Goal: Information Seeking & Learning: Learn about a topic

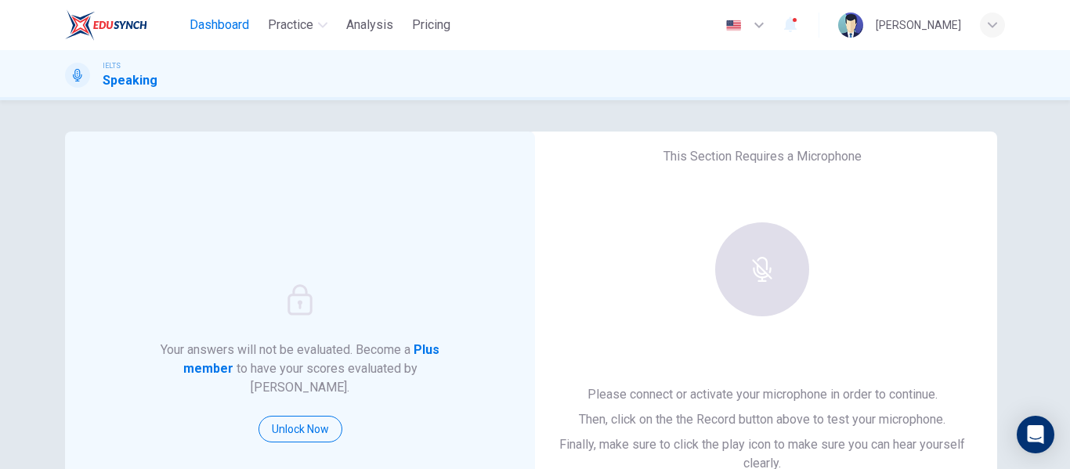
click at [239, 30] on span "Dashboard" at bounding box center [220, 25] width 60 height 19
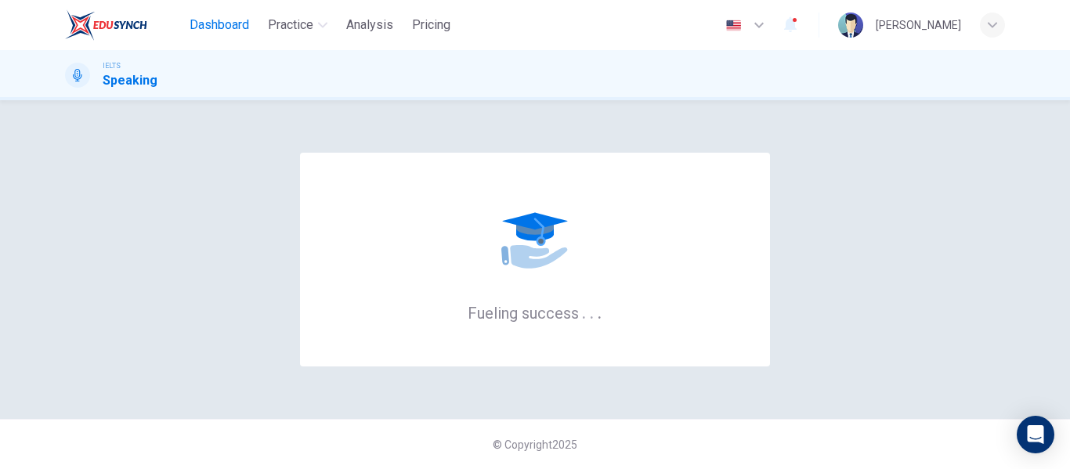
click at [214, 23] on span "Dashboard" at bounding box center [220, 25] width 60 height 19
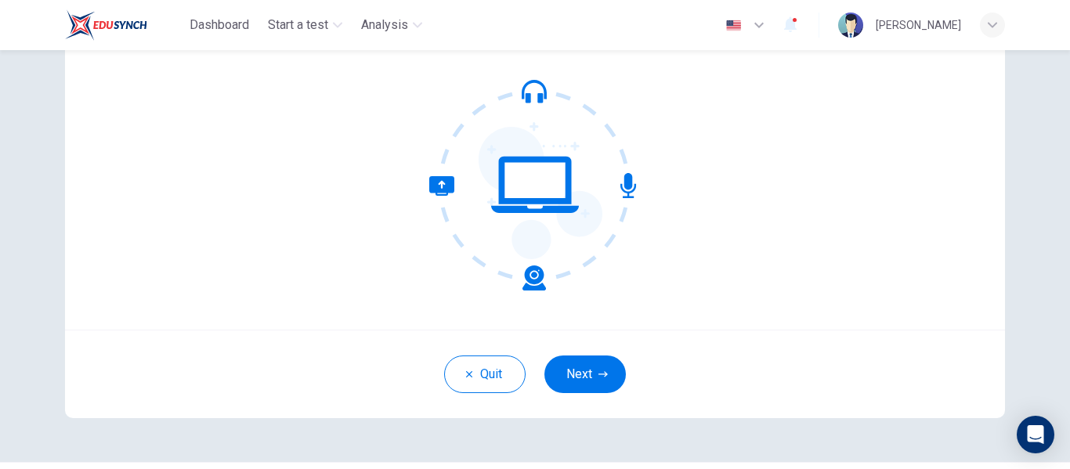
scroll to position [183, 0]
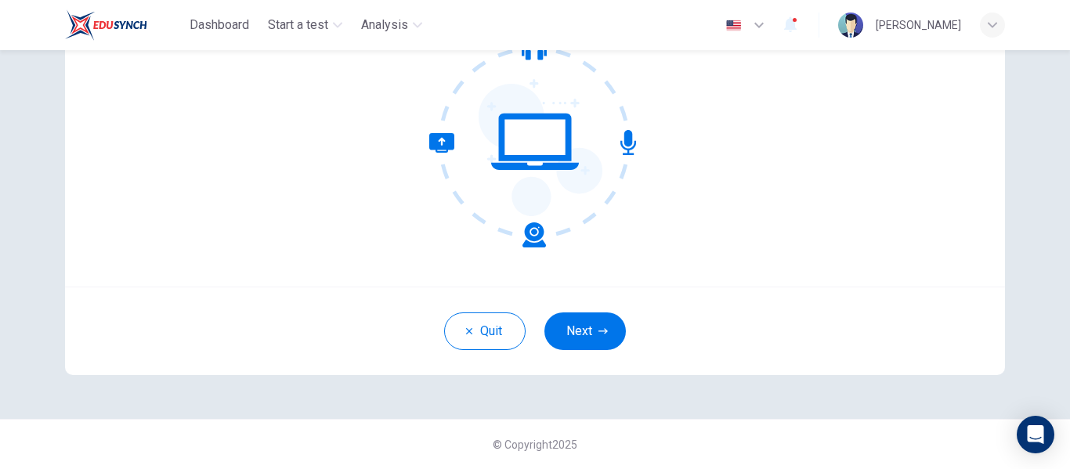
click at [812, 208] on div "Welcome to the EduSynch CEFR Reading Test. We need to confirm some requirements…" at bounding box center [535, 99] width 940 height 376
click at [599, 335] on icon "button" at bounding box center [603, 331] width 9 height 9
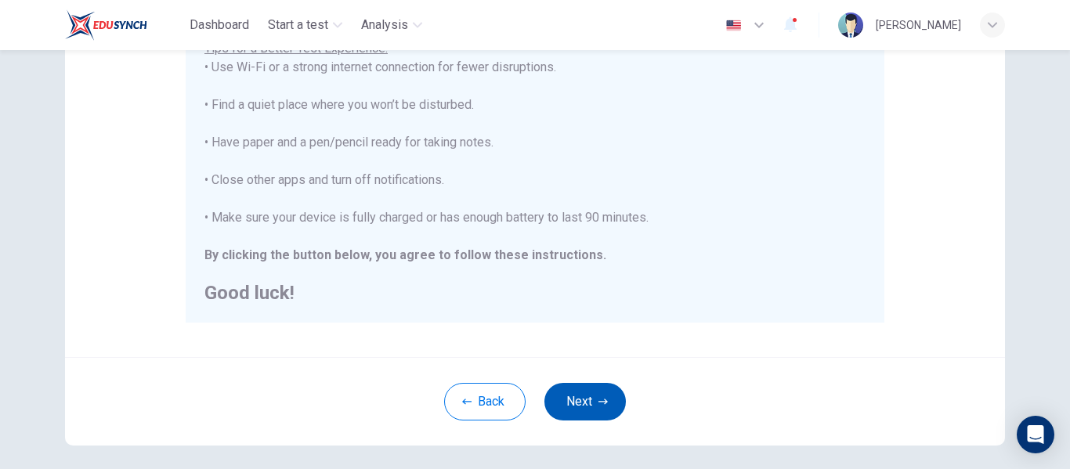
scroll to position [402, 0]
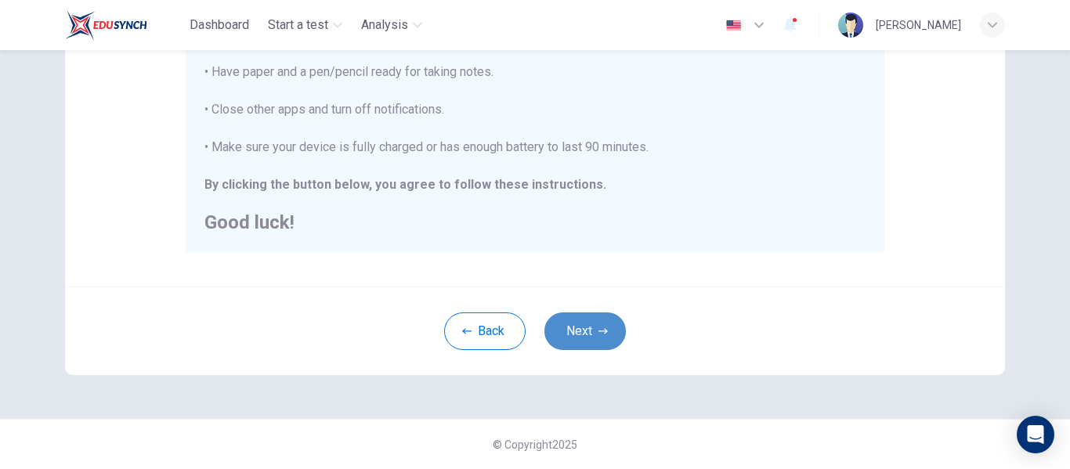
click at [586, 334] on button "Next" at bounding box center [584, 332] width 81 height 38
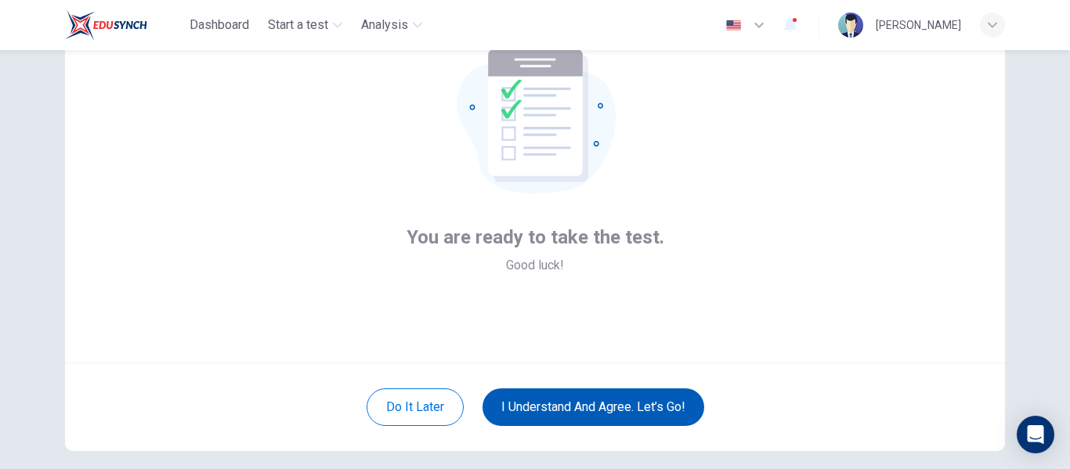
scroll to position [181, 0]
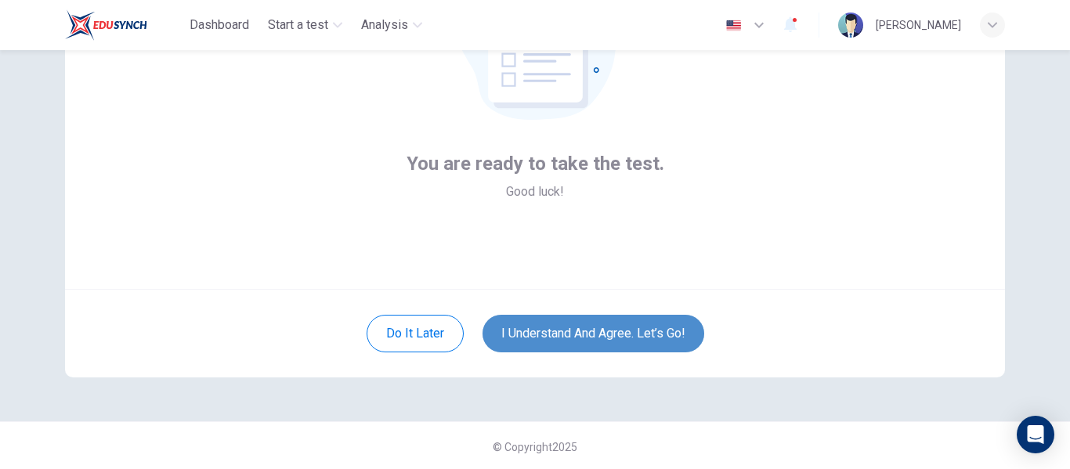
click at [585, 335] on button "I understand and agree. Let’s go!" at bounding box center [594, 334] width 222 height 38
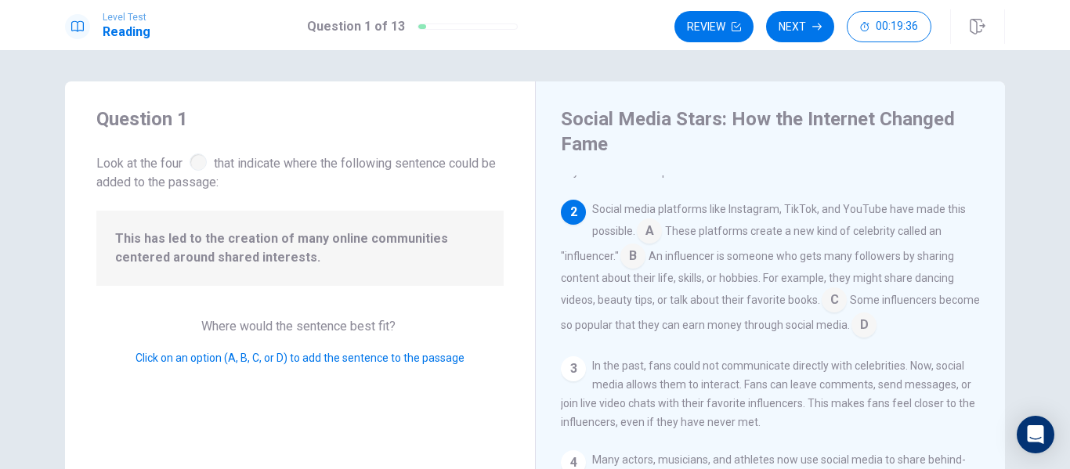
scroll to position [50, 0]
click at [836, 302] on input at bounding box center [834, 302] width 25 height 25
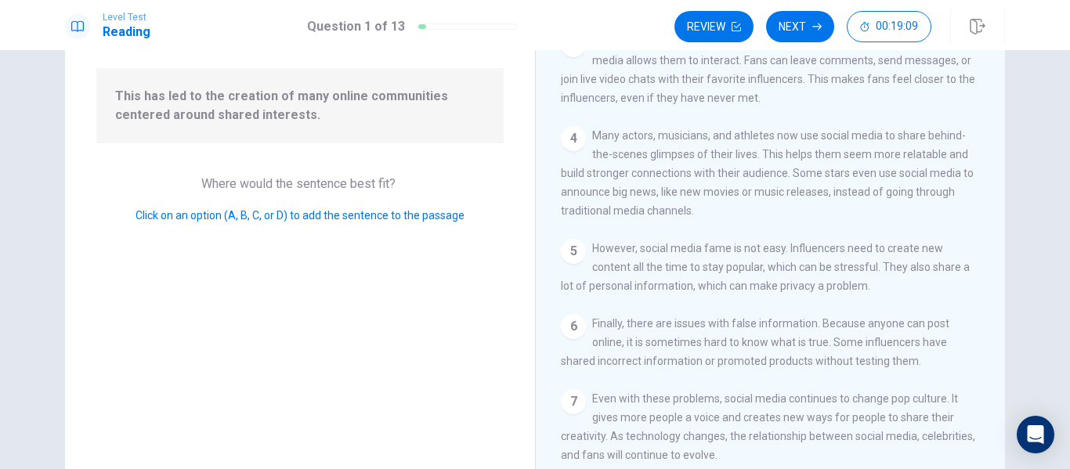
scroll to position [0, 0]
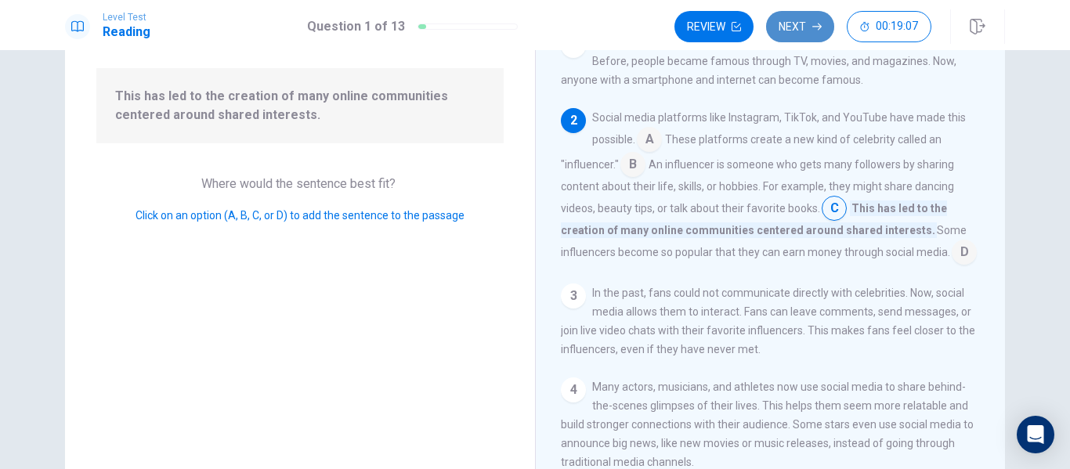
click at [804, 22] on button "Next" at bounding box center [800, 26] width 68 height 31
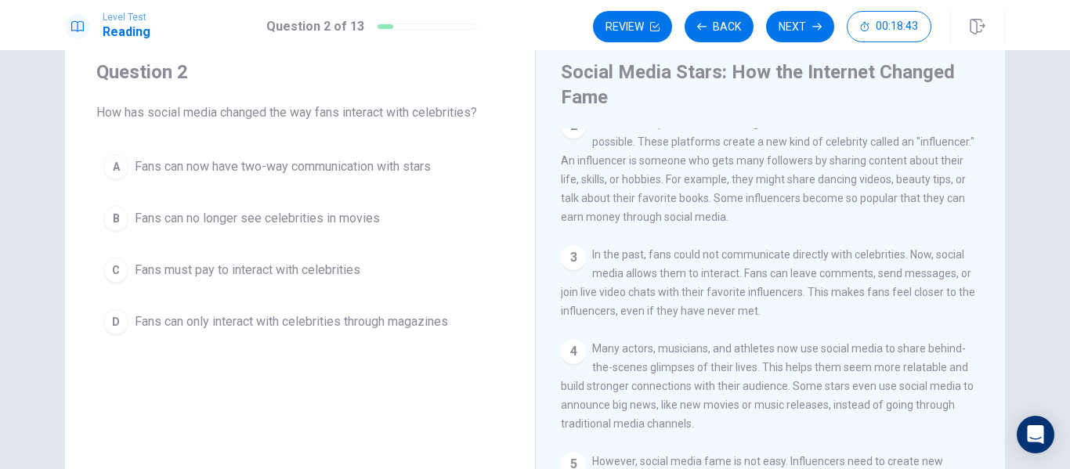
scroll to position [92, 0]
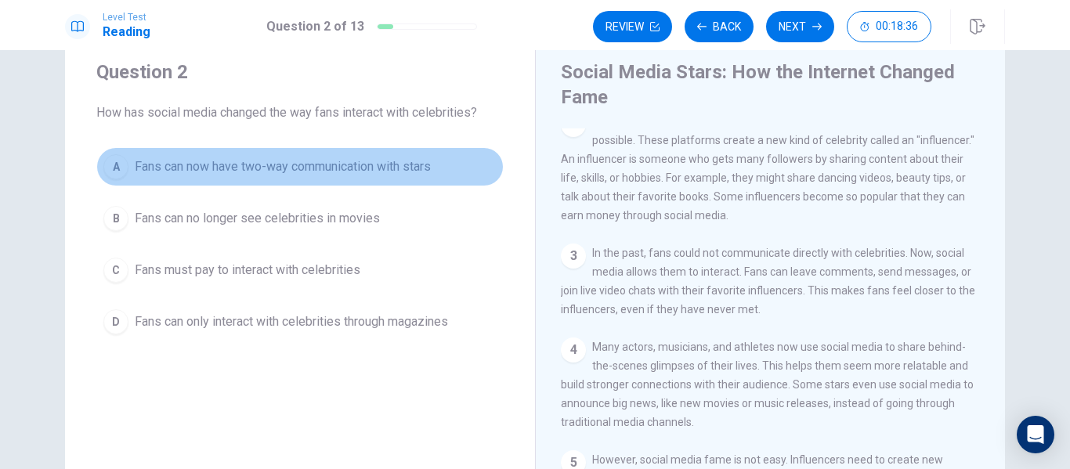
click at [372, 161] on span "Fans can now have two-way communication with stars" at bounding box center [283, 166] width 296 height 19
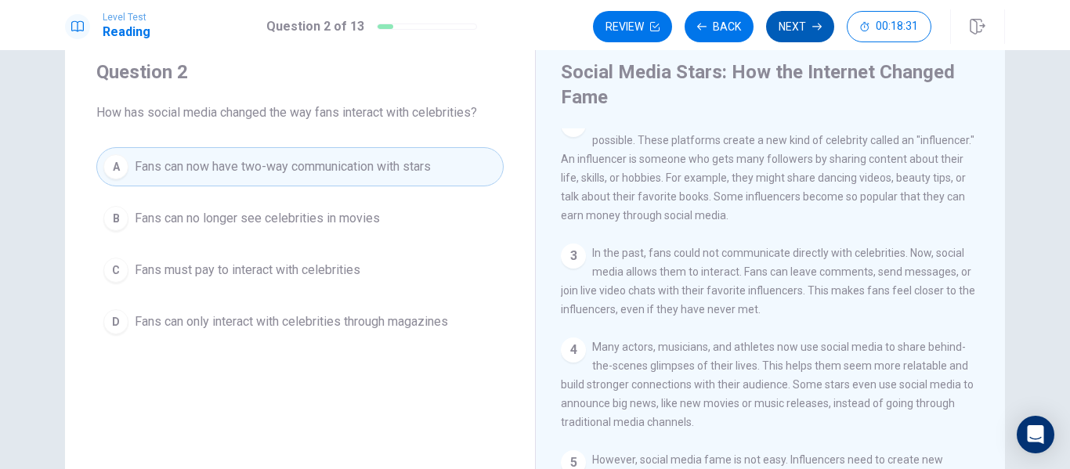
click at [806, 21] on button "Next" at bounding box center [800, 26] width 68 height 31
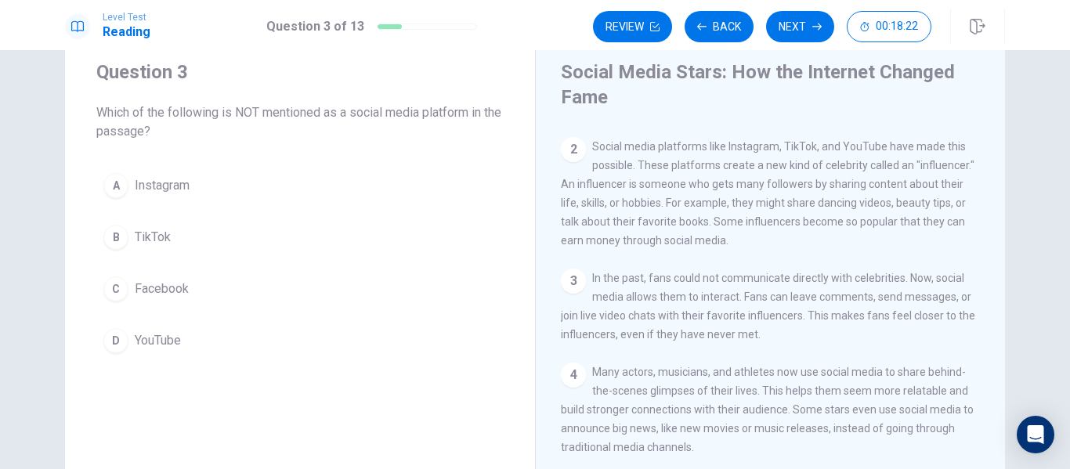
scroll to position [66, 0]
click at [165, 288] on span "Facebook" at bounding box center [162, 289] width 54 height 19
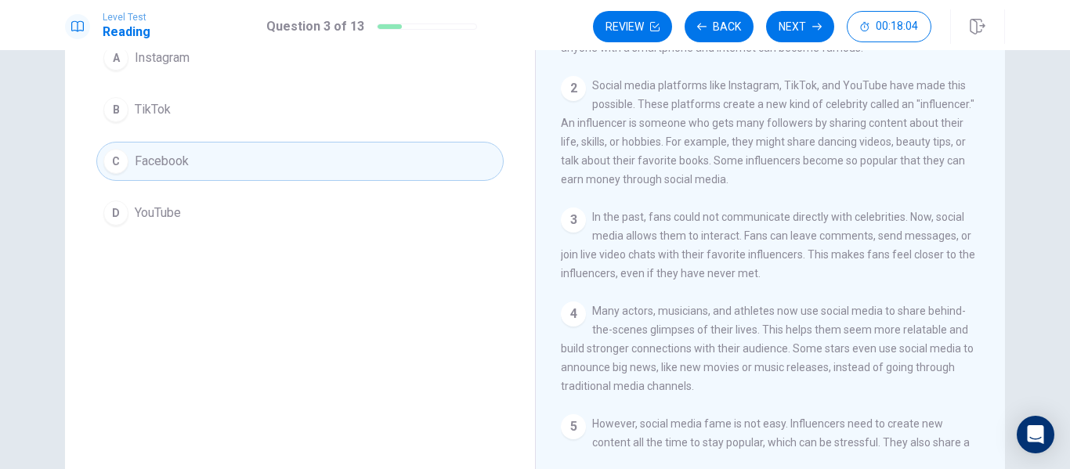
scroll to position [0, 0]
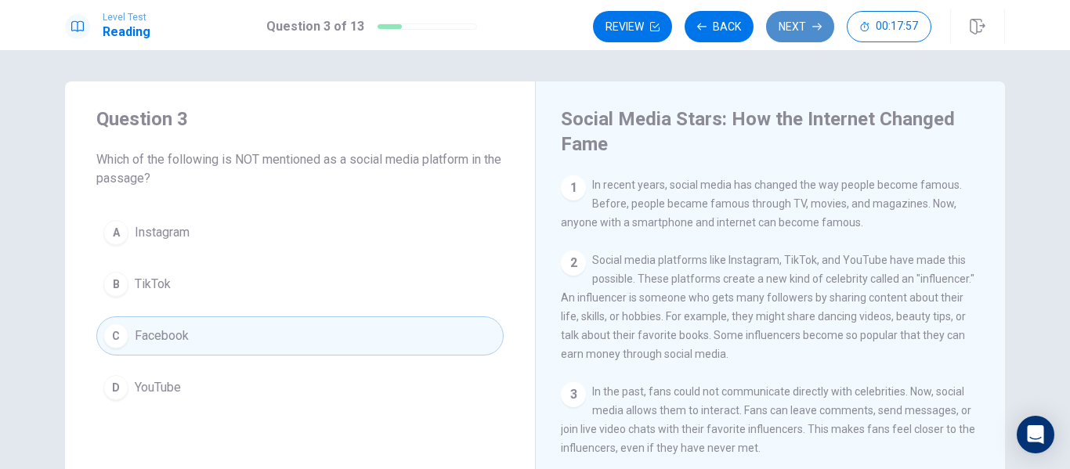
click at [820, 20] on button "Next" at bounding box center [800, 26] width 68 height 31
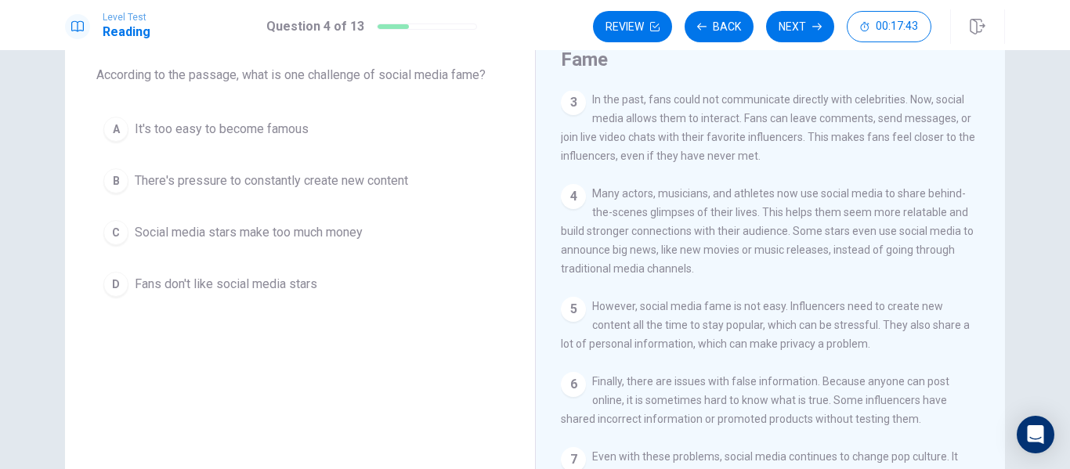
scroll to position [66, 0]
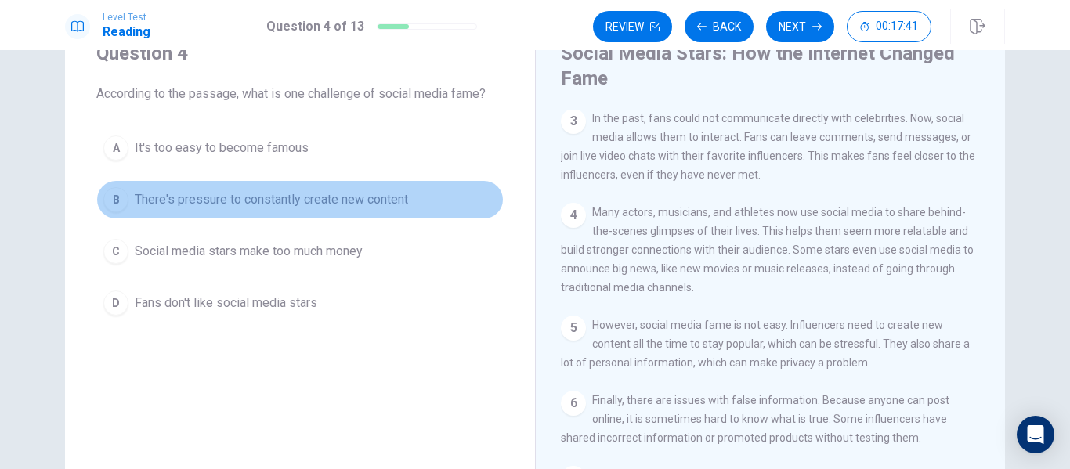
click at [241, 209] on button "B There's pressure to constantly create new content" at bounding box center [299, 199] width 407 height 39
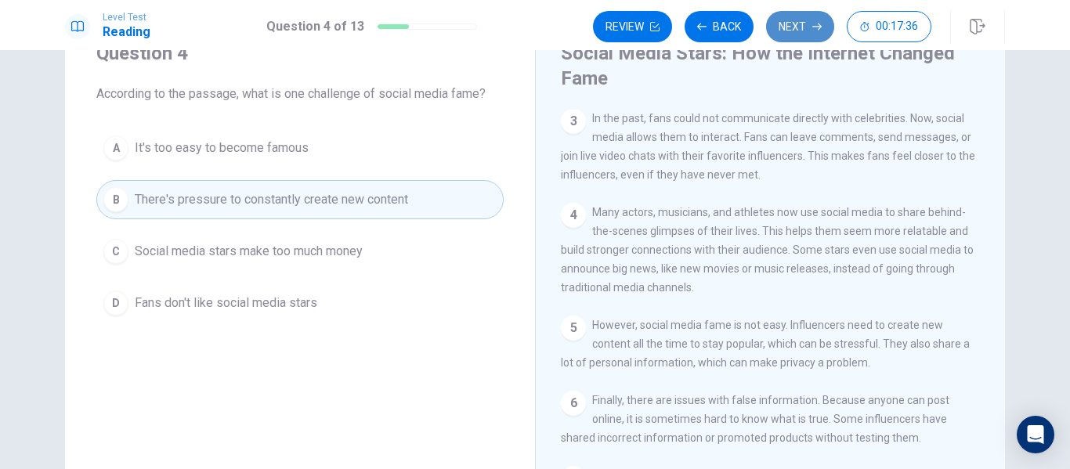
click at [803, 16] on button "Next" at bounding box center [800, 26] width 68 height 31
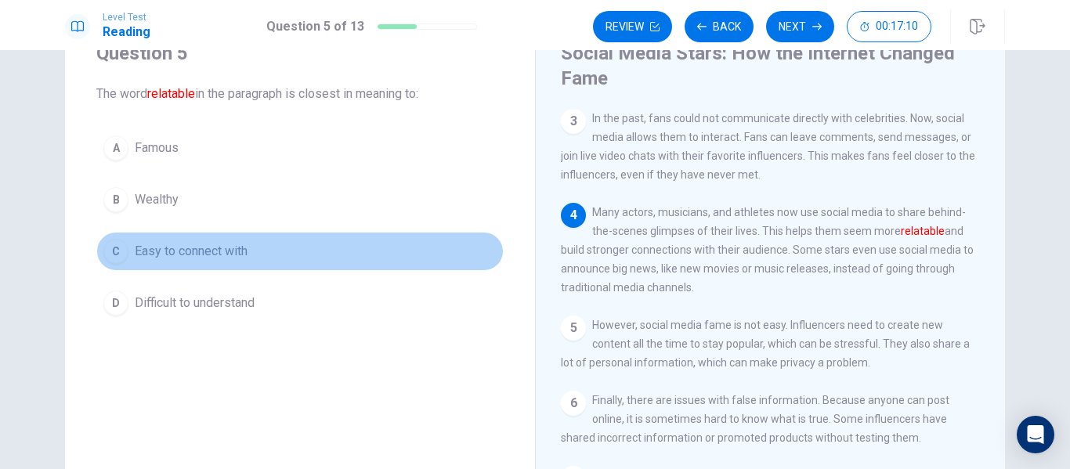
click at [190, 251] on span "Easy to connect with" at bounding box center [191, 251] width 113 height 19
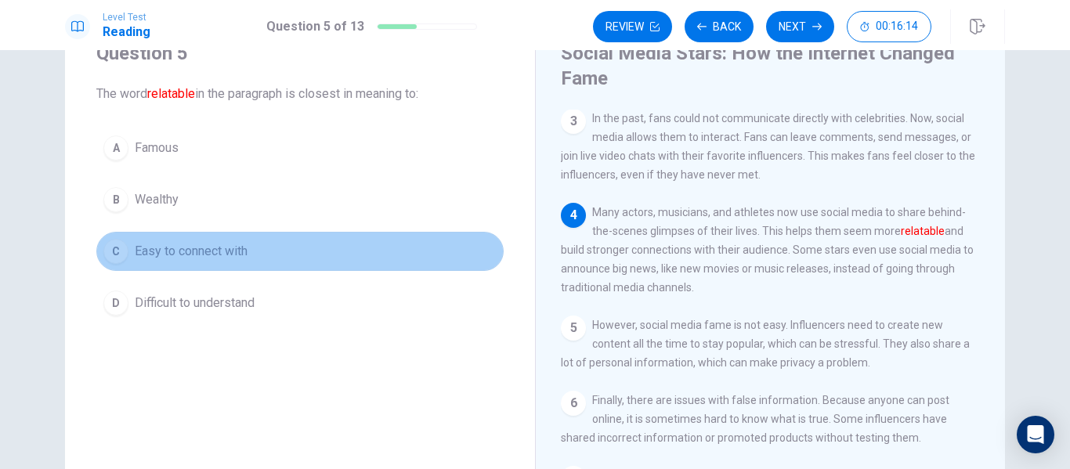
click at [286, 262] on button "C Easy to connect with" at bounding box center [299, 251] width 407 height 39
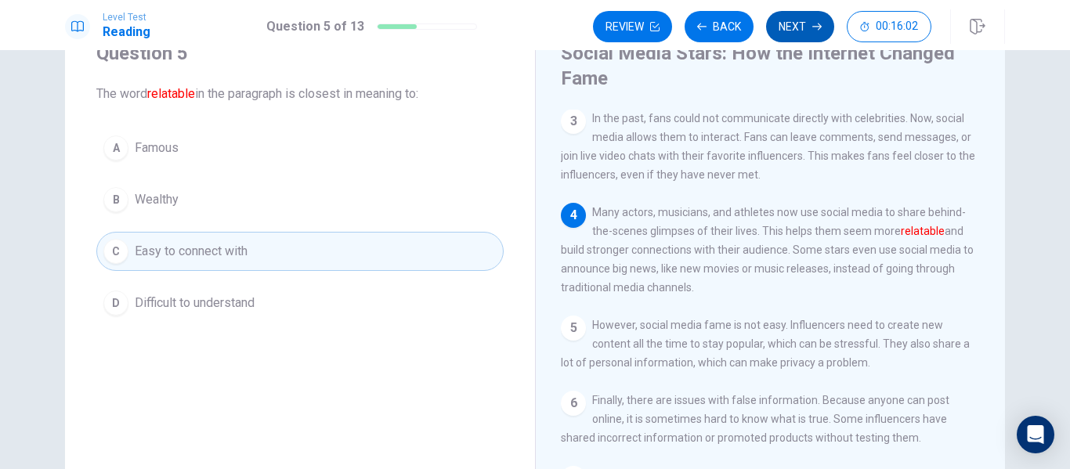
click at [799, 35] on button "Next" at bounding box center [800, 26] width 68 height 31
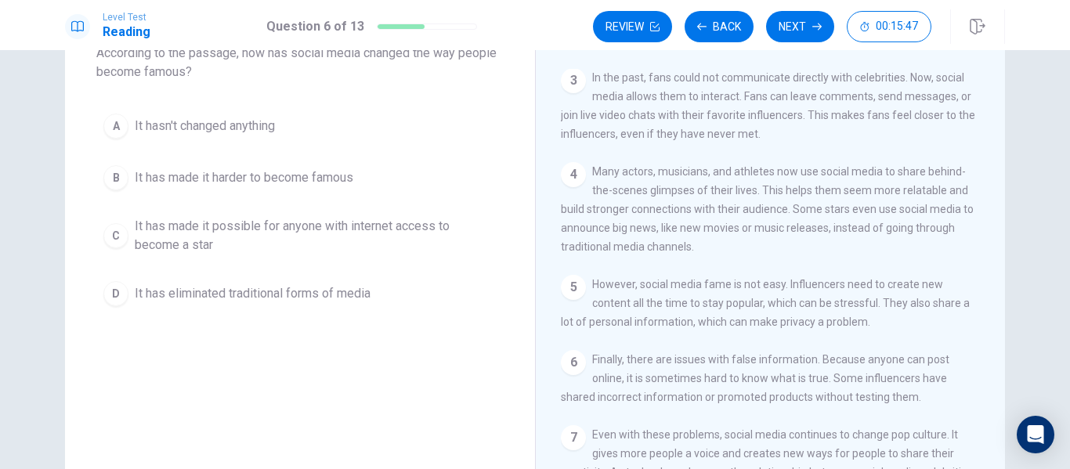
scroll to position [106, 0]
click at [329, 242] on span "It has made it possible for anyone with internet access to become a star" at bounding box center [316, 237] width 362 height 38
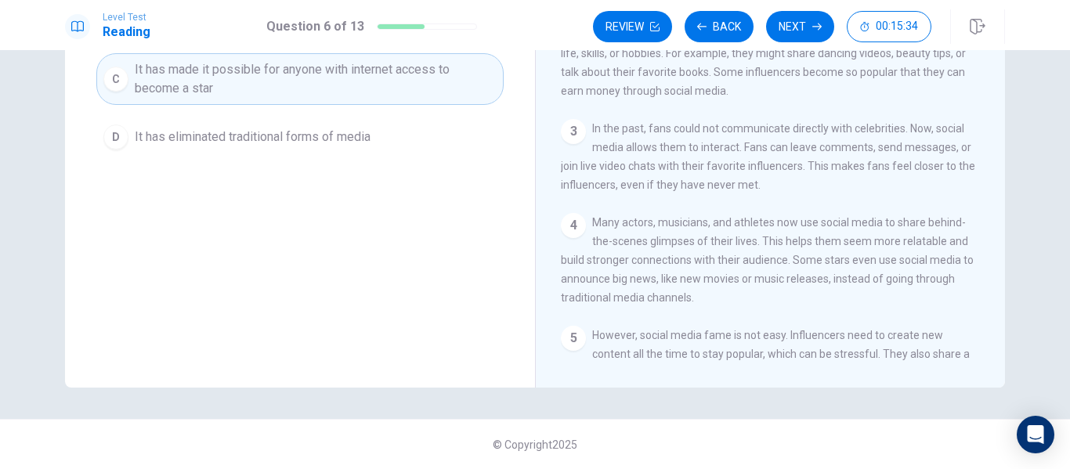
scroll to position [0, 0]
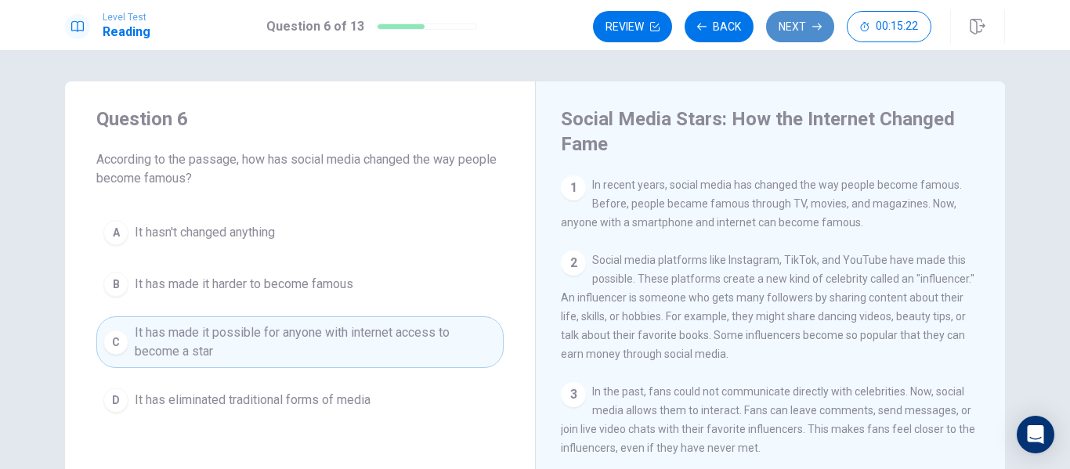
click at [795, 26] on button "Next" at bounding box center [800, 26] width 68 height 31
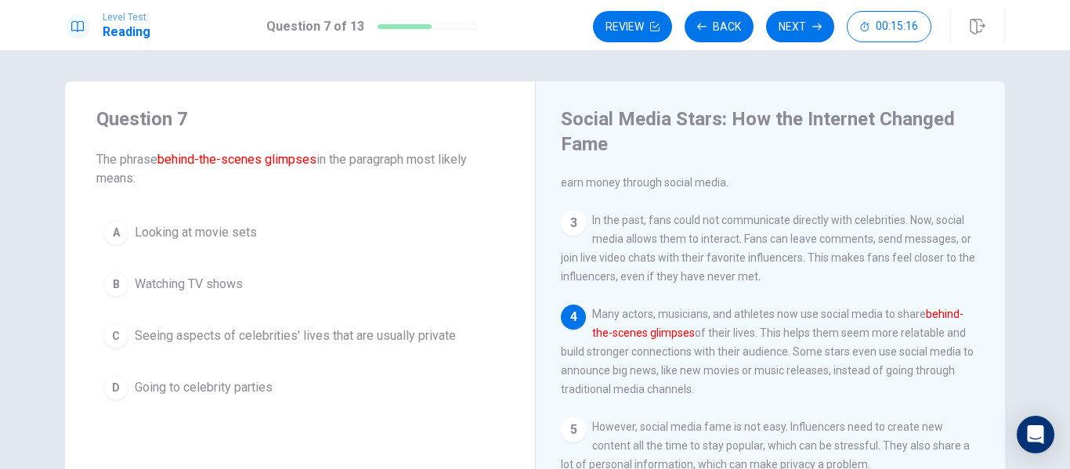
scroll to position [172, 0]
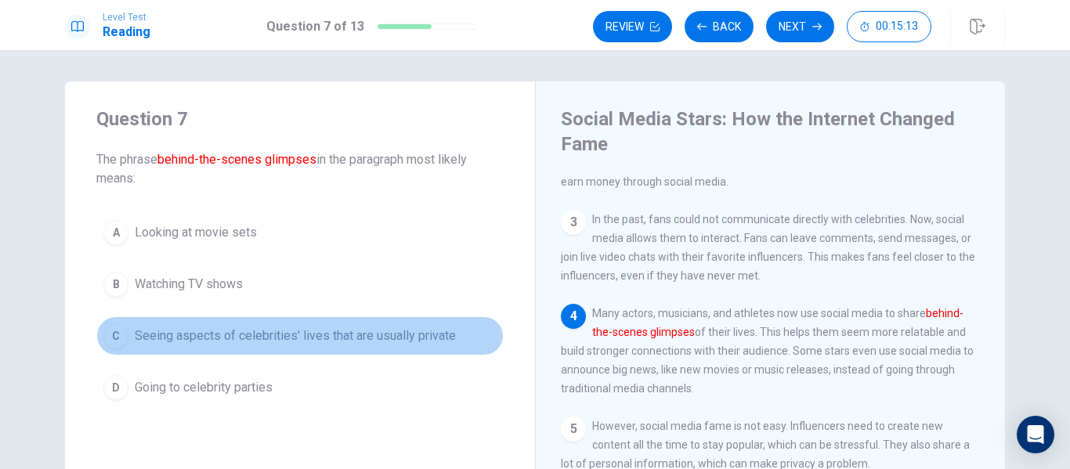
click at [227, 339] on span "Seeing aspects of celebrities' lives that are usually private" at bounding box center [295, 336] width 321 height 19
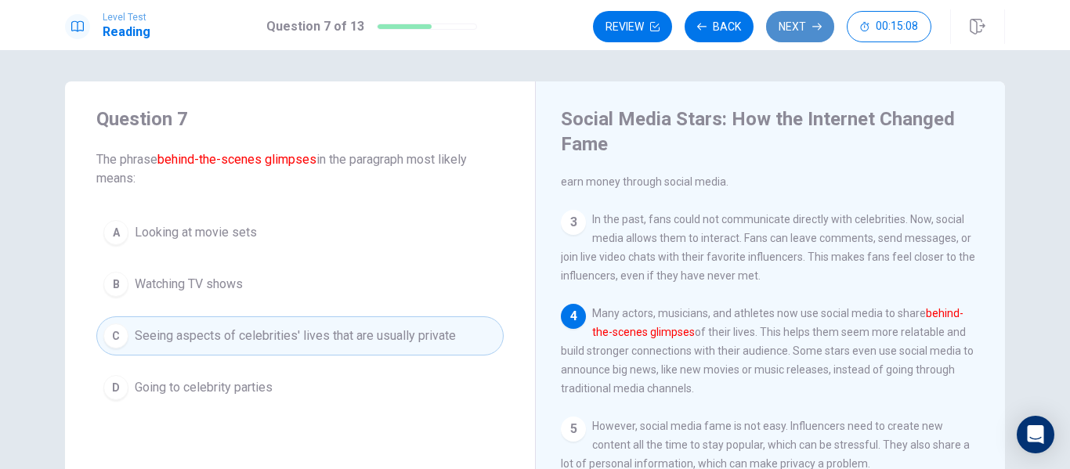
click at [810, 30] on button "Next" at bounding box center [800, 26] width 68 height 31
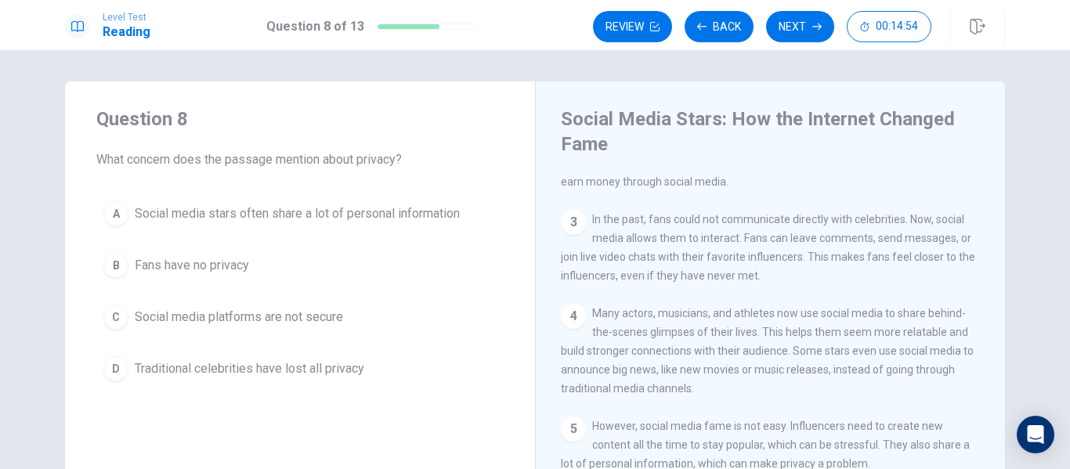
scroll to position [230, 0]
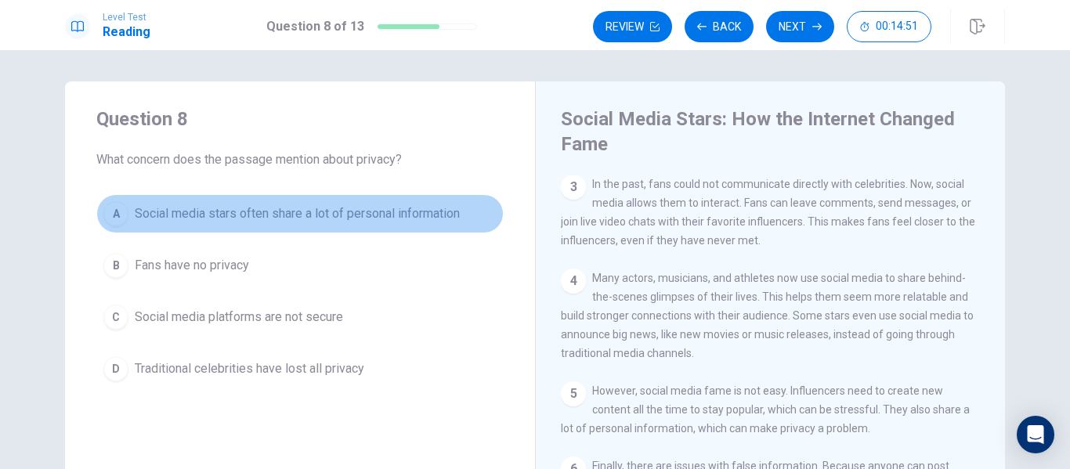
click at [414, 210] on span "Social media stars often share a lot of personal information" at bounding box center [297, 213] width 325 height 19
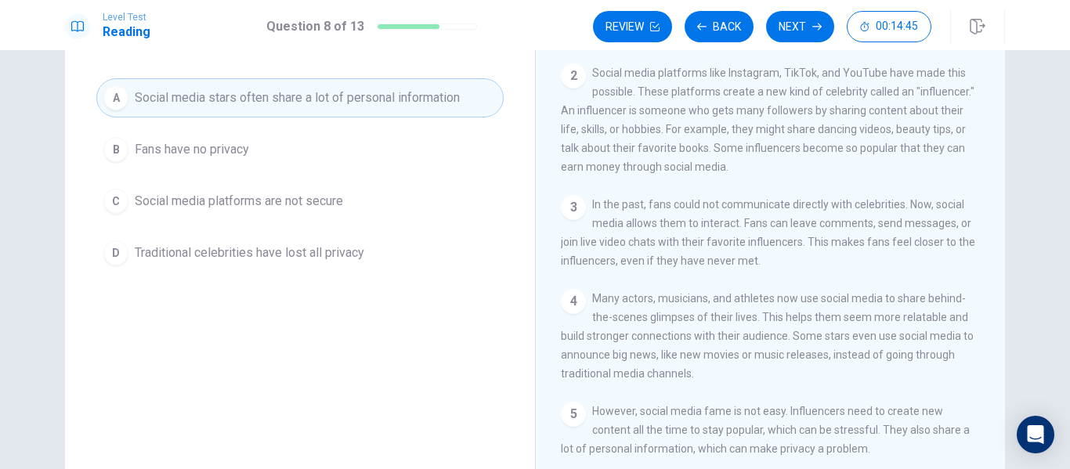
scroll to position [0, 0]
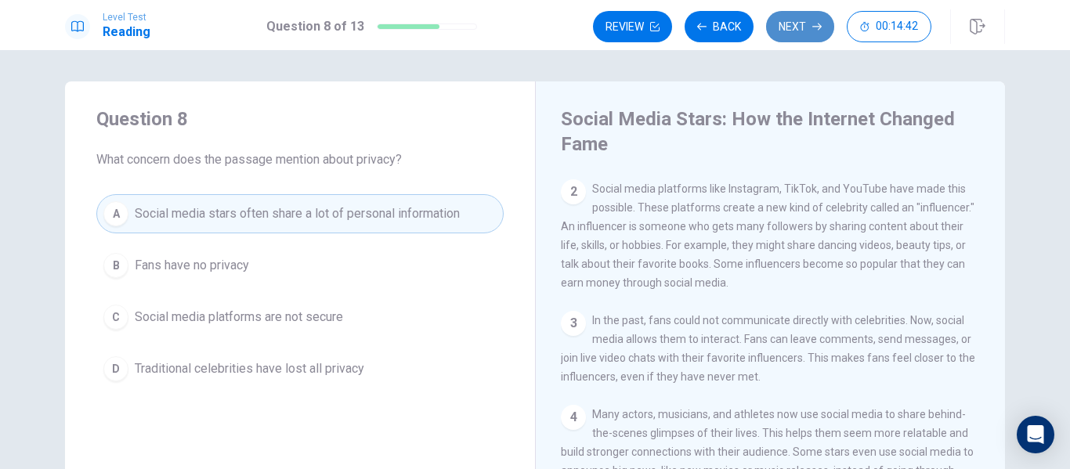
click at [814, 25] on icon "button" at bounding box center [816, 26] width 9 height 9
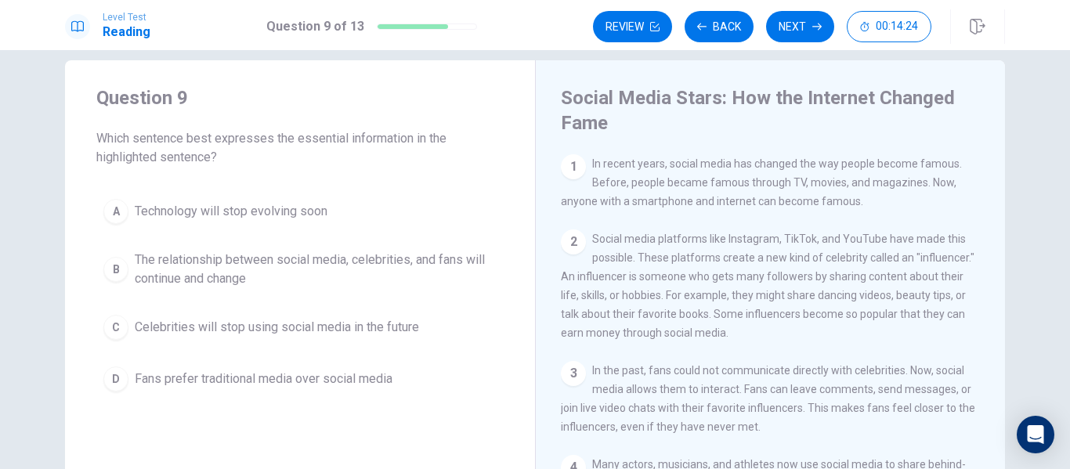
scroll to position [25, 0]
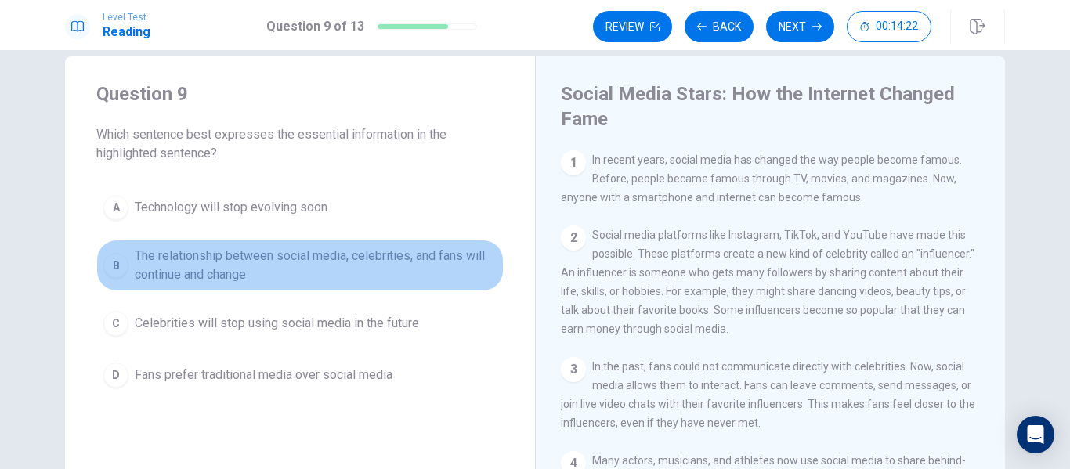
click at [345, 280] on span "The relationship between social media, celebrities, and fans will continue and …" at bounding box center [316, 266] width 362 height 38
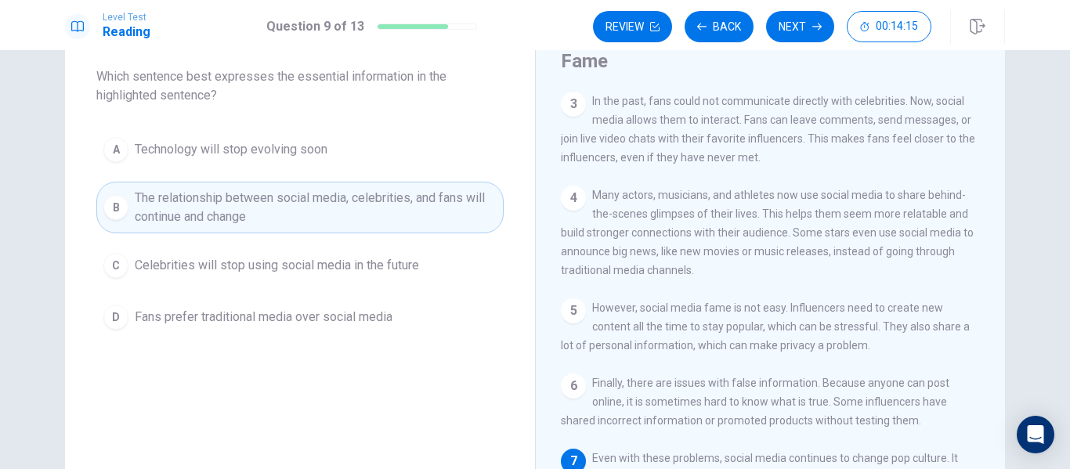
scroll to position [82, 0]
click at [812, 25] on button "Next" at bounding box center [800, 26] width 68 height 31
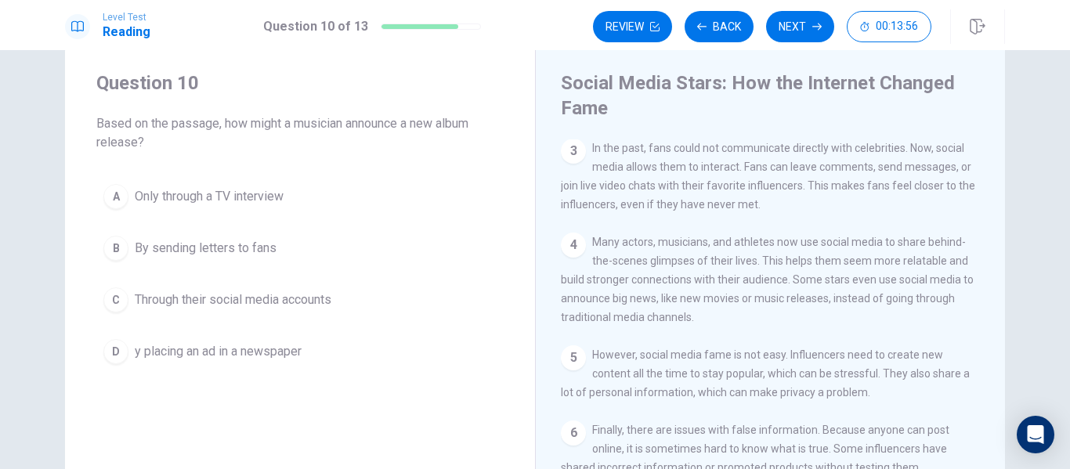
scroll to position [230, 0]
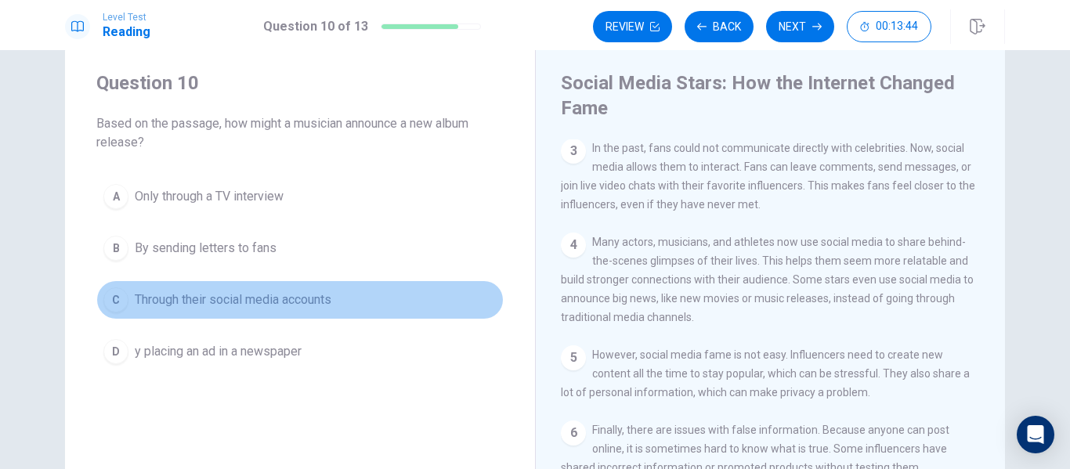
click at [274, 292] on span "Through their social media accounts" at bounding box center [233, 300] width 197 height 19
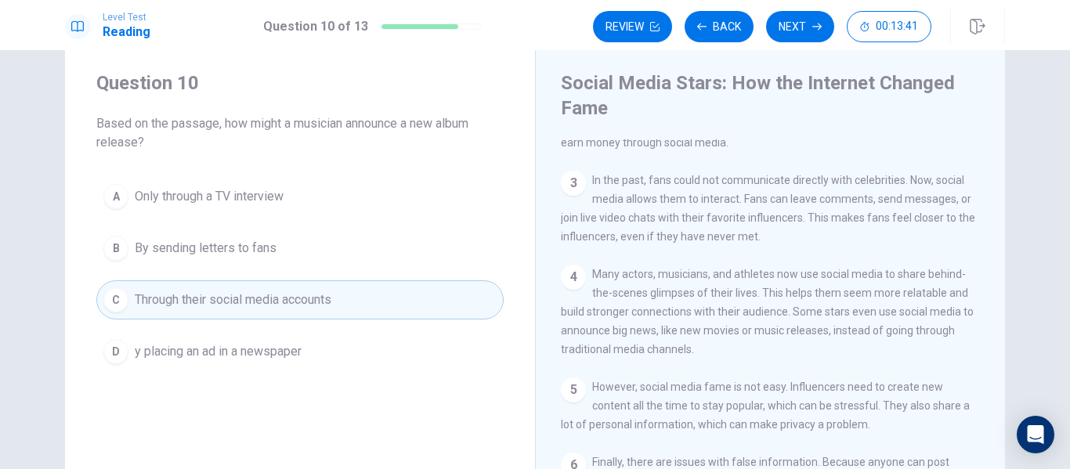
scroll to position [175, 0]
click at [807, 29] on button "Next" at bounding box center [800, 26] width 68 height 31
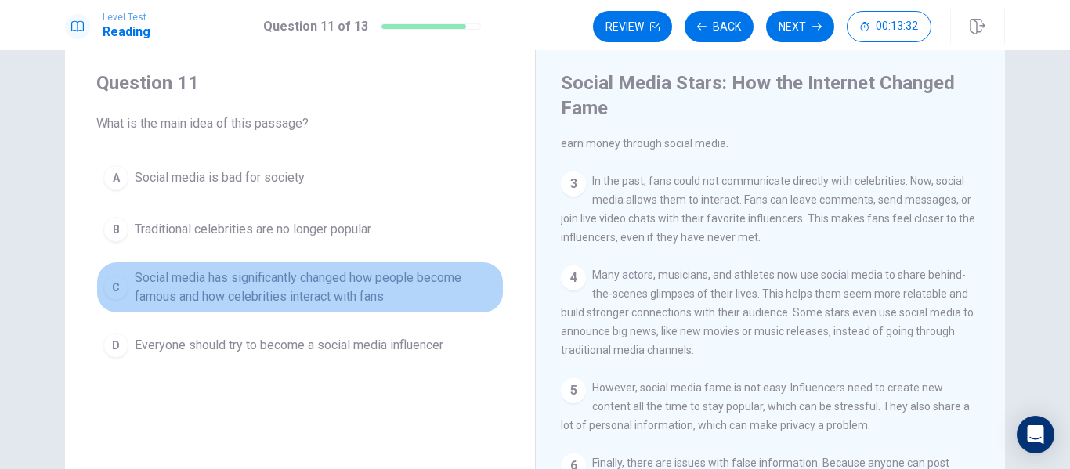
click at [395, 287] on span "Social media has significantly changed how people become famous and how celebri…" at bounding box center [316, 288] width 362 height 38
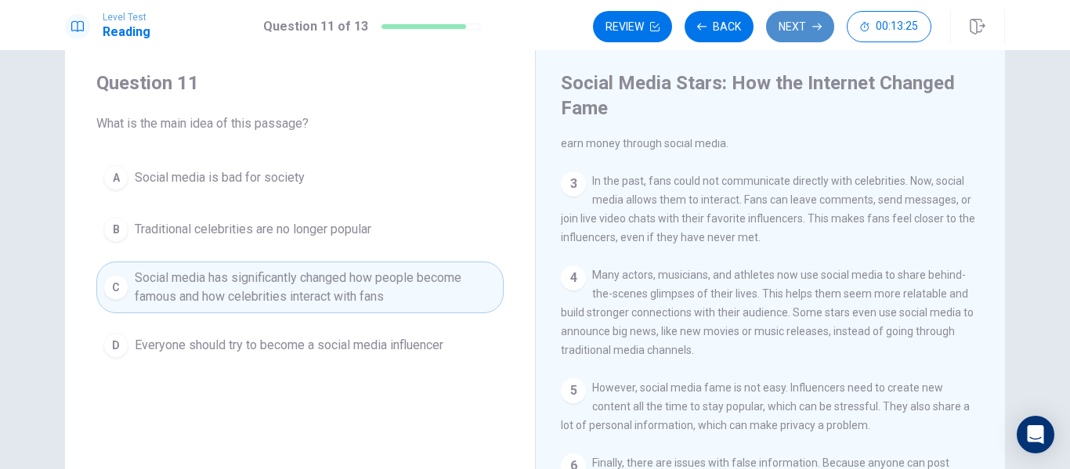
click at [814, 22] on icon "button" at bounding box center [816, 26] width 9 height 9
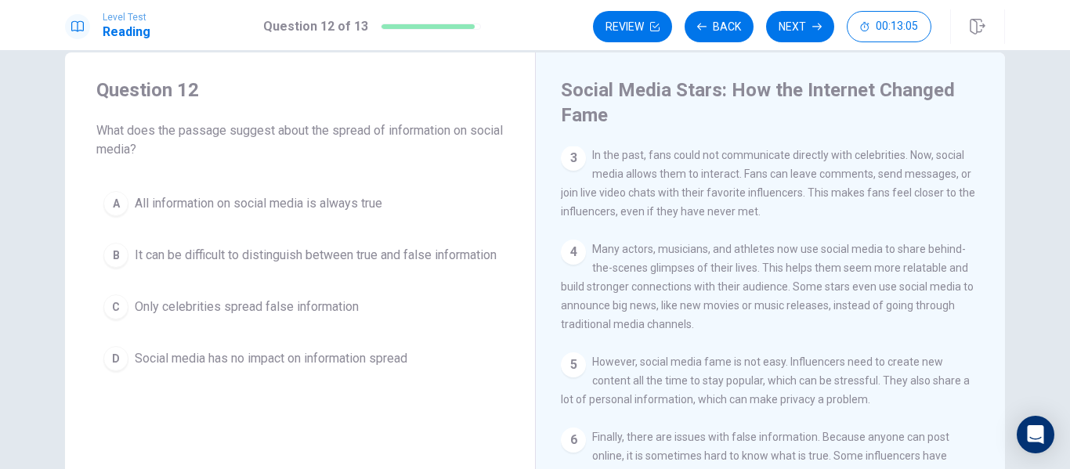
scroll to position [30, 0]
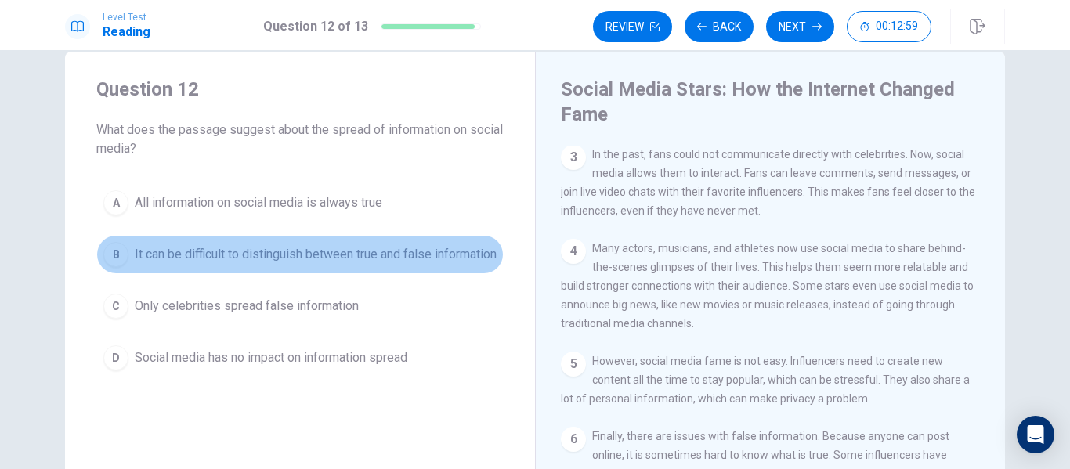
click at [236, 257] on span "It can be difficult to distinguish between true and false information" at bounding box center [316, 254] width 362 height 19
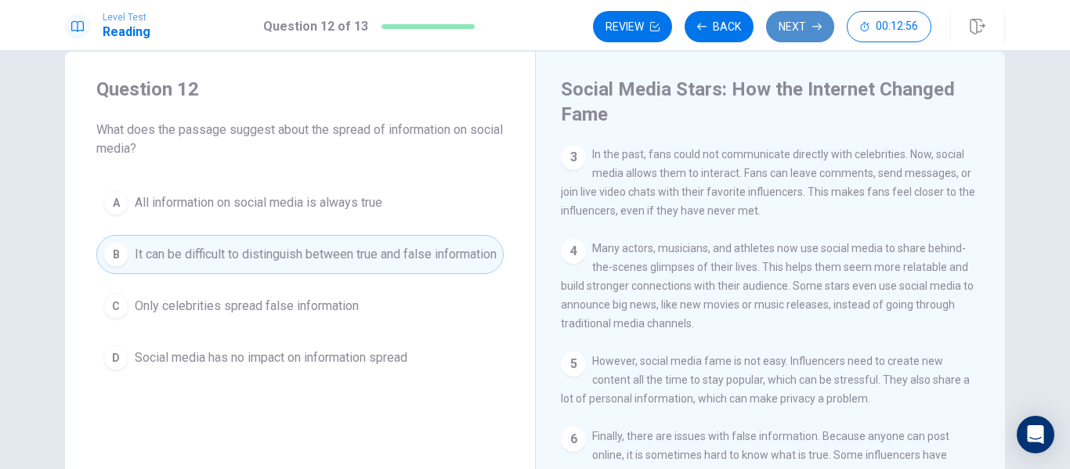
click at [801, 28] on button "Next" at bounding box center [800, 26] width 68 height 31
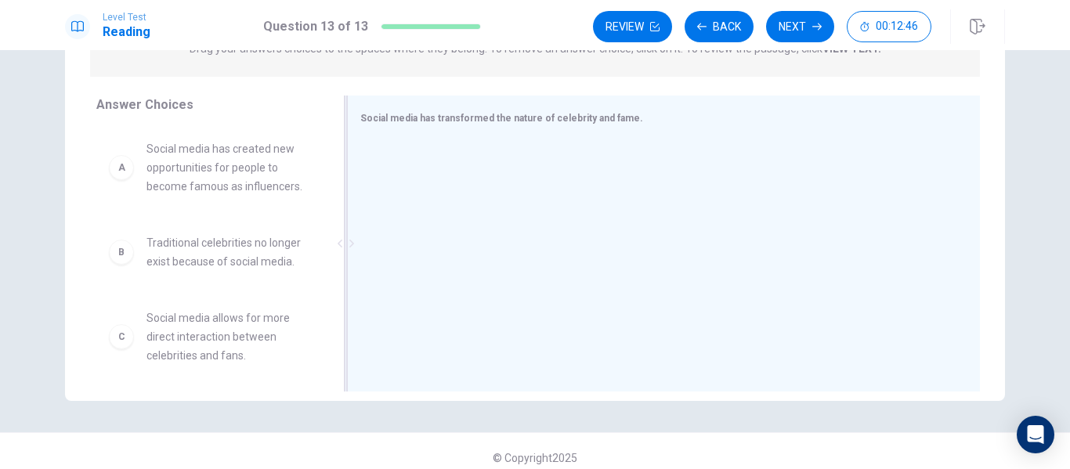
scroll to position [226, 0]
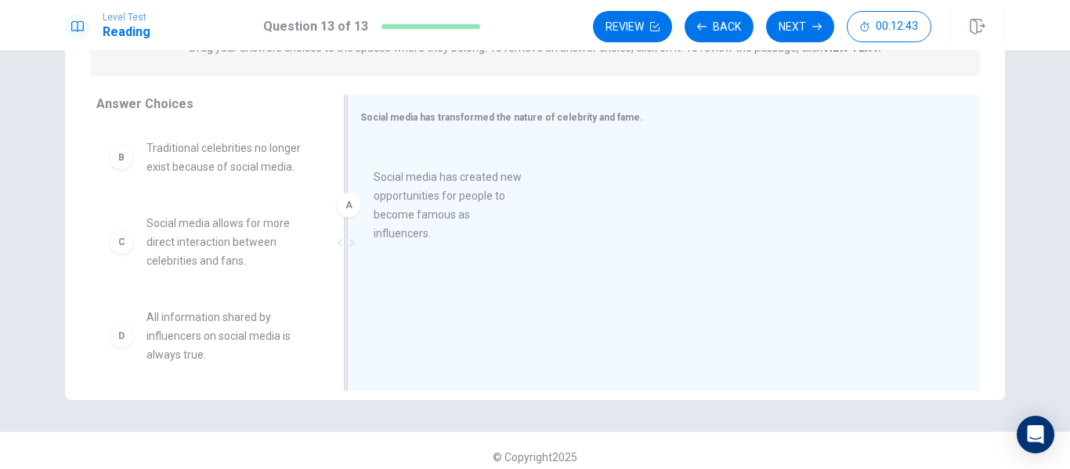
drag, startPoint x: 283, startPoint y: 190, endPoint x: 529, endPoint y: 226, distance: 248.6
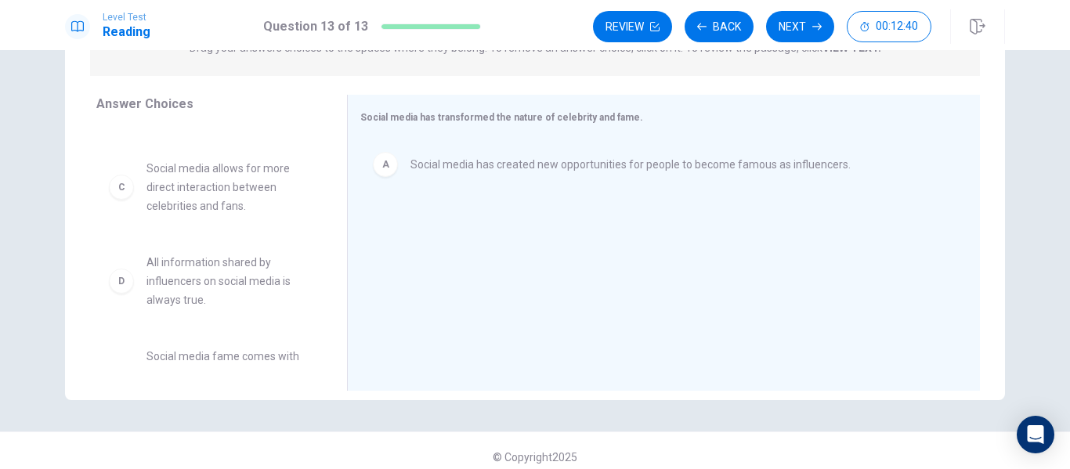
scroll to position [56, 0]
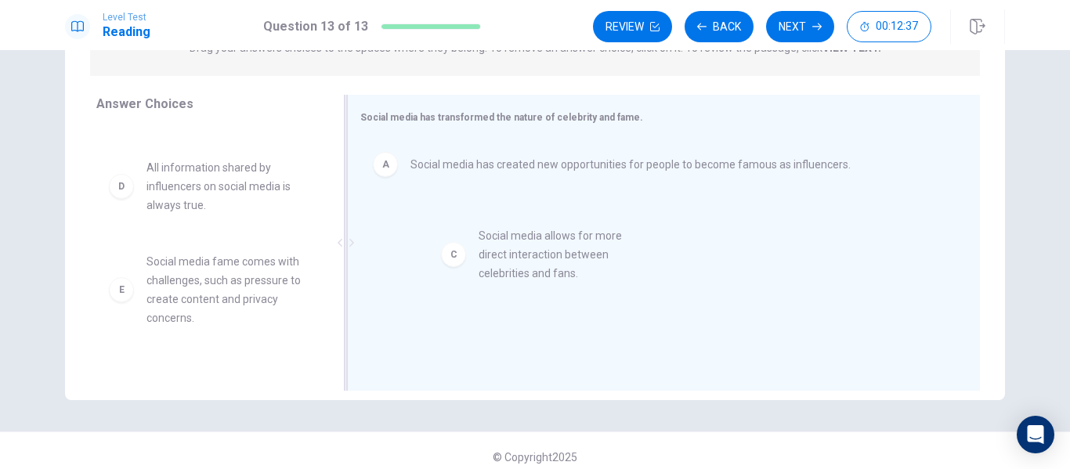
drag, startPoint x: 208, startPoint y: 213, endPoint x: 552, endPoint y: 282, distance: 351.5
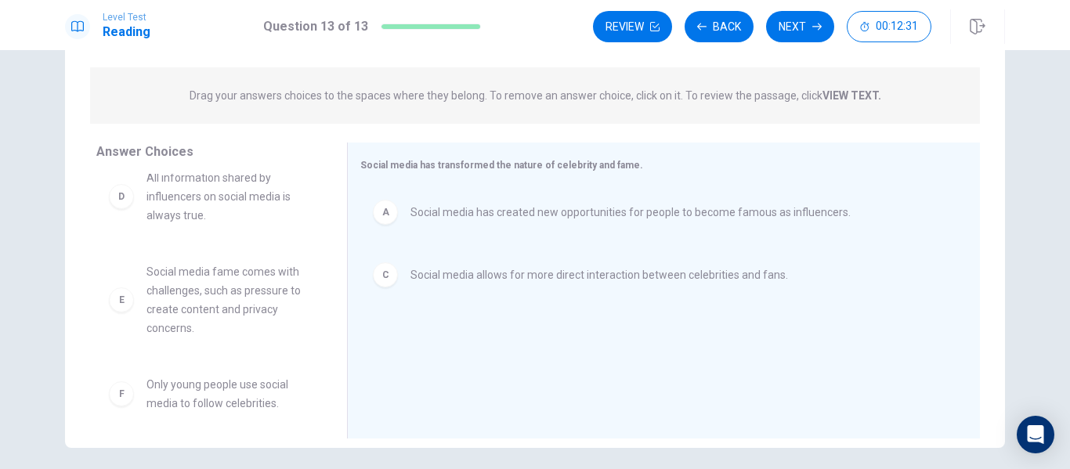
scroll to position [103, 0]
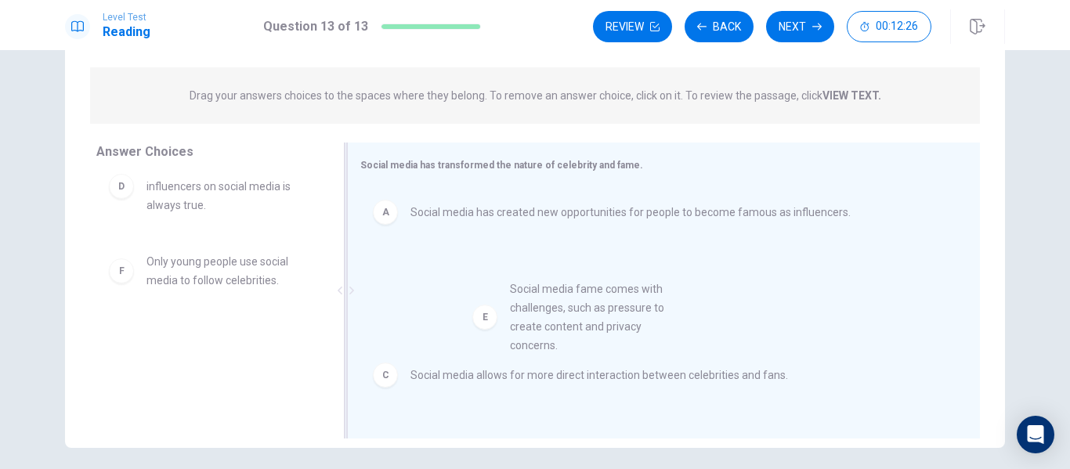
drag, startPoint x: 190, startPoint y: 299, endPoint x: 570, endPoint y: 329, distance: 381.1
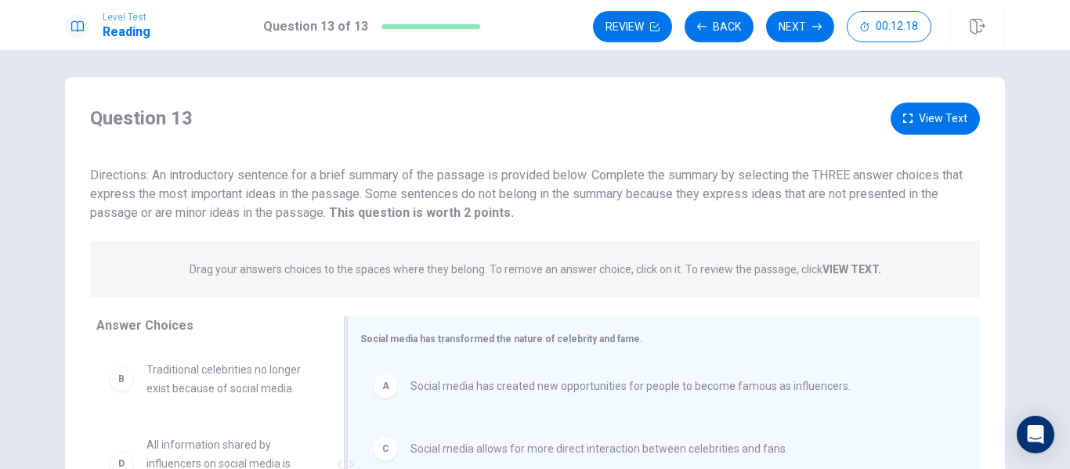
scroll to position [0, 0]
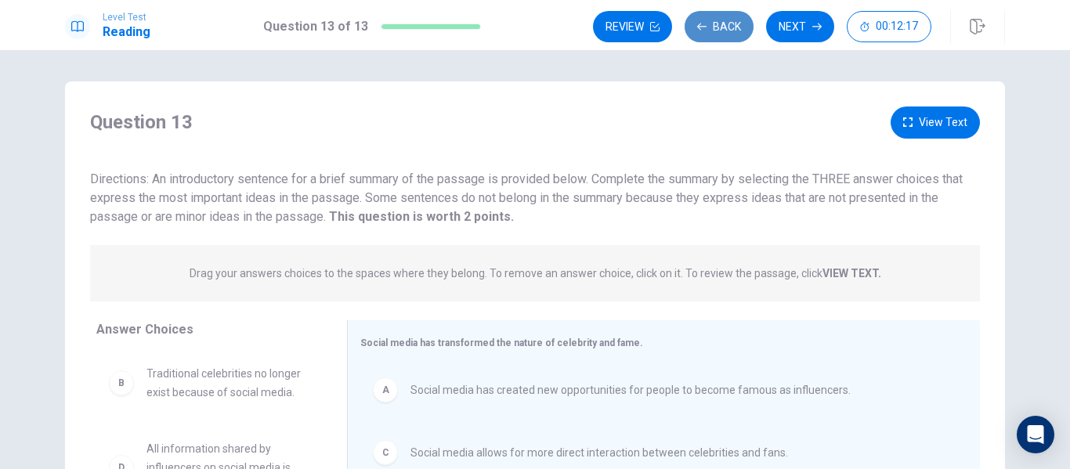
click at [700, 31] on button "Back" at bounding box center [719, 26] width 69 height 31
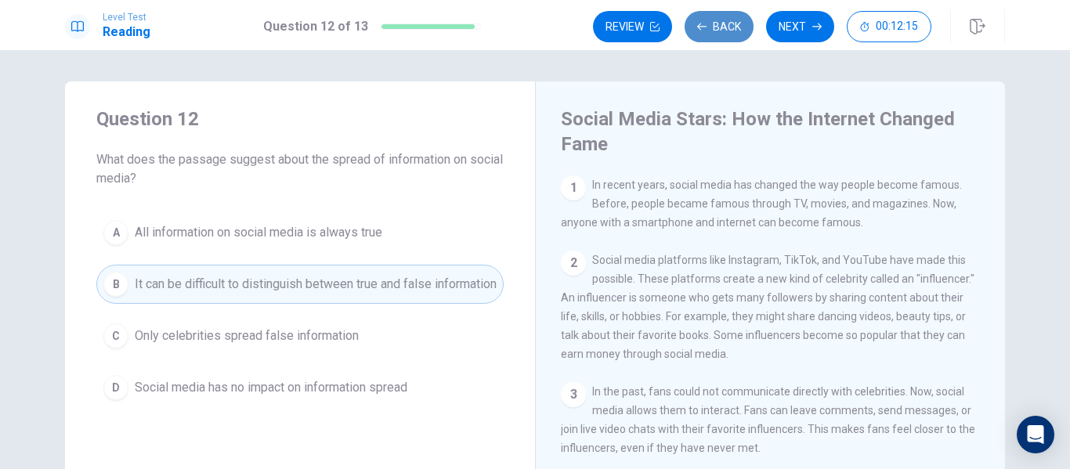
click at [729, 31] on button "Back" at bounding box center [719, 26] width 69 height 31
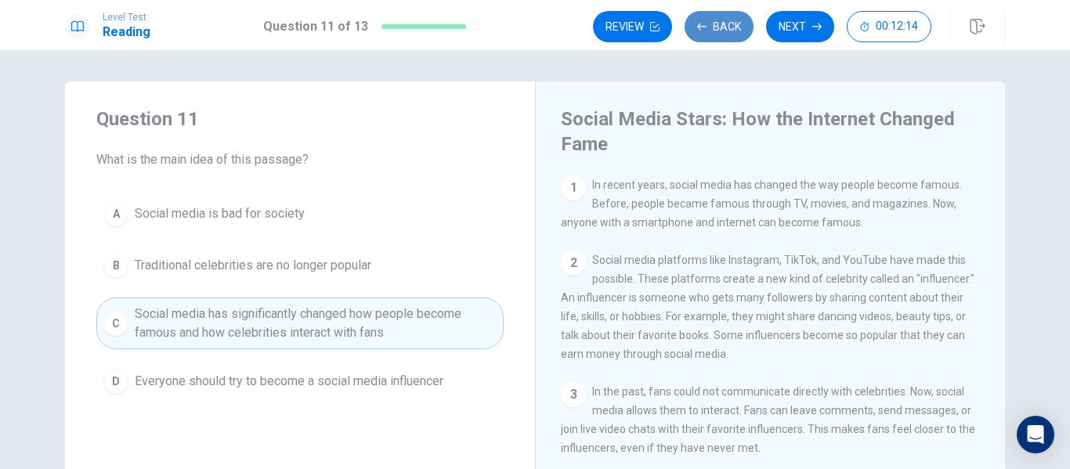
click at [729, 31] on button "Back" at bounding box center [719, 26] width 69 height 31
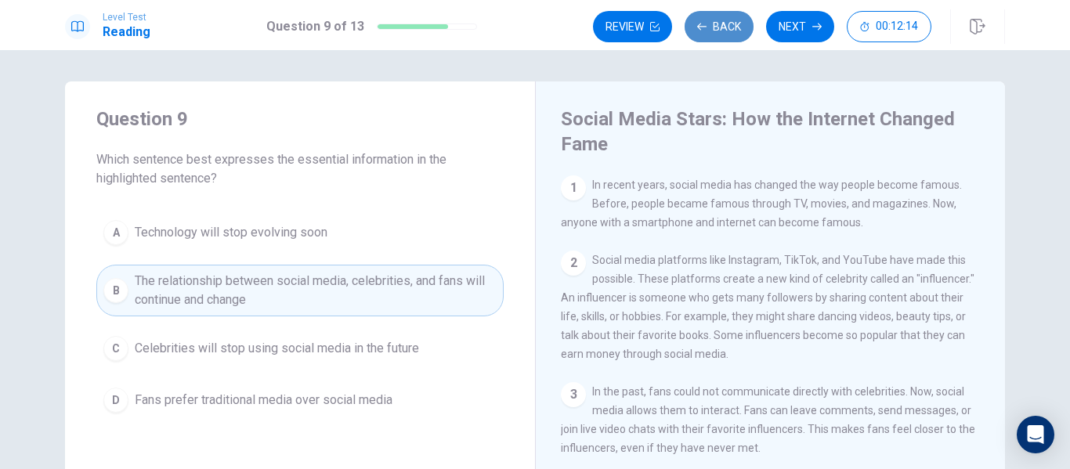
click at [729, 31] on button "Back" at bounding box center [719, 26] width 69 height 31
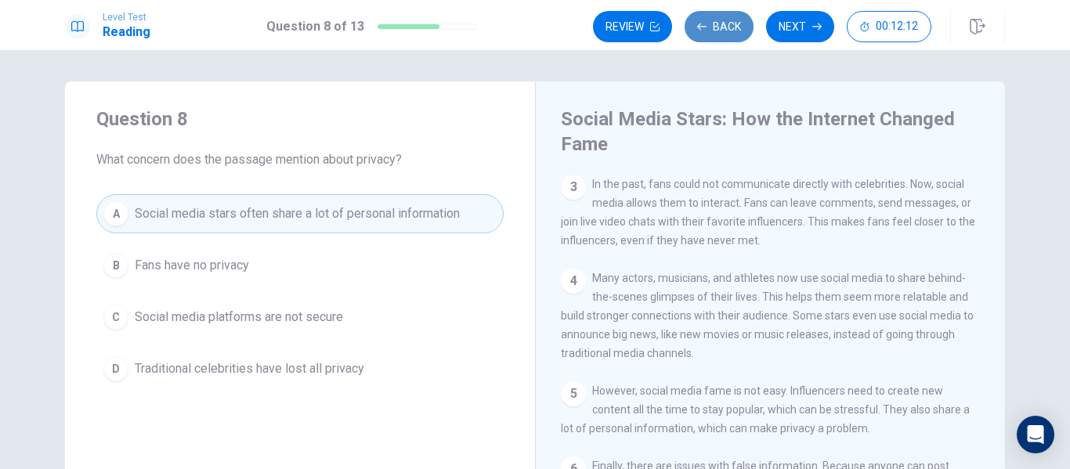
click at [729, 31] on button "Back" at bounding box center [719, 26] width 69 height 31
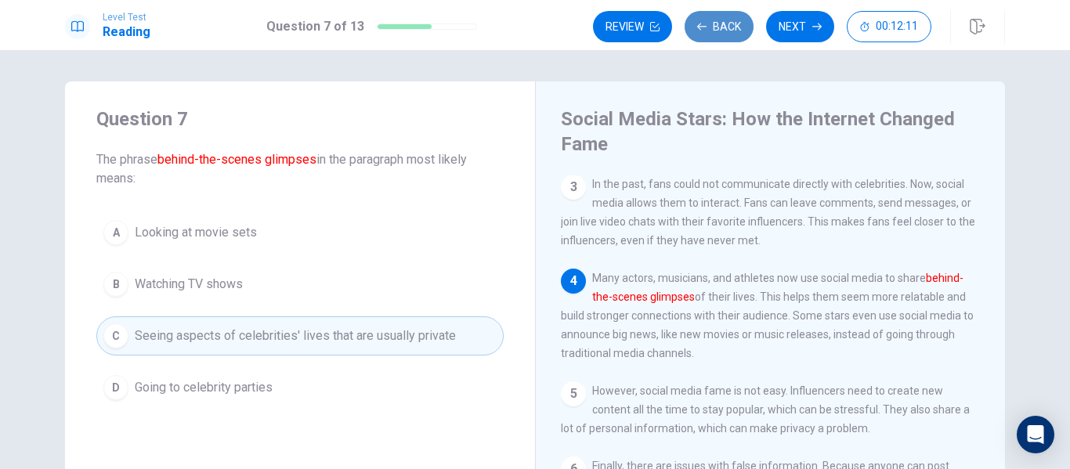
click at [729, 31] on button "Back" at bounding box center [719, 26] width 69 height 31
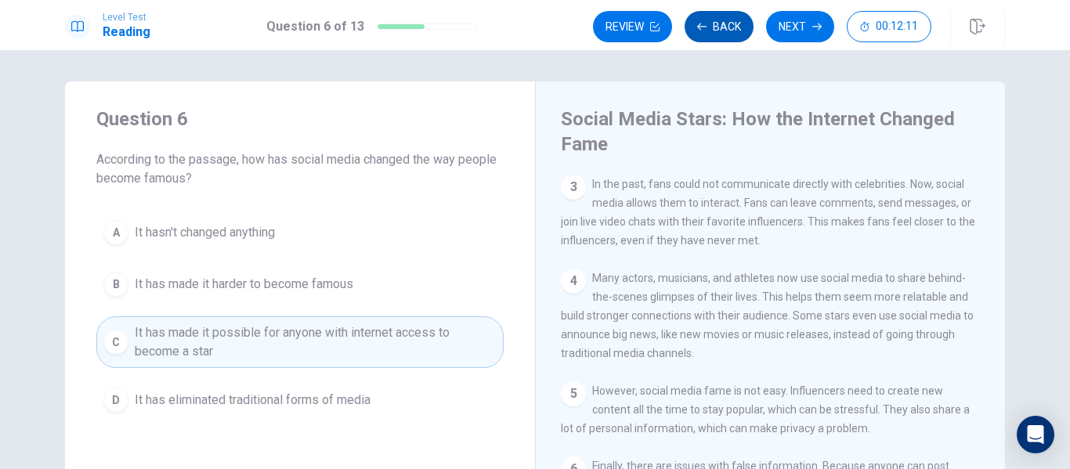
click at [729, 31] on button "Back" at bounding box center [719, 26] width 69 height 31
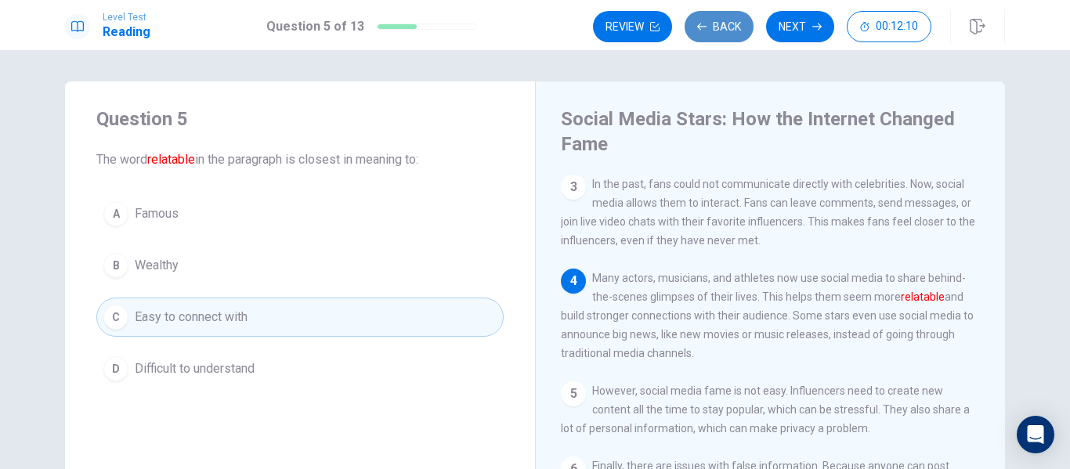
click at [729, 31] on button "Back" at bounding box center [719, 26] width 69 height 31
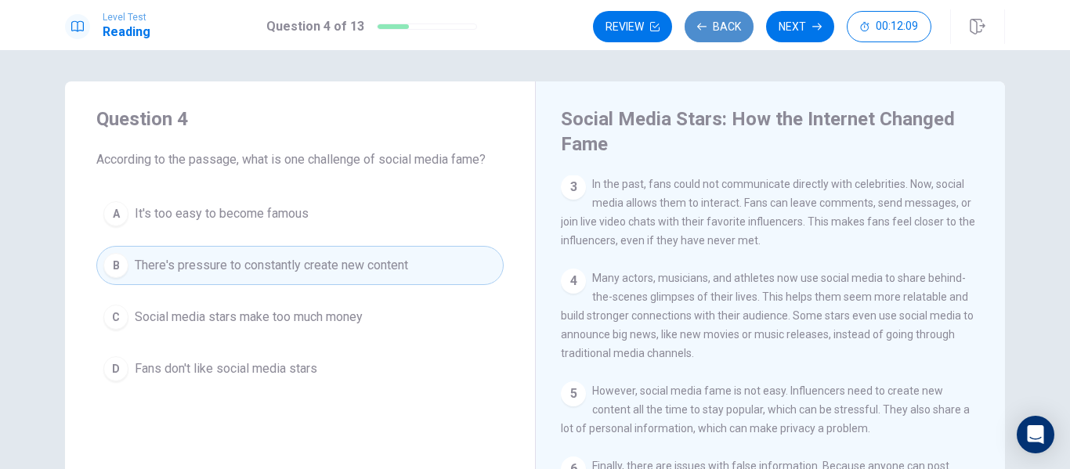
click at [729, 31] on button "Back" at bounding box center [719, 26] width 69 height 31
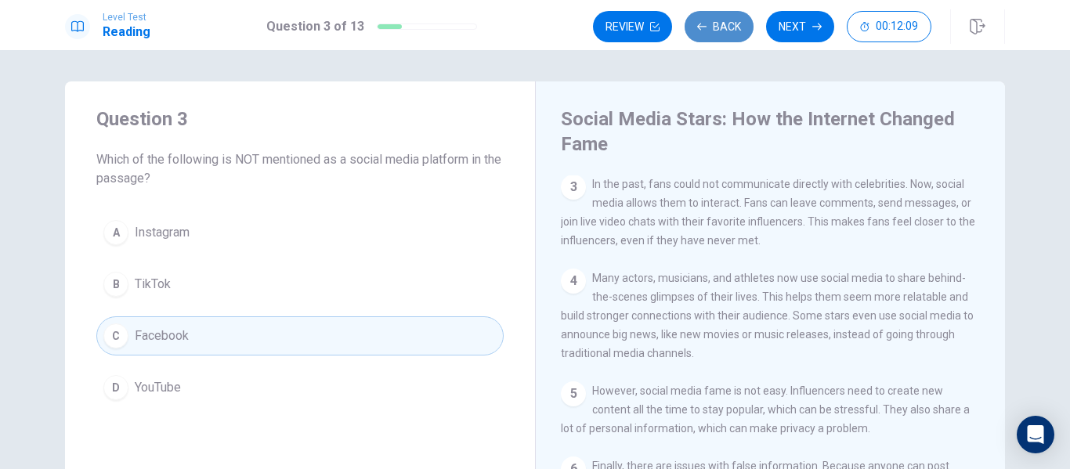
click at [729, 31] on button "Back" at bounding box center [719, 26] width 69 height 31
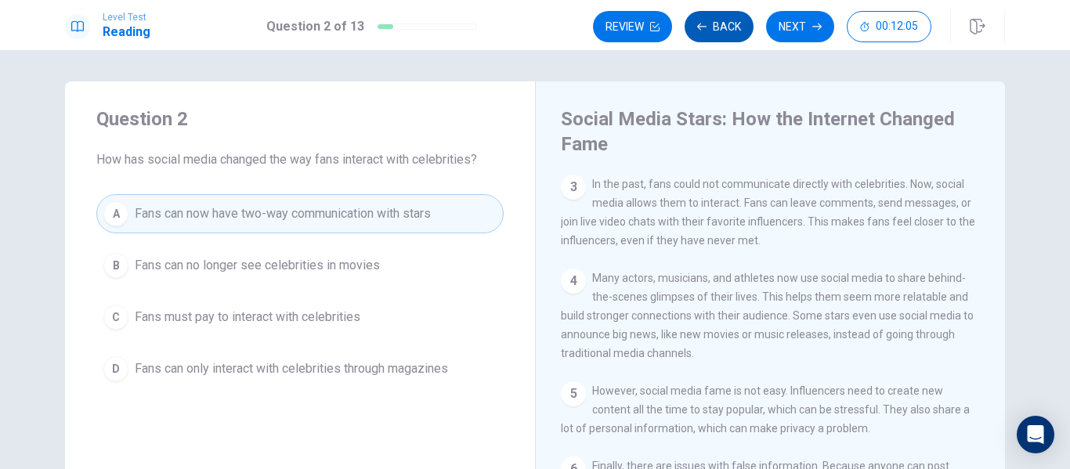
click at [728, 31] on button "Back" at bounding box center [719, 26] width 69 height 31
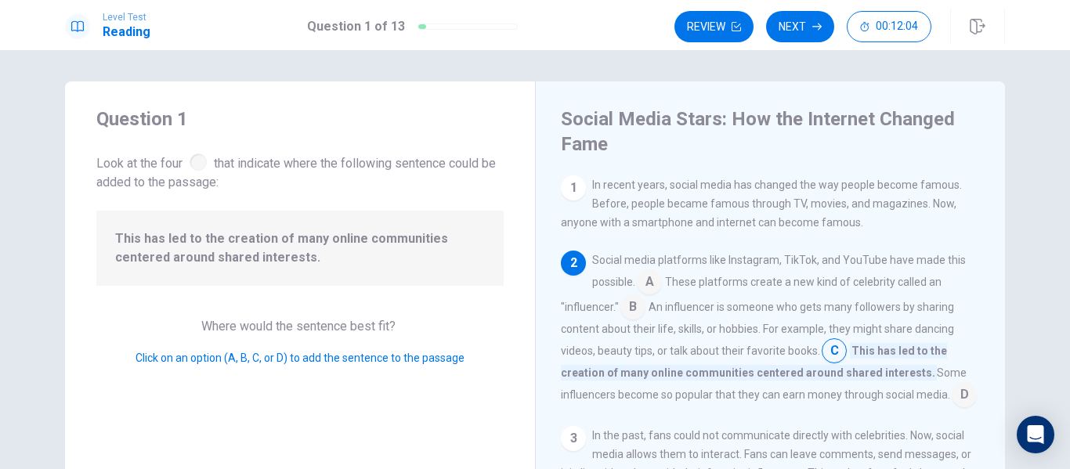
scroll to position [78, 0]
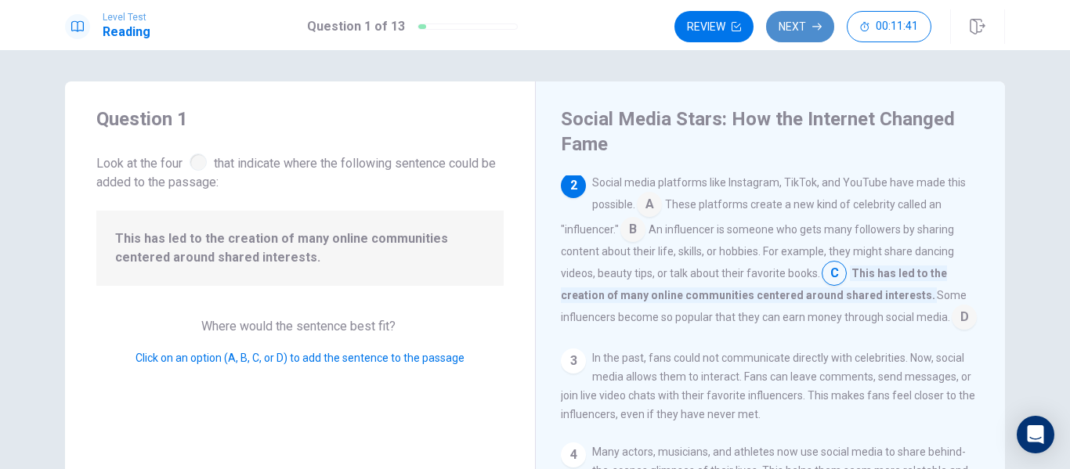
click at [813, 20] on button "Next" at bounding box center [800, 26] width 68 height 31
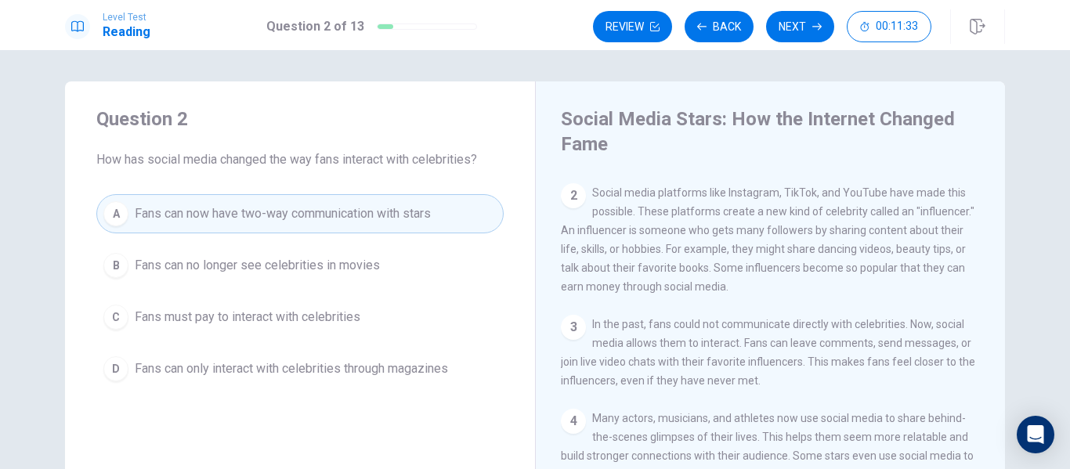
scroll to position [68, 0]
click at [796, 14] on button "Next" at bounding box center [800, 26] width 68 height 31
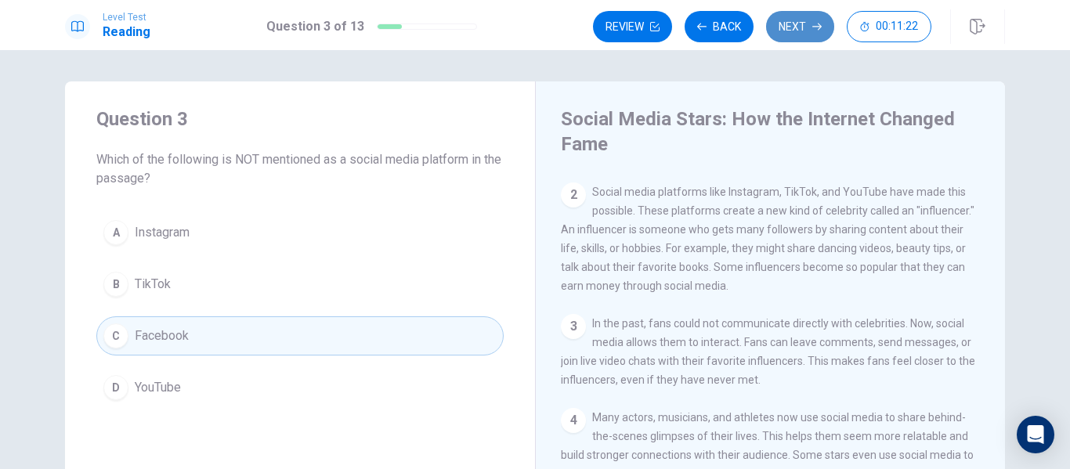
click at [815, 27] on icon "button" at bounding box center [816, 27] width 9 height 7
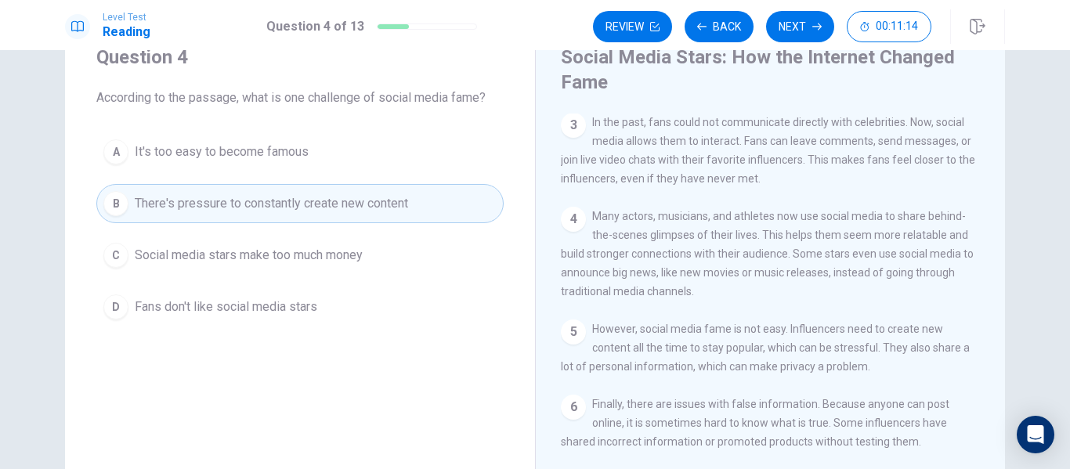
scroll to position [63, 0]
click at [790, 27] on button "Next" at bounding box center [800, 26] width 68 height 31
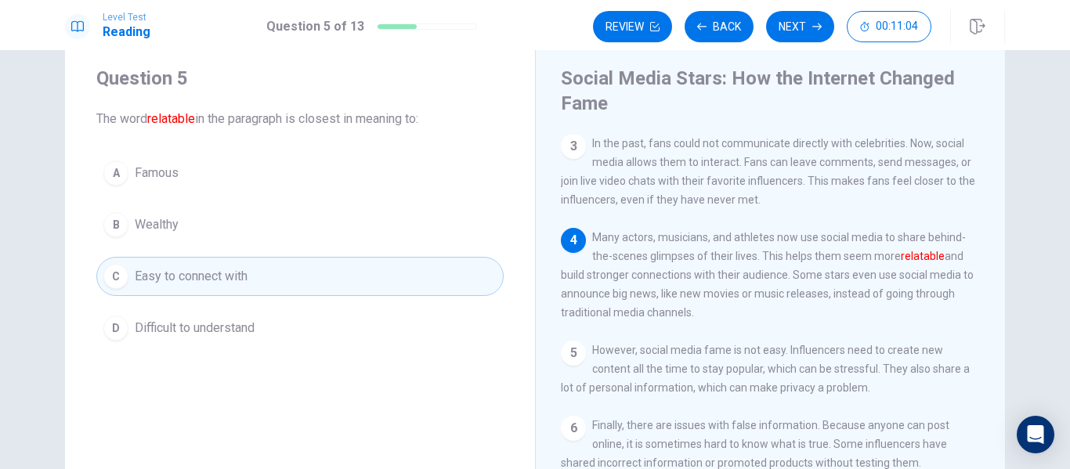
scroll to position [40, 0]
click at [817, 25] on icon "button" at bounding box center [816, 26] width 9 height 9
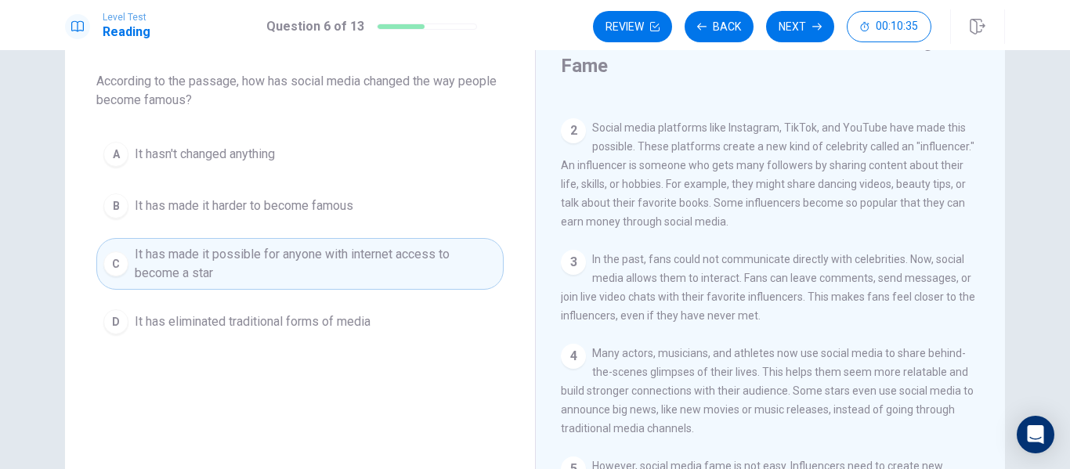
scroll to position [0, 0]
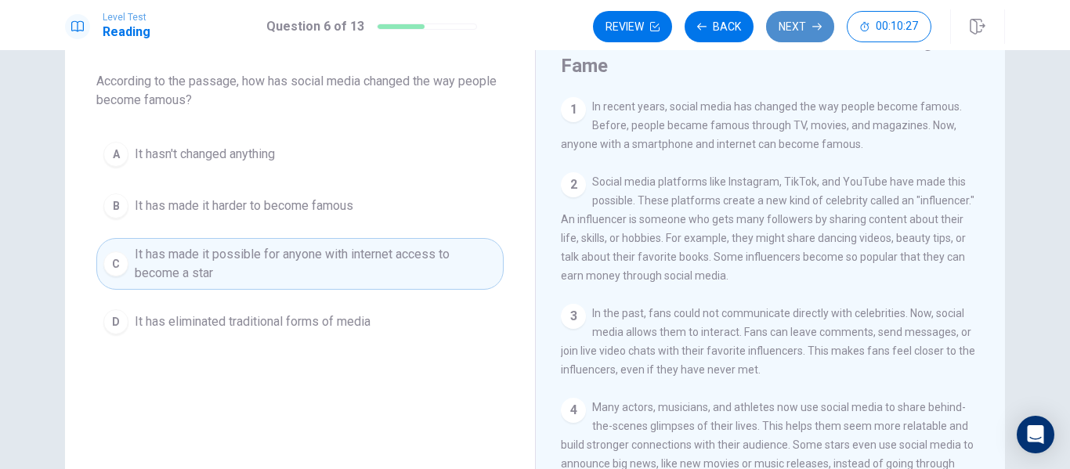
click at [822, 22] on button "Next" at bounding box center [800, 26] width 68 height 31
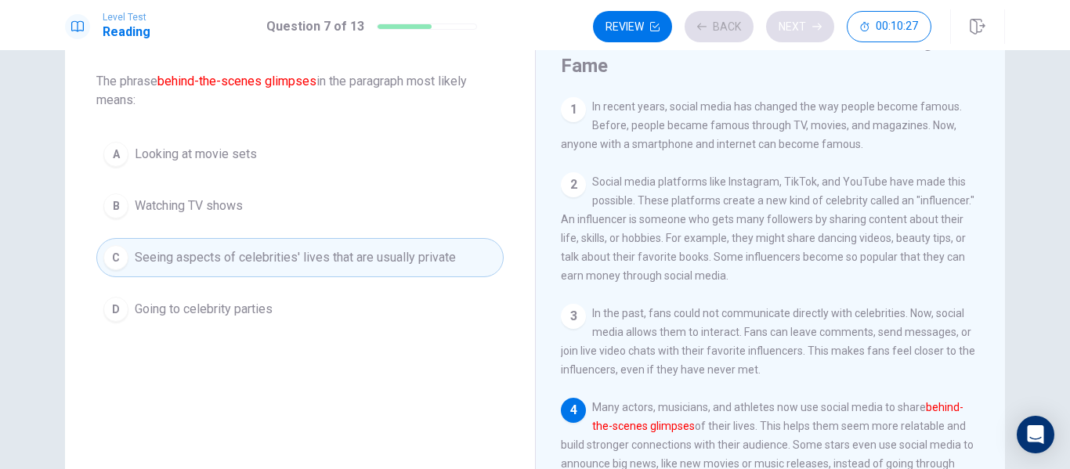
scroll to position [115, 0]
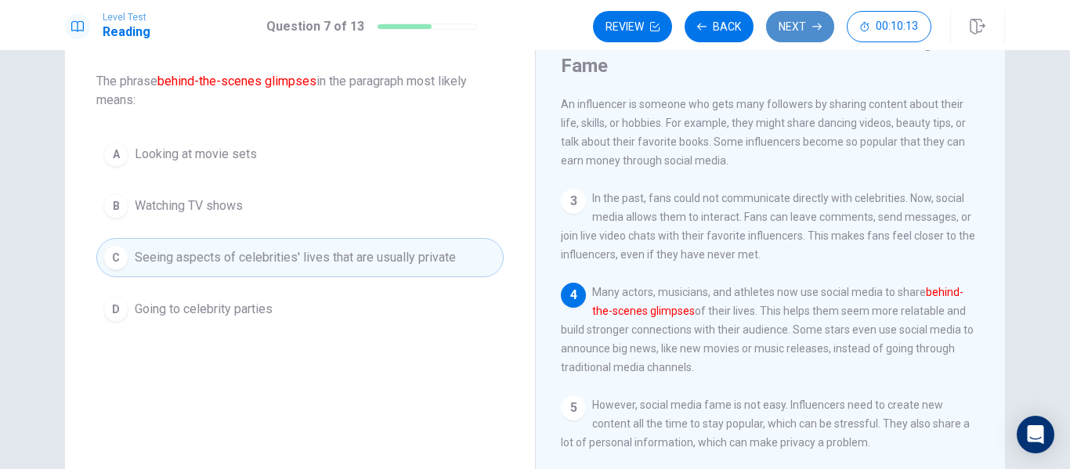
click at [783, 27] on button "Next" at bounding box center [800, 26] width 68 height 31
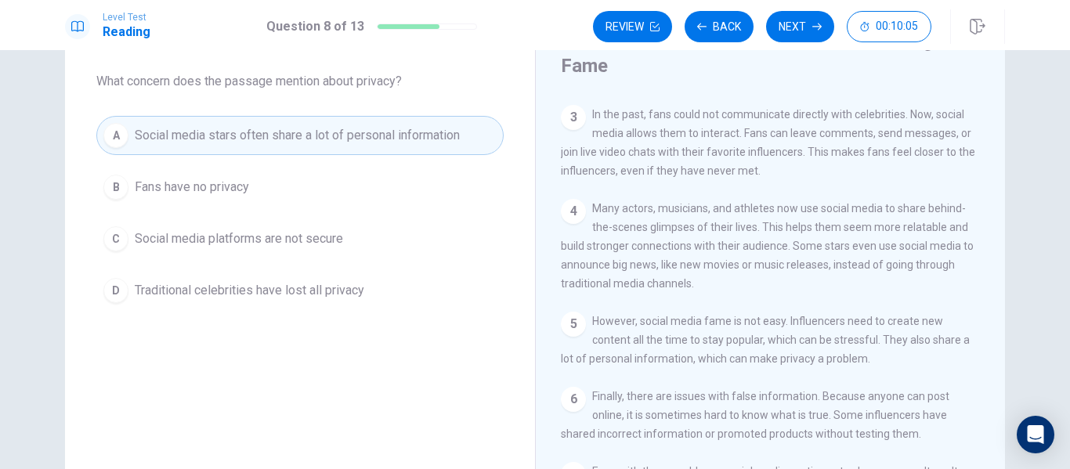
scroll to position [230, 0]
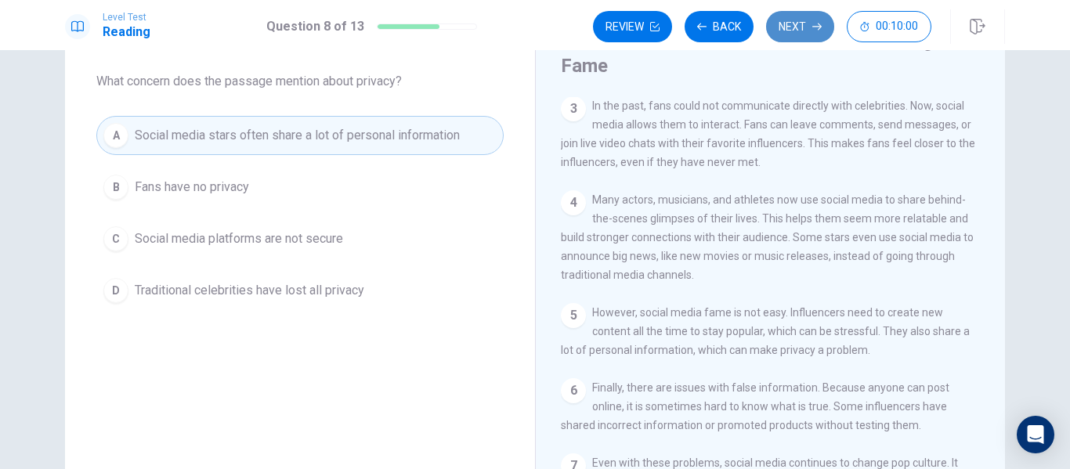
click at [789, 16] on button "Next" at bounding box center [800, 26] width 68 height 31
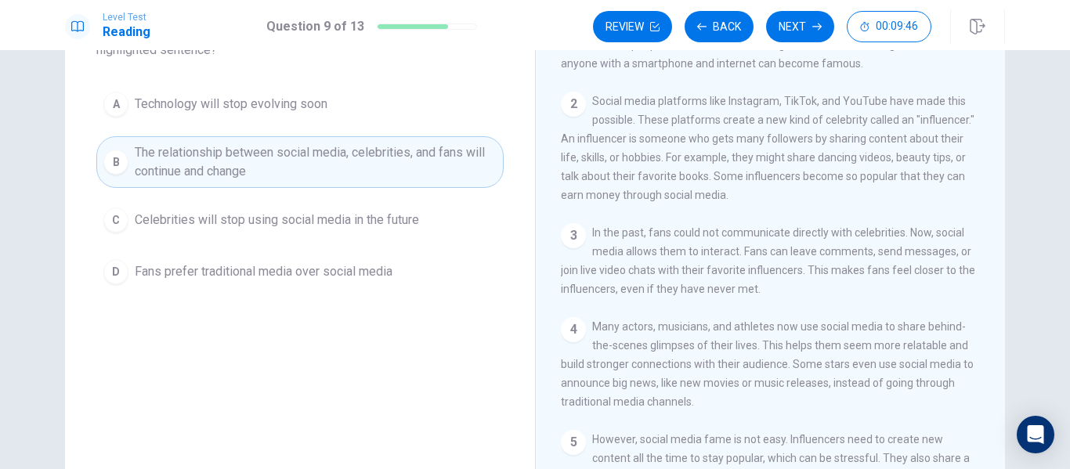
scroll to position [18, 0]
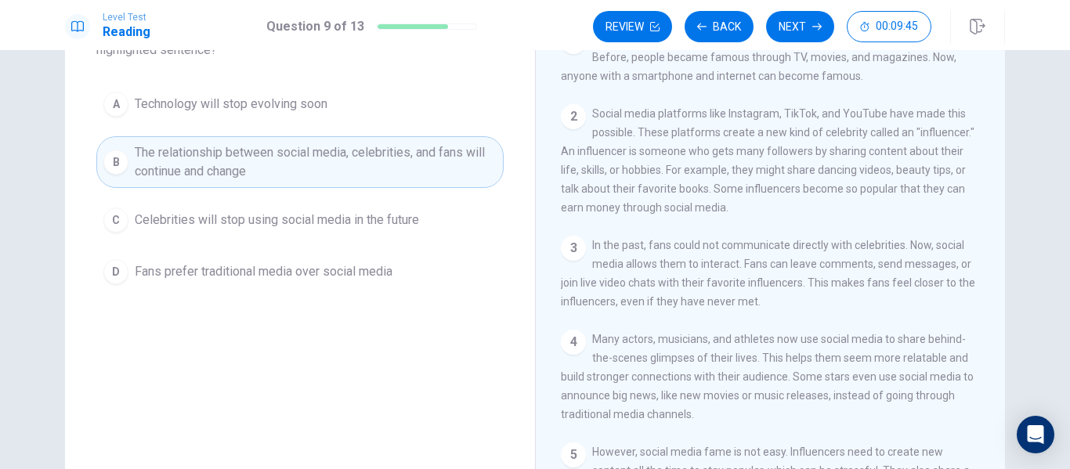
click at [801, 43] on div "Review Back Next 00:09:45" at bounding box center [799, 26] width 412 height 34
click at [802, 34] on button "Next" at bounding box center [800, 26] width 68 height 31
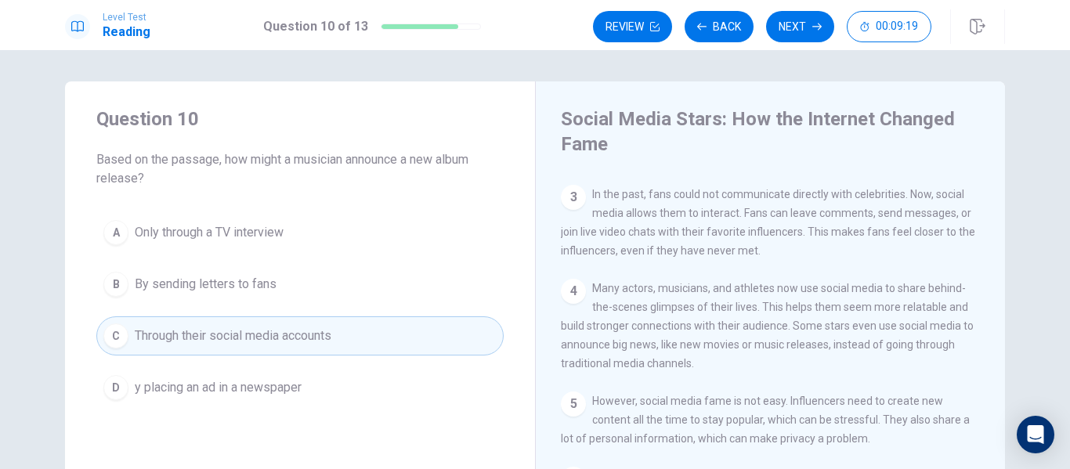
scroll to position [198, 0]
click at [814, 13] on button "Next" at bounding box center [800, 26] width 68 height 31
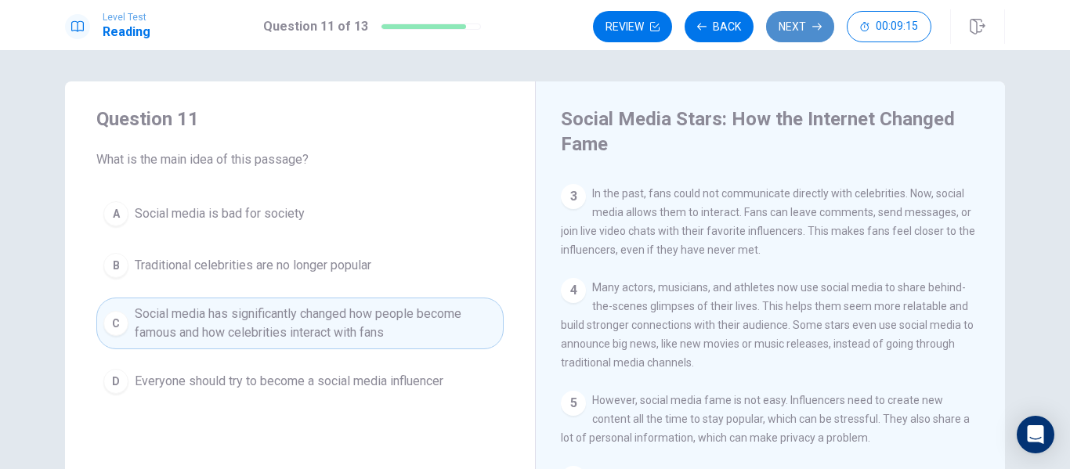
click at [814, 13] on button "Next" at bounding box center [800, 26] width 68 height 31
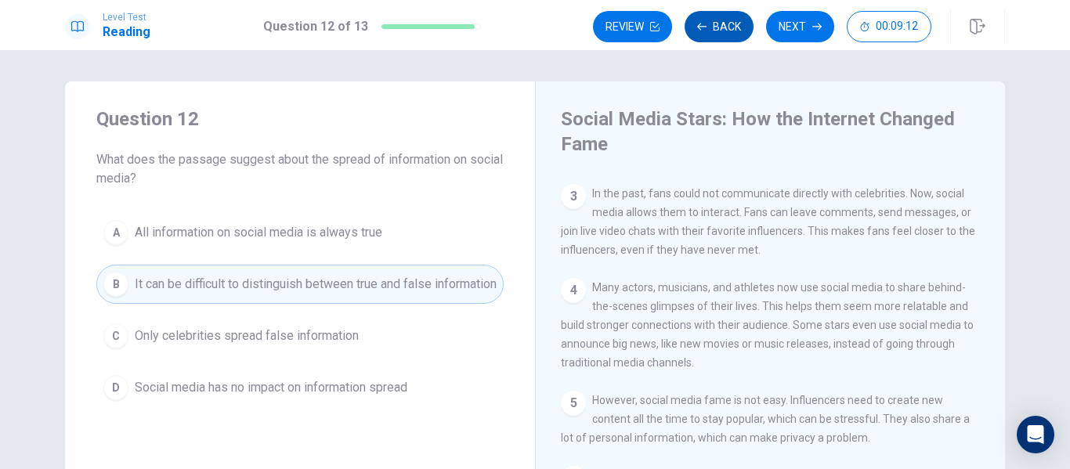
click at [732, 17] on button "Back" at bounding box center [719, 26] width 69 height 31
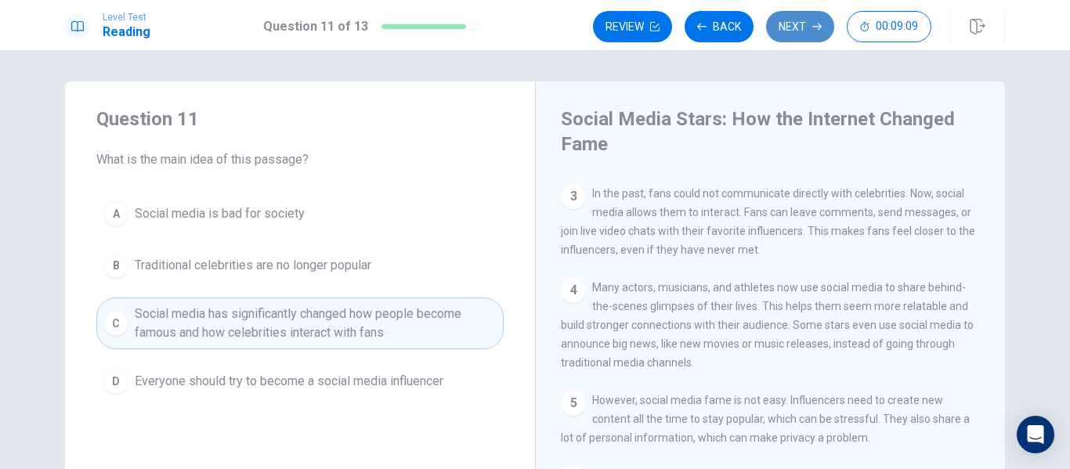
click at [801, 35] on button "Next" at bounding box center [800, 26] width 68 height 31
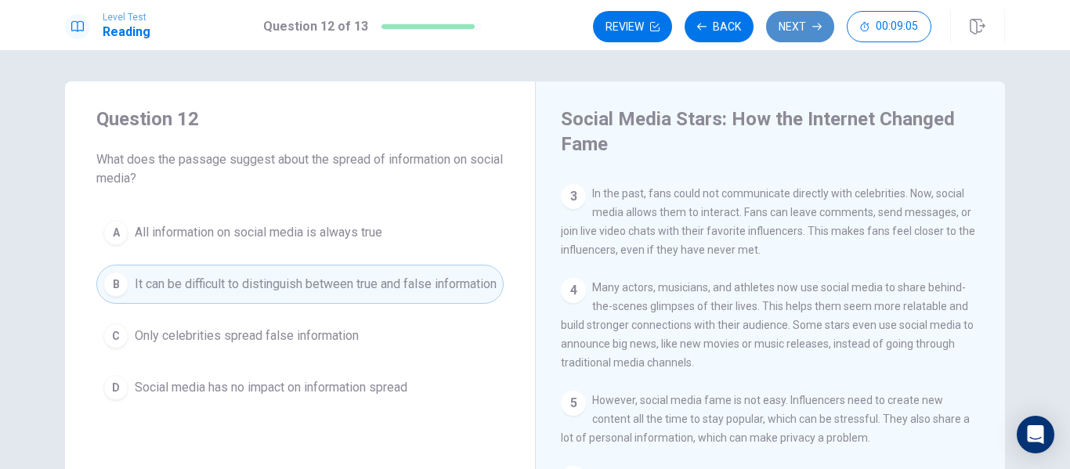
click at [805, 31] on button "Next" at bounding box center [800, 26] width 68 height 31
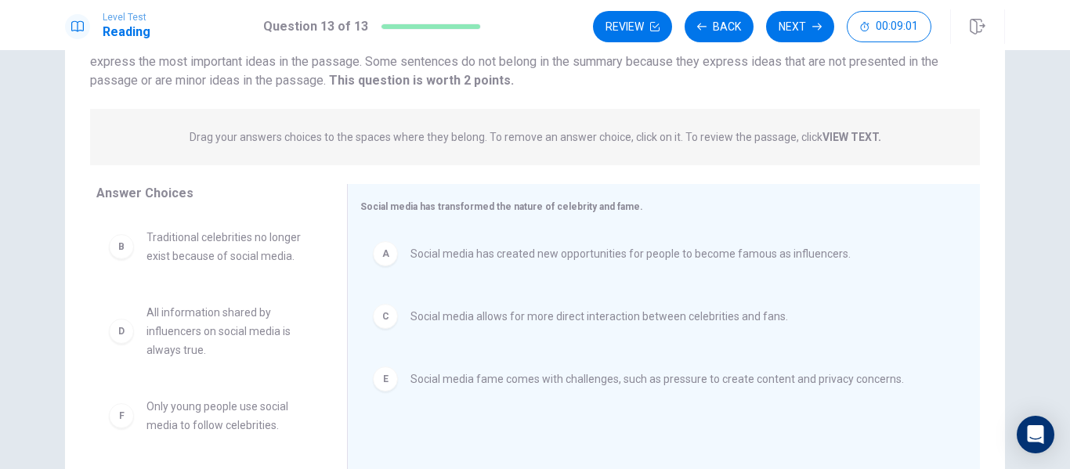
scroll to position [137, 0]
click at [794, 24] on button "Next" at bounding box center [800, 26] width 68 height 31
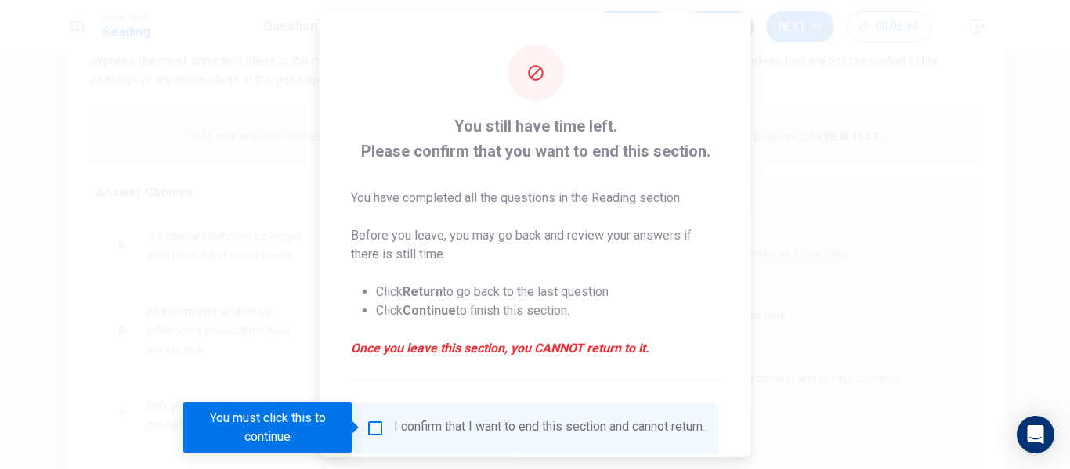
click at [377, 435] on input "You must click this to continue" at bounding box center [375, 427] width 19 height 19
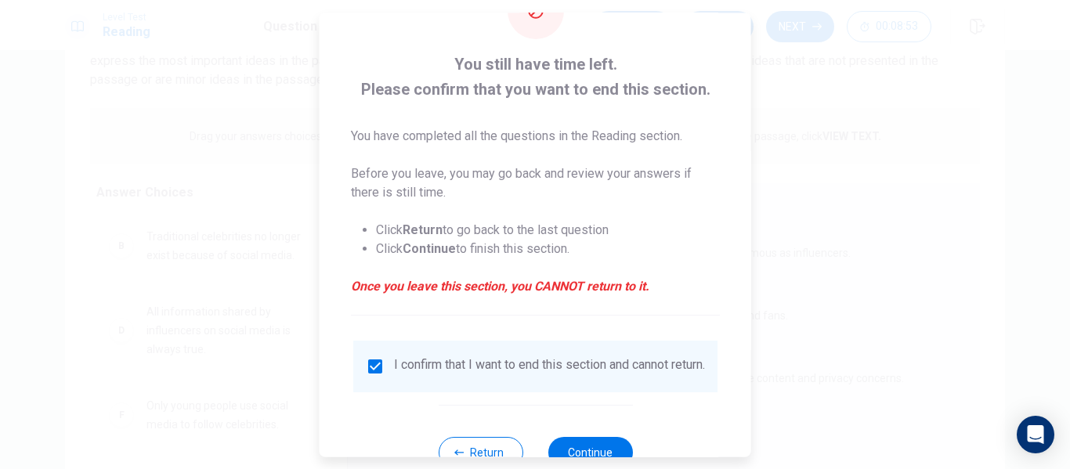
scroll to position [115, 0]
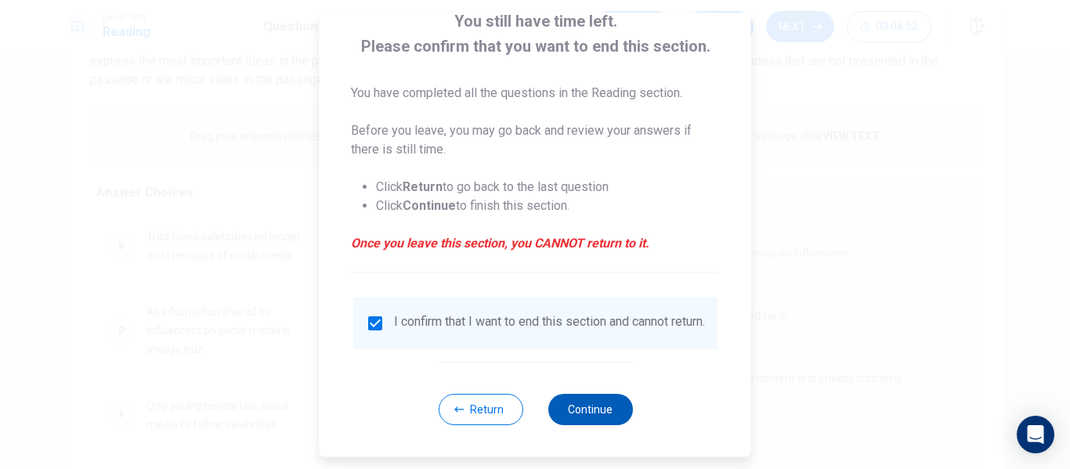
click at [595, 408] on button "Continue" at bounding box center [590, 409] width 85 height 31
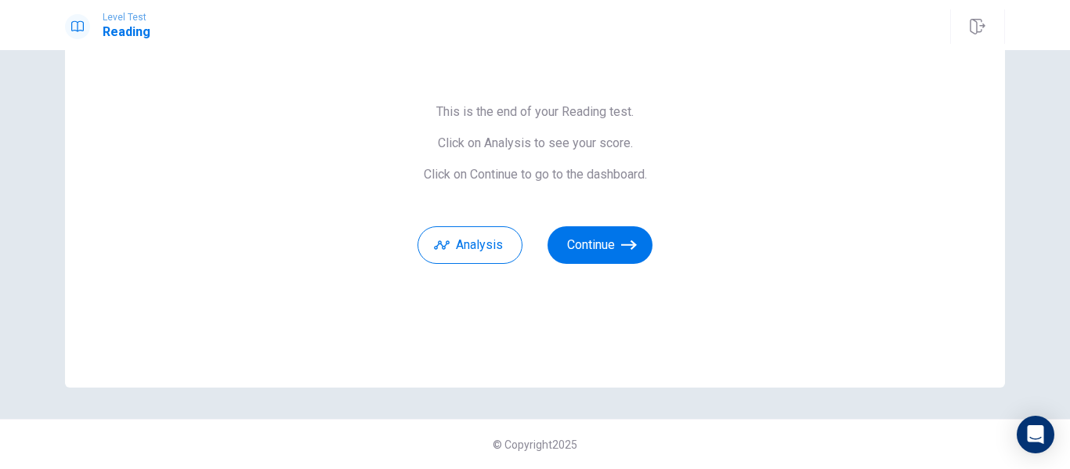
scroll to position [101, 0]
click at [609, 248] on button "Continue" at bounding box center [600, 245] width 105 height 38
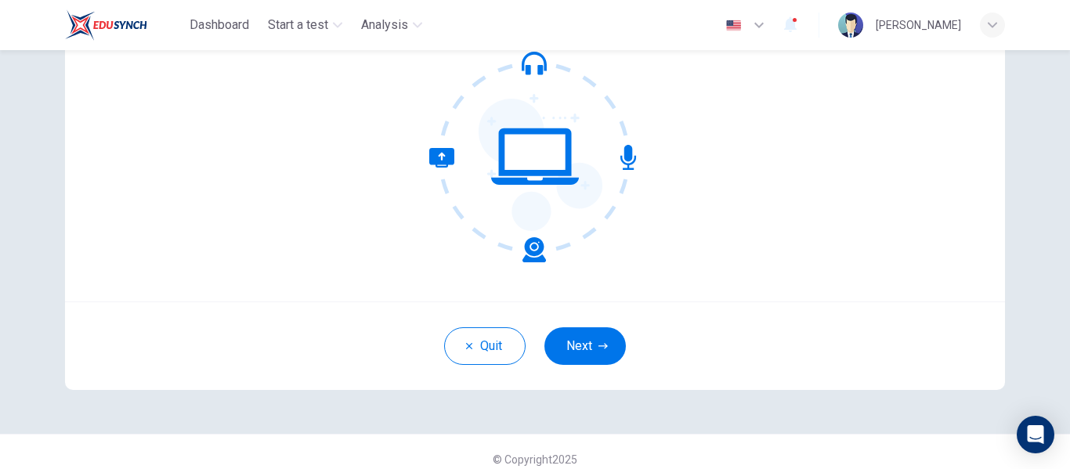
scroll to position [183, 0]
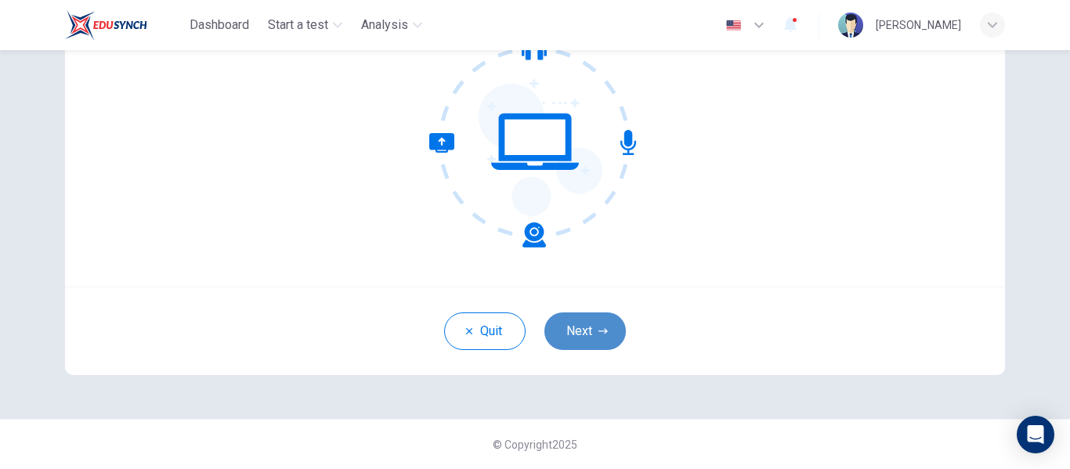
click at [585, 331] on button "Next" at bounding box center [584, 332] width 81 height 38
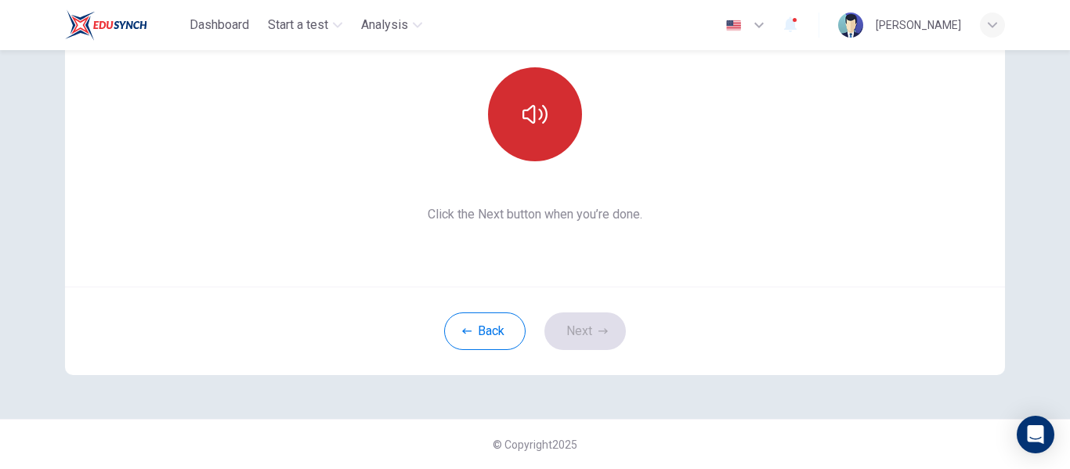
click at [542, 99] on button "button" at bounding box center [535, 114] width 94 height 94
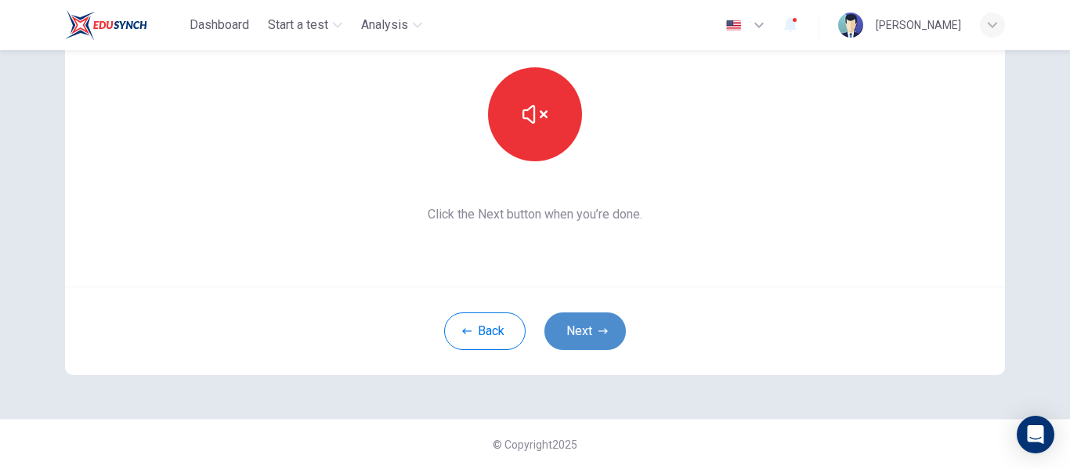
click at [589, 335] on button "Next" at bounding box center [584, 332] width 81 height 38
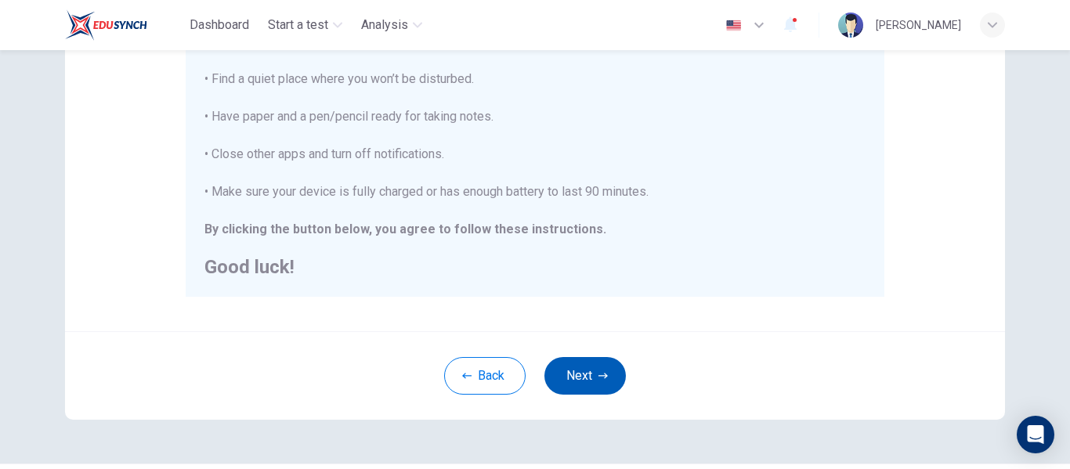
scroll to position [358, 0]
click at [578, 373] on button "Next" at bounding box center [584, 375] width 81 height 38
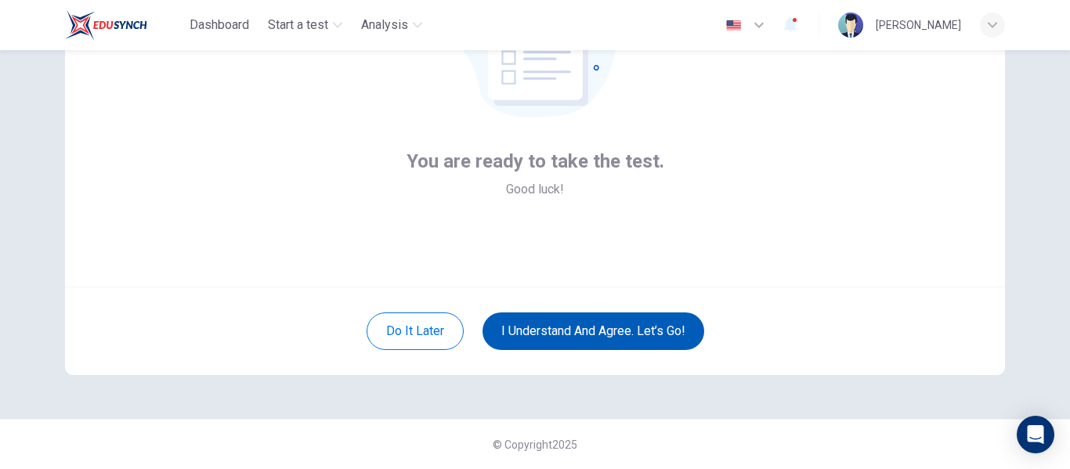
scroll to position [183, 0]
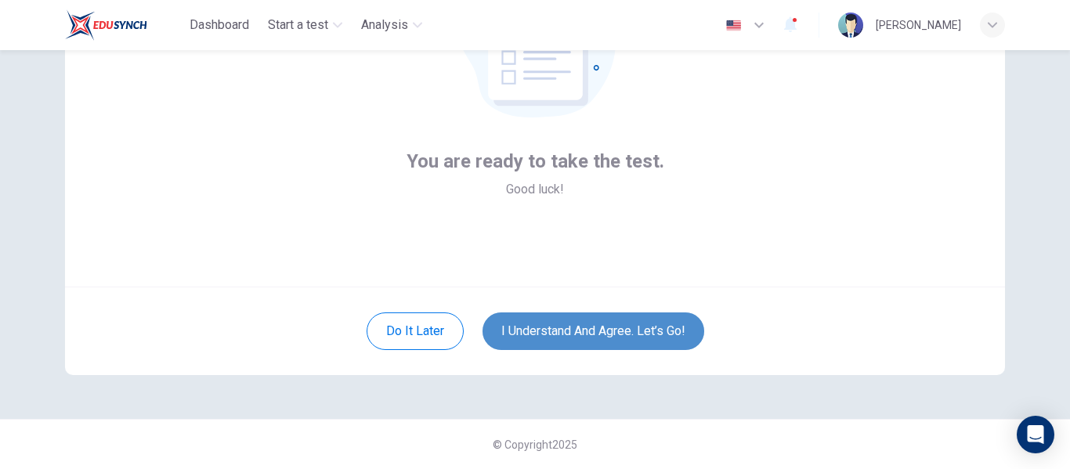
drag, startPoint x: 597, startPoint y: 337, endPoint x: 563, endPoint y: 332, distance: 34.8
click at [563, 332] on button "I understand and agree. Let’s go!" at bounding box center [594, 332] width 222 height 38
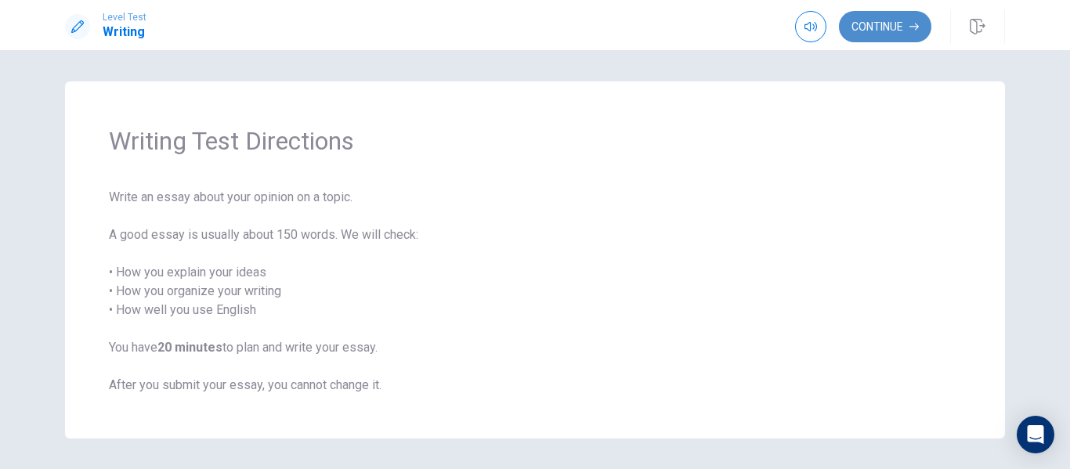
click at [892, 19] on button "Continue" at bounding box center [885, 26] width 92 height 31
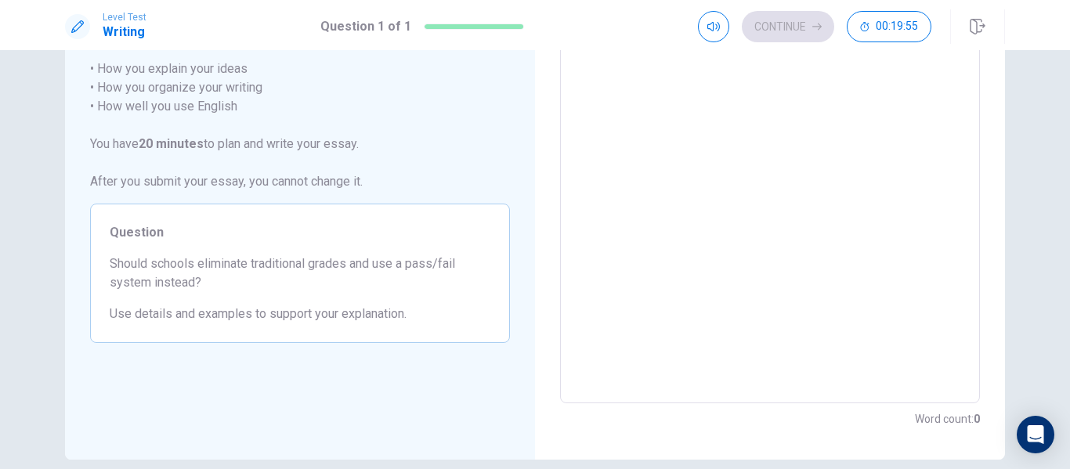
scroll to position [167, 0]
click at [667, 113] on textarea at bounding box center [770, 186] width 398 height 407
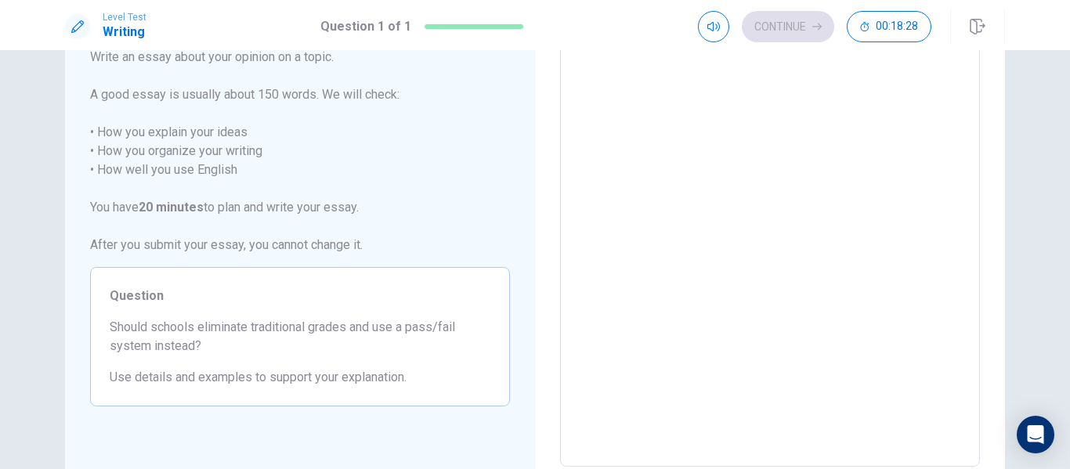
scroll to position [28, 0]
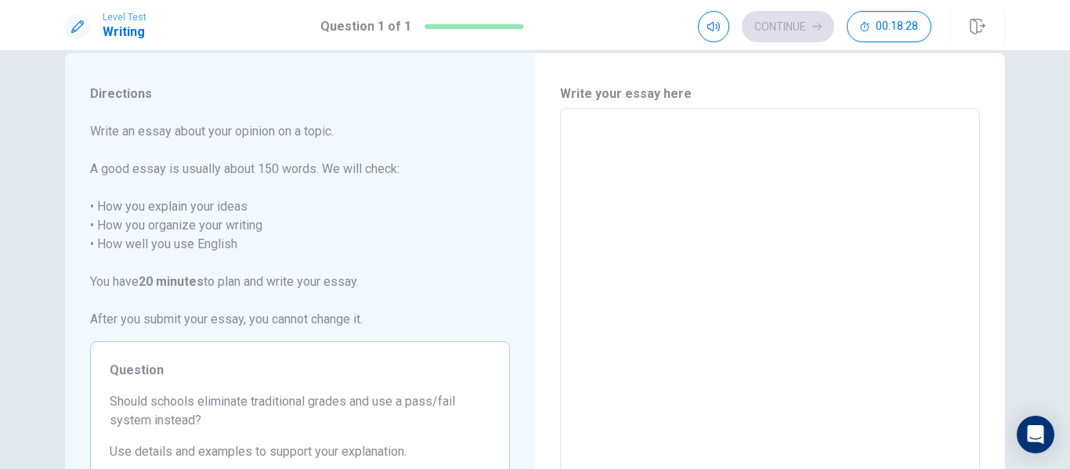
click at [671, 170] on textarea at bounding box center [770, 324] width 398 height 407
type textarea "I"
type textarea "x"
type textarea "In"
type textarea "x"
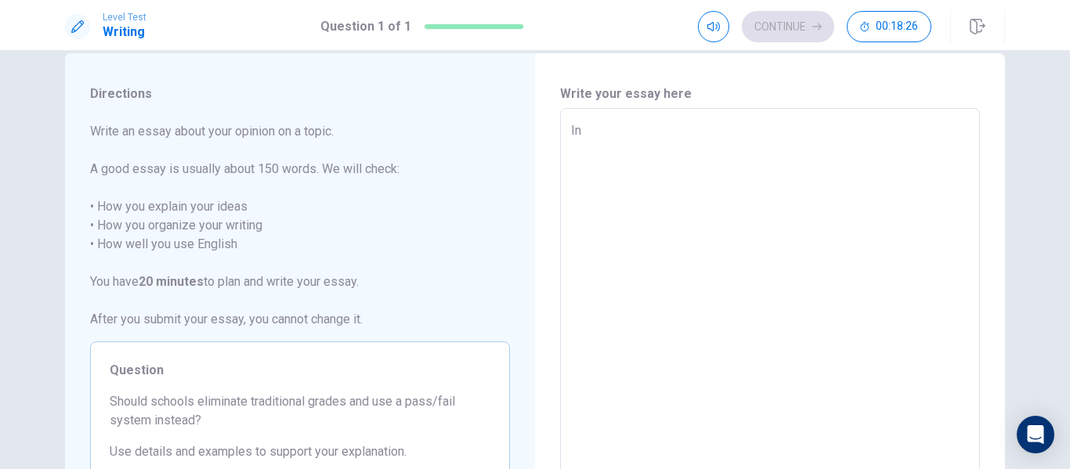
type textarea "In"
type textarea "x"
type textarea "In m"
type textarea "x"
type textarea "In my"
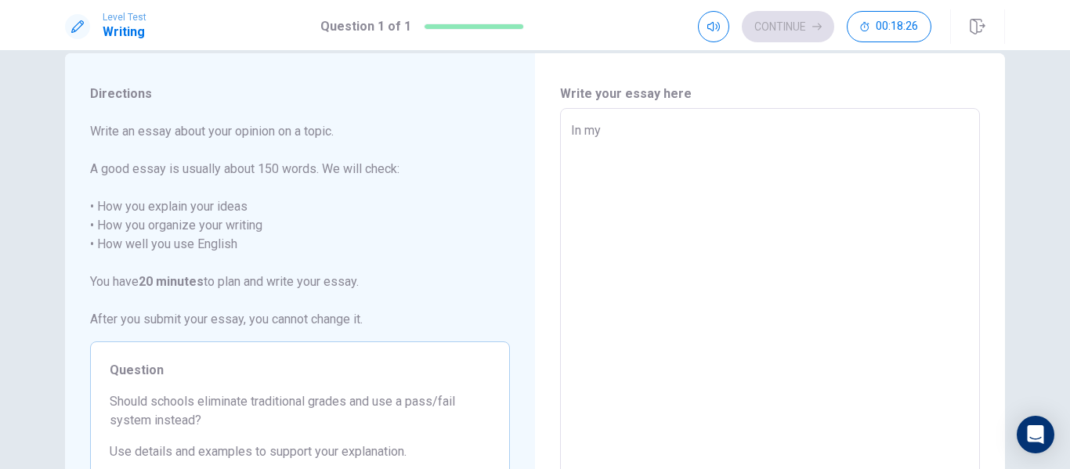
type textarea "x"
type textarea "In my"
type textarea "x"
type textarea "In my p"
type textarea "x"
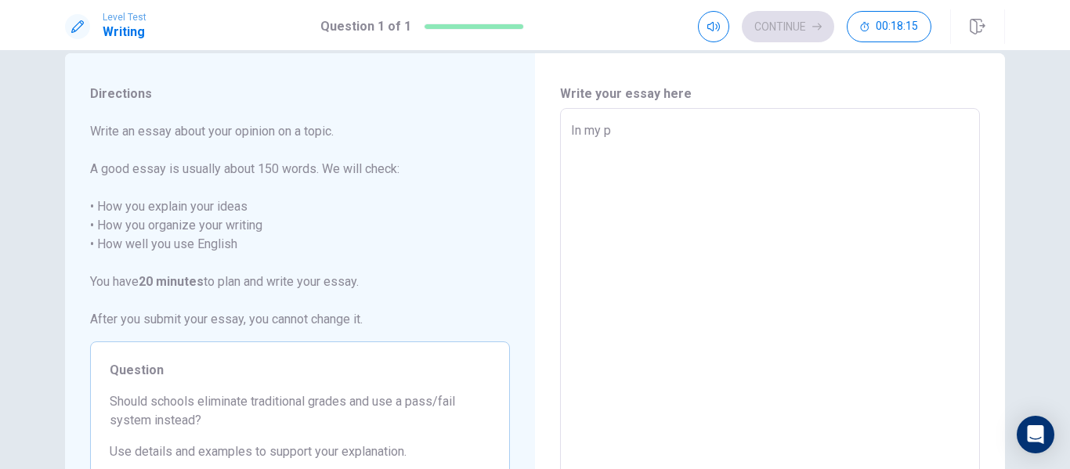
type textarea "In my pe"
type textarea "x"
type textarea "In my per"
type textarea "x"
type textarea "In my pers"
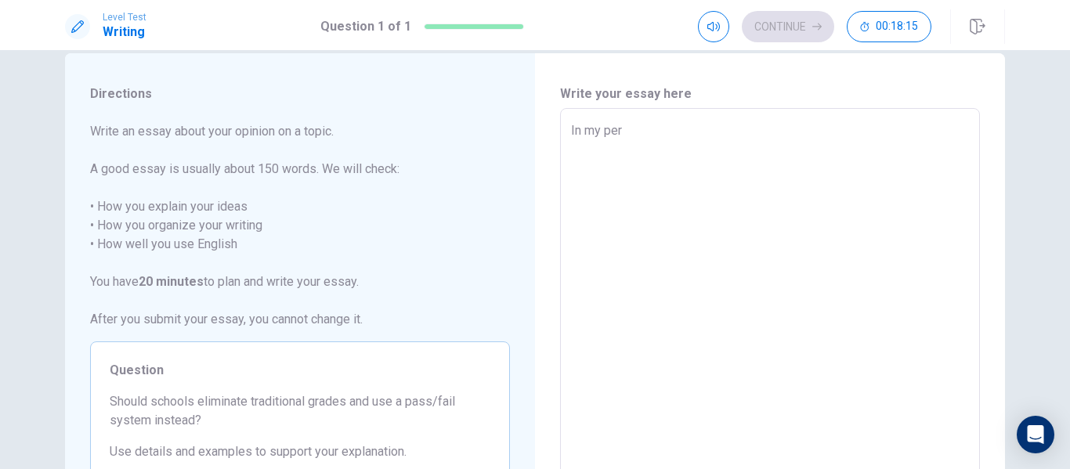
type textarea "x"
type textarea "In my perso"
type textarea "x"
type textarea "In my person"
type textarea "x"
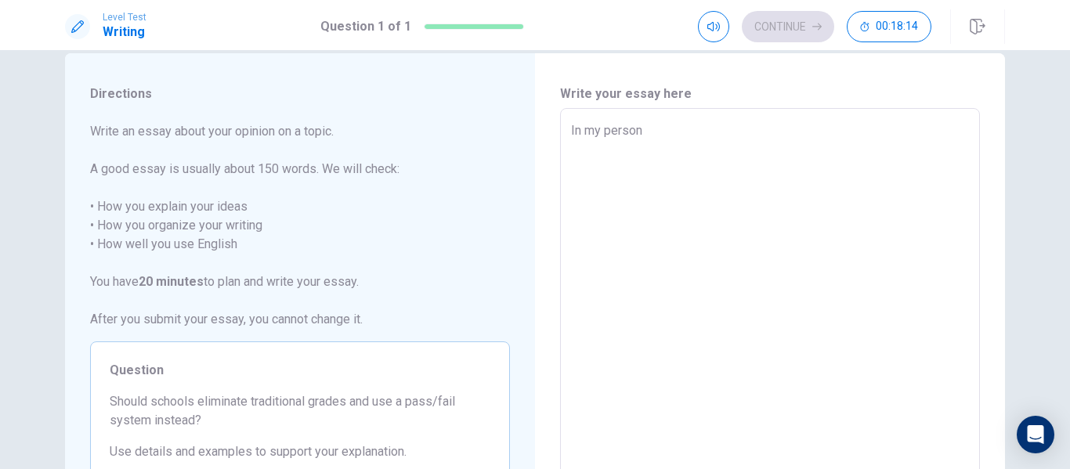
type textarea "In my persona"
type textarea "x"
type textarea "In my personal"
type textarea "x"
type textarea "In my personal"
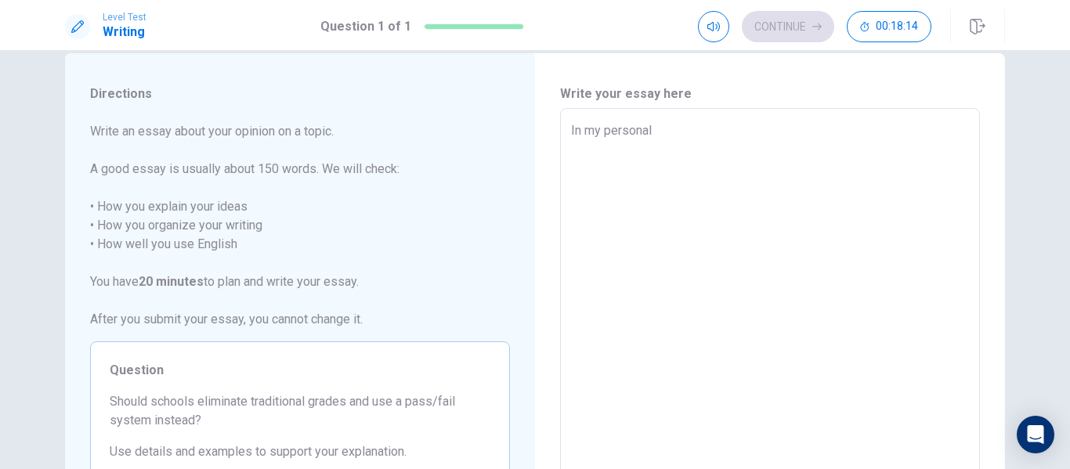
type textarea "x"
type textarea "In my personal o"
type textarea "x"
type textarea "In my personal op"
type textarea "x"
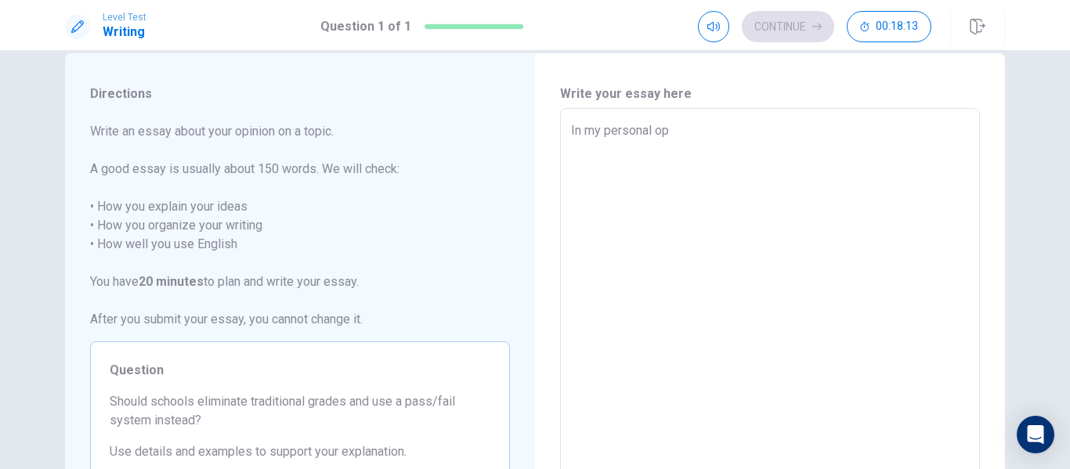
type textarea "In my personal opi"
type textarea "x"
type textarea "In my personal opin"
type textarea "x"
type textarea "In my personal opini"
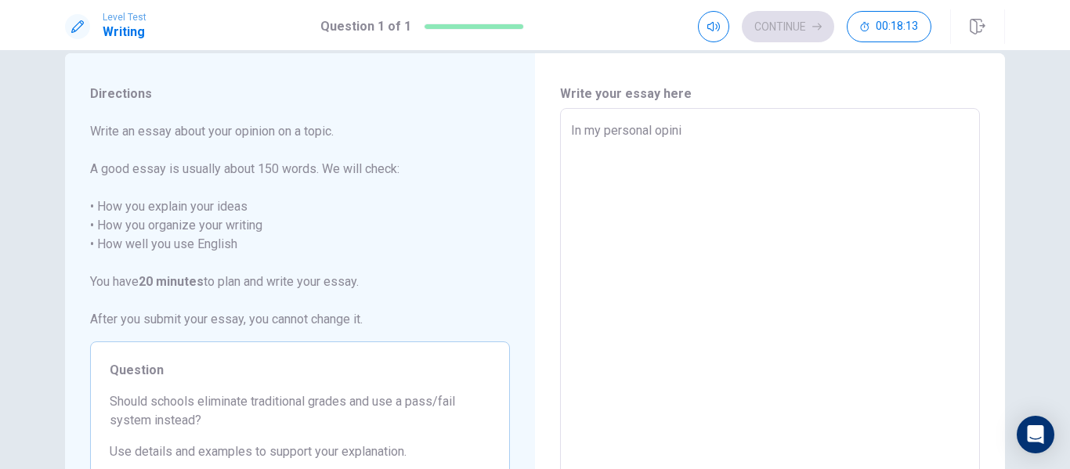
type textarea "x"
type textarea "In my personal opinio"
type textarea "x"
type textarea "In my personal opinion"
type textarea "x"
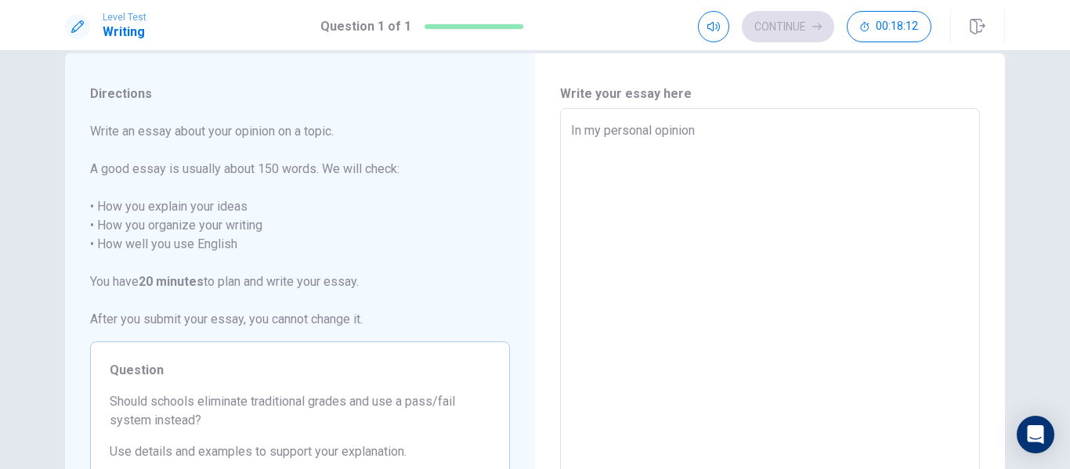
type textarea "In my personal opinion,"
type textarea "x"
type textarea "In my personal opinion,"
type textarea "x"
type textarea "In my personal opinion, t"
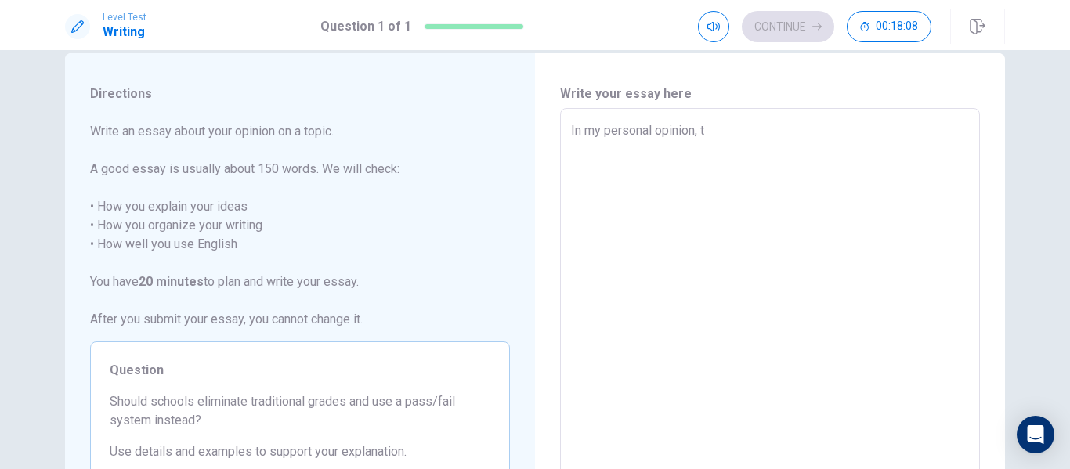
type textarea "x"
type textarea "In my personal opinion, th"
type textarea "x"
type textarea "In my personal opinion, the"
type textarea "x"
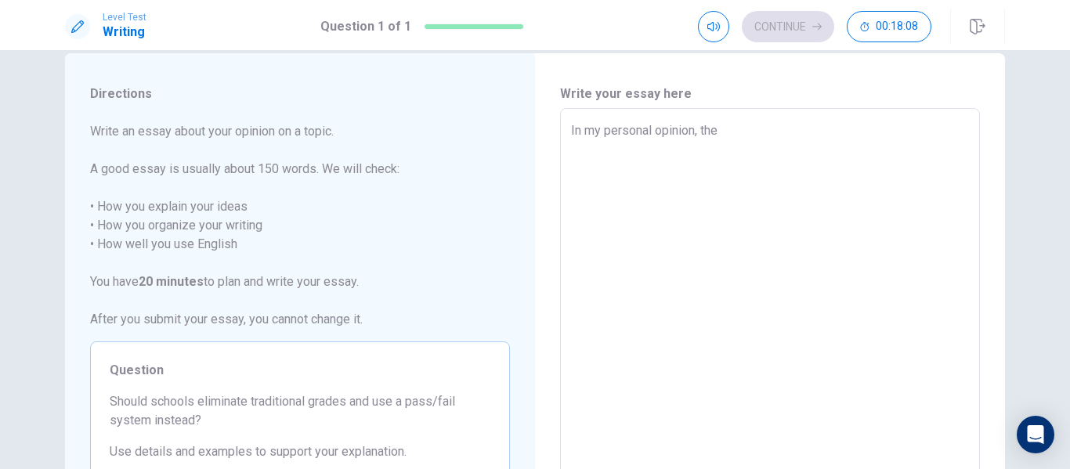
type textarea "In my personal opinion, the"
type textarea "x"
type textarea "In my personal opinion, the i"
type textarea "x"
type textarea "In my personal opinion, the id"
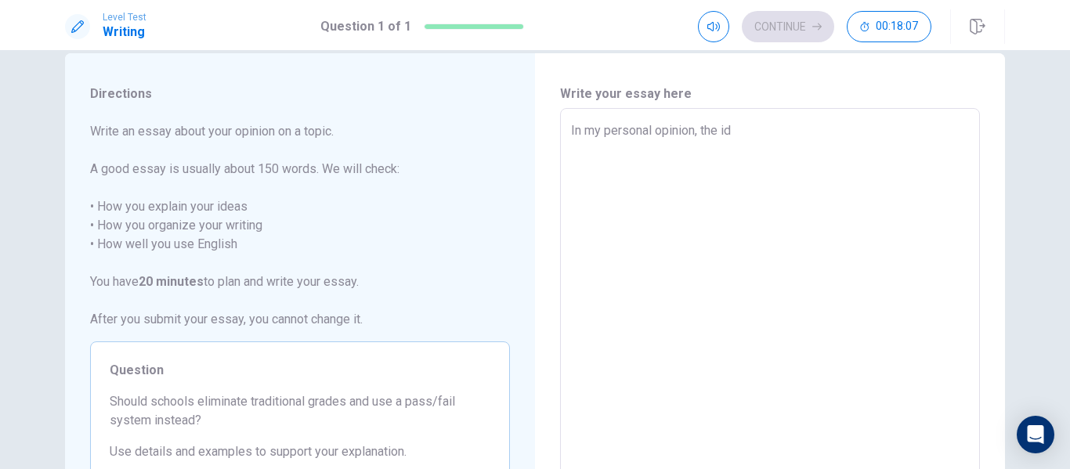
type textarea "x"
type textarea "In my personal opinion, the ide"
type textarea "x"
type textarea "In my personal opinion, the idea"
type textarea "x"
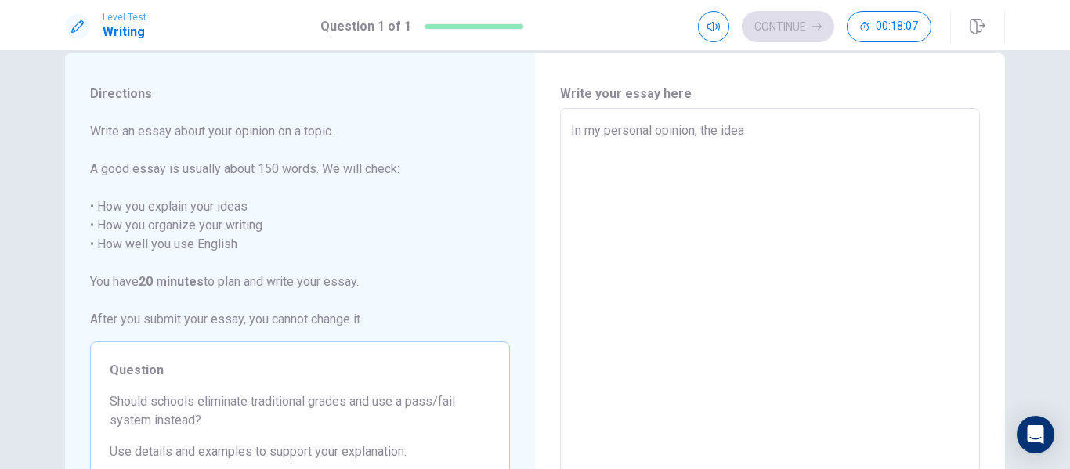
type textarea "In my personal opinion, the idea"
type textarea "x"
type textarea "In my personal opinion, the idea o"
type textarea "x"
type textarea "In my personal opinion, the idea of"
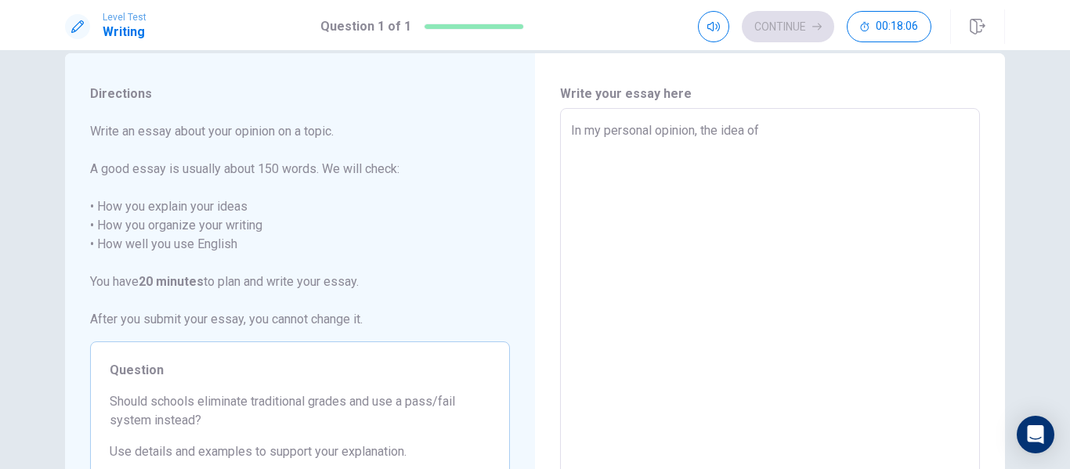
type textarea "x"
type textarea "In my personal opinion, the idea of"
type textarea "x"
type textarea "In my personal opinion, the idea of r"
type textarea "x"
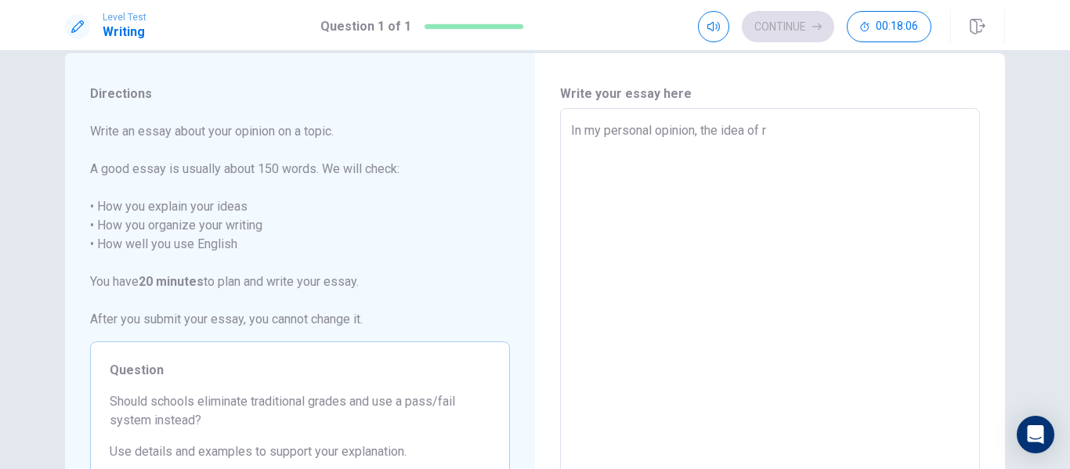
type textarea "In my personal opinion, the idea of re"
type textarea "x"
type textarea "In my personal opinion, the idea of rep"
type textarea "x"
type textarea "In my personal opinion, the idea of repl"
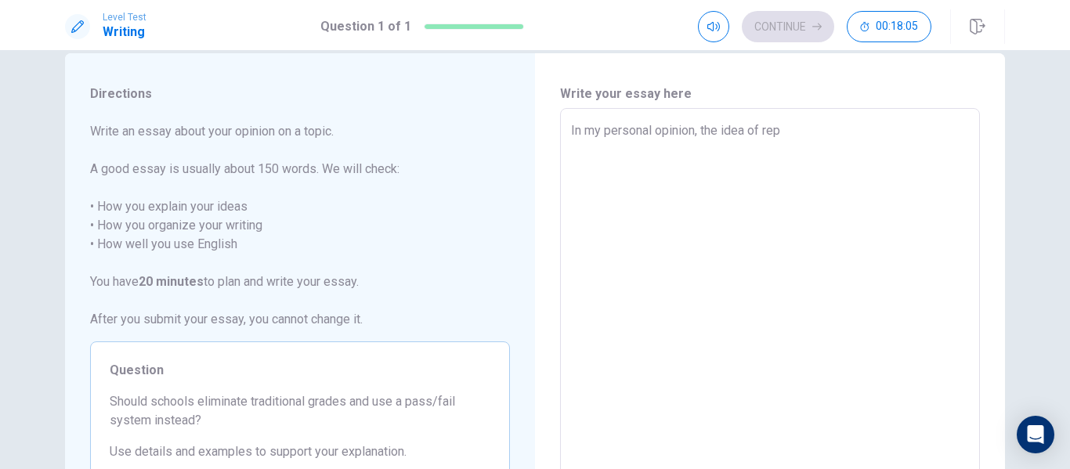
type textarea "x"
type textarea "In my personal opinion, the idea of repla"
type textarea "x"
type textarea "In my personal opinion, the idea of replac"
type textarea "x"
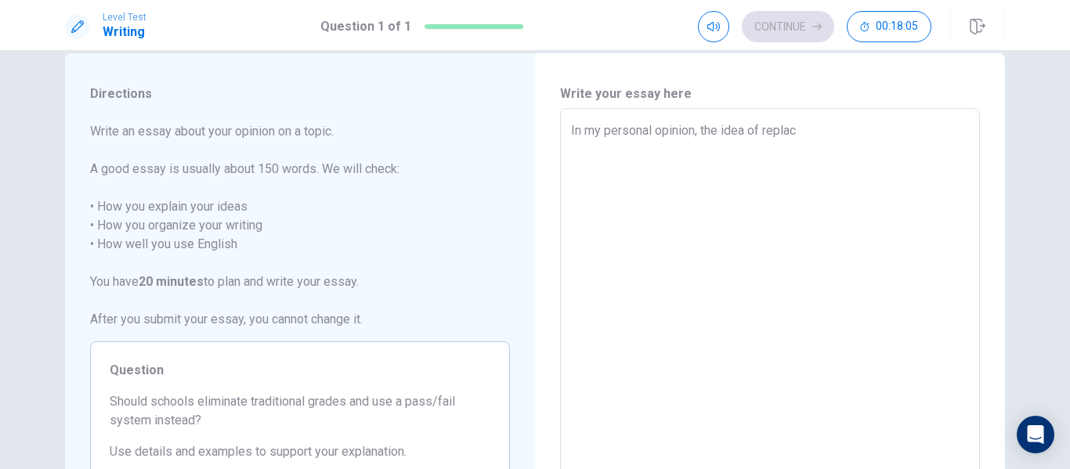
type textarea "In my personal opinion, the idea of replaci"
type textarea "x"
type textarea "In my personal opinion, the idea of replacin"
type textarea "x"
type textarea "In my personal opinion, the idea of replacing"
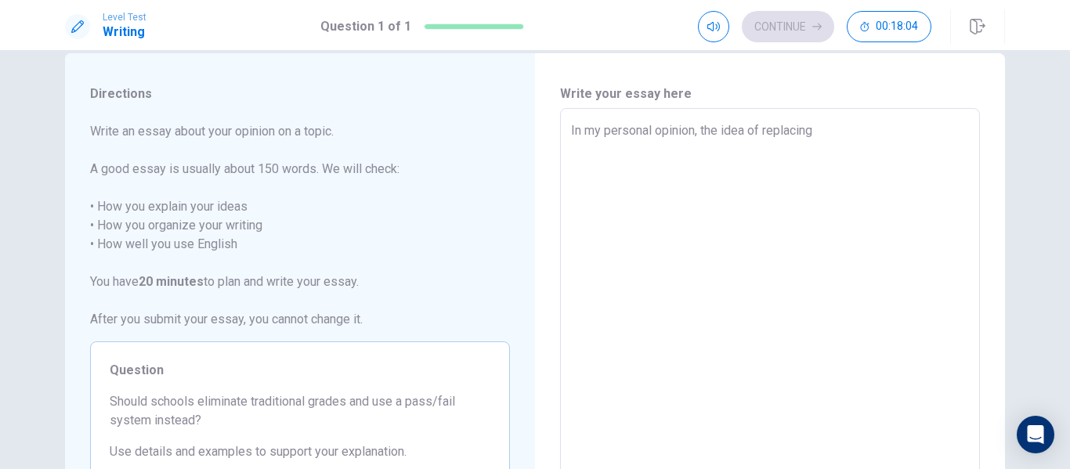
type textarea "x"
type textarea "In my personal opinion, the idea of replacing"
type textarea "x"
type textarea "In my personal opinion, the idea of replacing t"
type textarea "x"
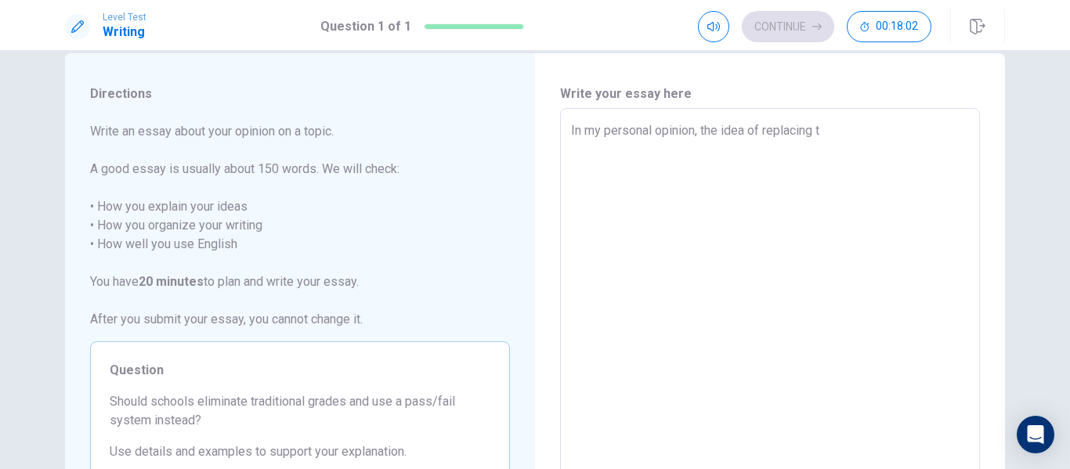
type textarea "In my personal opinion, the idea of replacing tr"
type textarea "x"
type textarea "In my personal opinion, the idea of replacing tra"
type textarea "x"
type textarea "In my personal opinion, the idea of replacing trad"
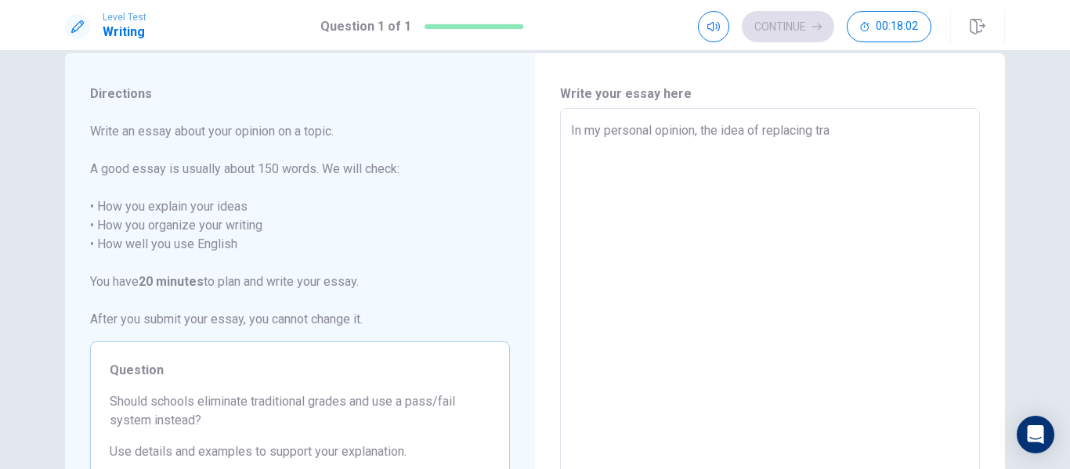
type textarea "x"
type textarea "In my personal opinion, the idea of replacing tradi"
type textarea "x"
type textarea "In my personal opinion, the idea of replacing tradit"
type textarea "x"
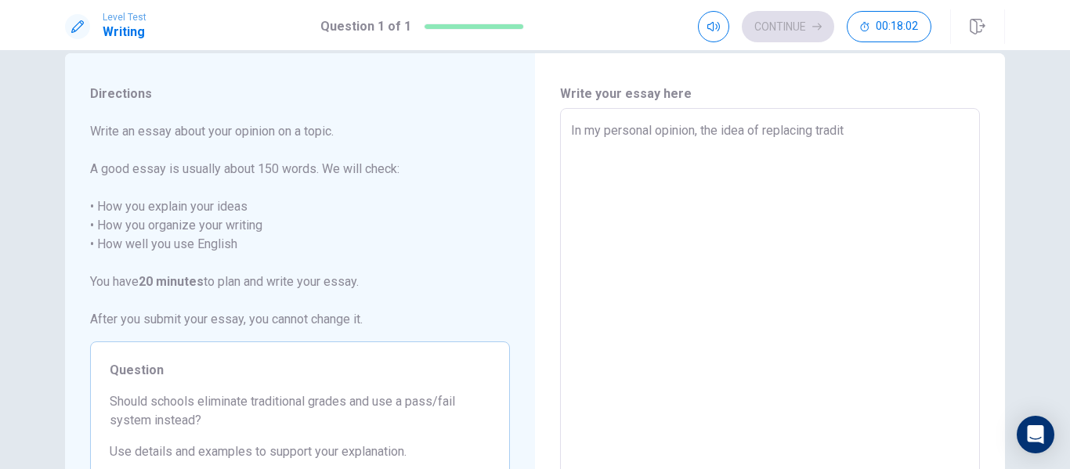
type textarea "In my personal opinion, the idea of replacing traditi"
type textarea "x"
type textarea "In my personal opinion, the idea of replacing traditio"
type textarea "x"
type textarea "In my personal opinion, the idea of replacing tradition"
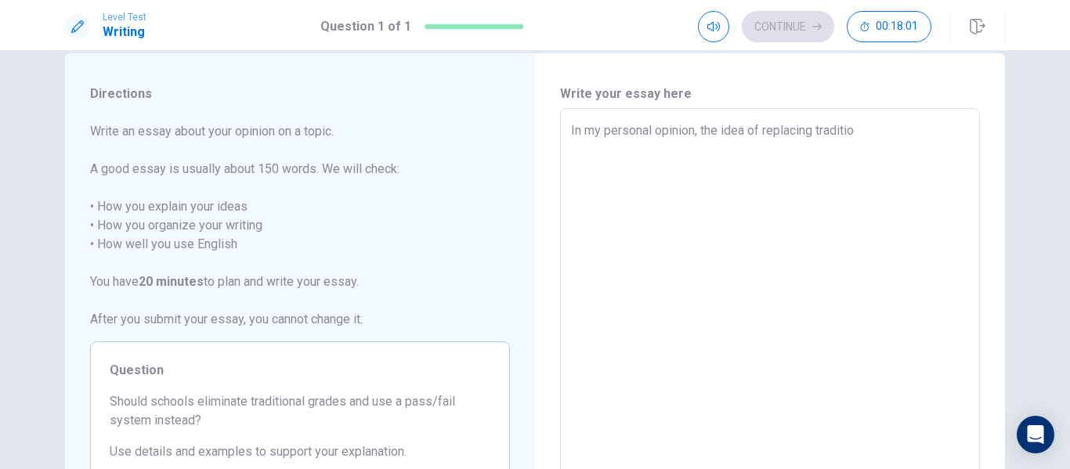
type textarea "x"
type textarea "In my personal opinion, the idea of replacing traditiona"
type textarea "x"
type textarea "In my personal opinion, the idea of replacing traditional"
type textarea "x"
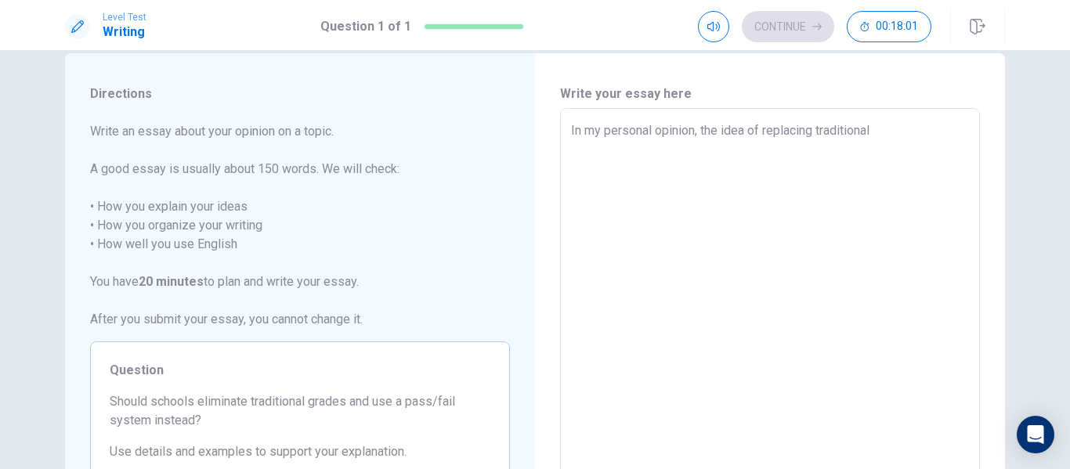
type textarea "In my personal opinion, the idea of replacing traditional"
type textarea "x"
type textarea "In my personal opinion, the idea of replacing traditional g"
type textarea "x"
type textarea "In my personal opinion, the idea of replacing traditional gr"
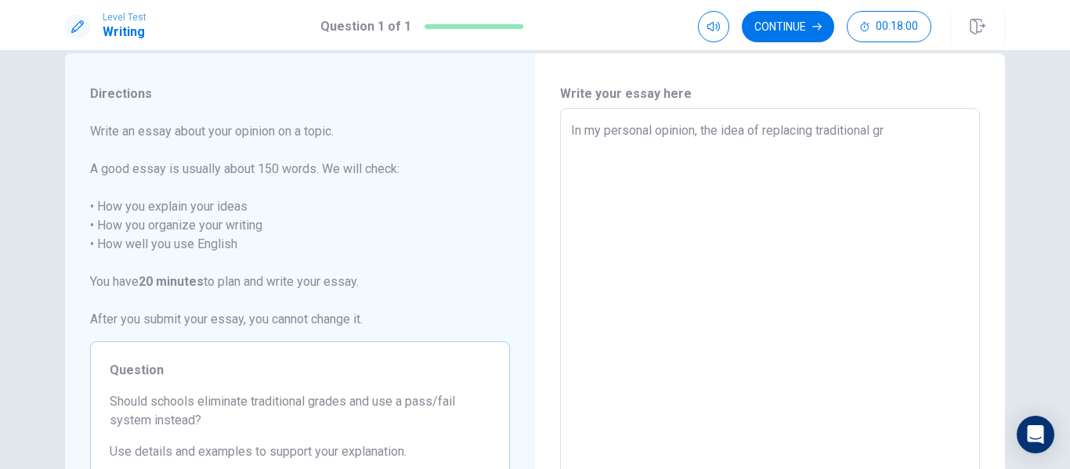
type textarea "x"
type textarea "In my personal opinion, the idea of replacing traditional gra"
type textarea "x"
type textarea "In my personal opinion, the idea of replacing traditional grad"
type textarea "x"
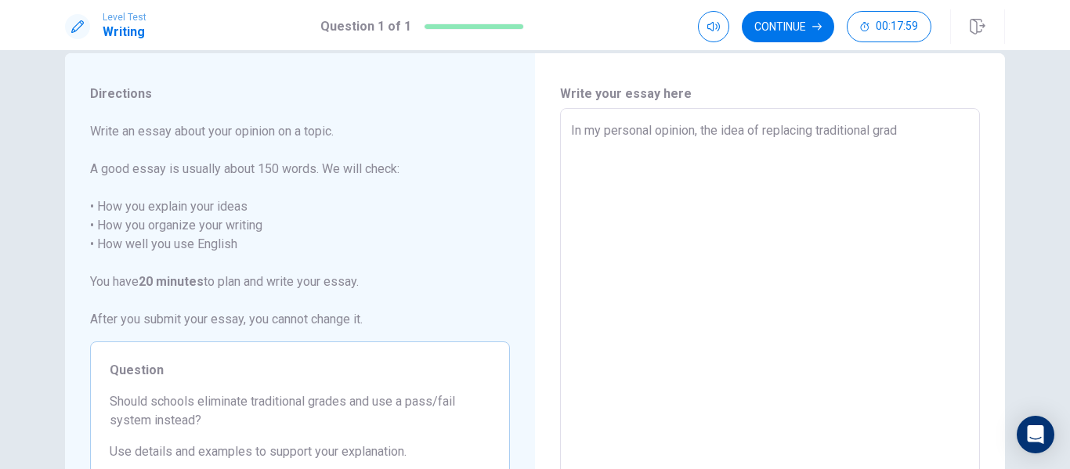
type textarea "In my personal opinion, the idea of replacing traditional grade"
type textarea "x"
type textarea "In my personal opinion, the idea of replacing traditional grades"
type textarea "x"
type textarea "In my personal opinion, the idea of replacing traditional grades"
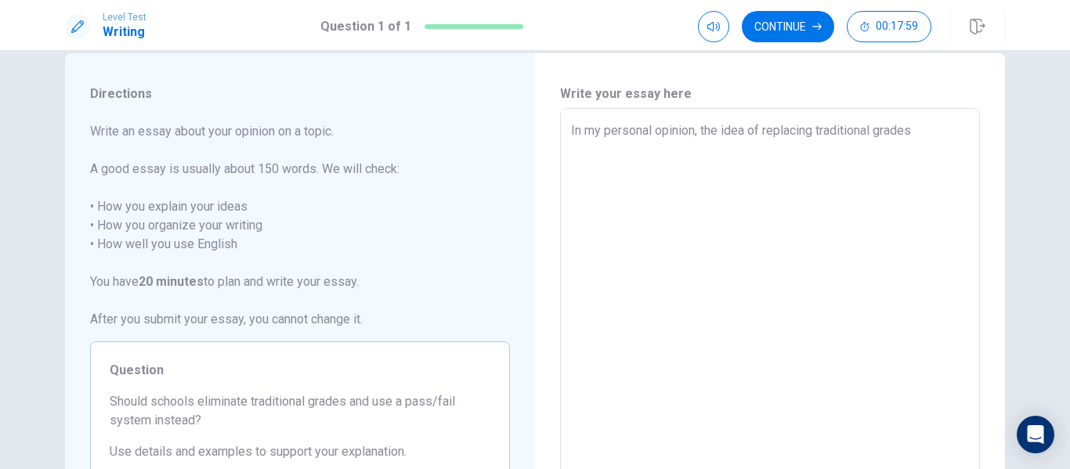
type textarea "x"
type textarea "In my personal opinion, the idea of replacing traditional grades w"
type textarea "x"
type textarea "In my personal opinion, the idea of replacing traditional grades wi"
type textarea "x"
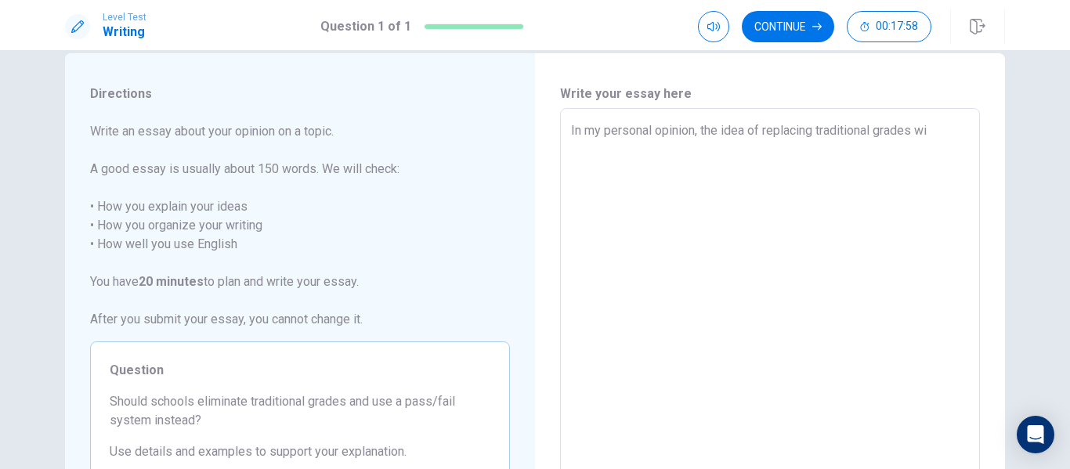
type textarea "In my personal opinion, the idea of replacing traditional grades wit"
type textarea "x"
type textarea "In my personal opinion, the idea of replacing traditional grades with"
type textarea "x"
type textarea "In my personal opinion, the idea of replacing traditional grades with"
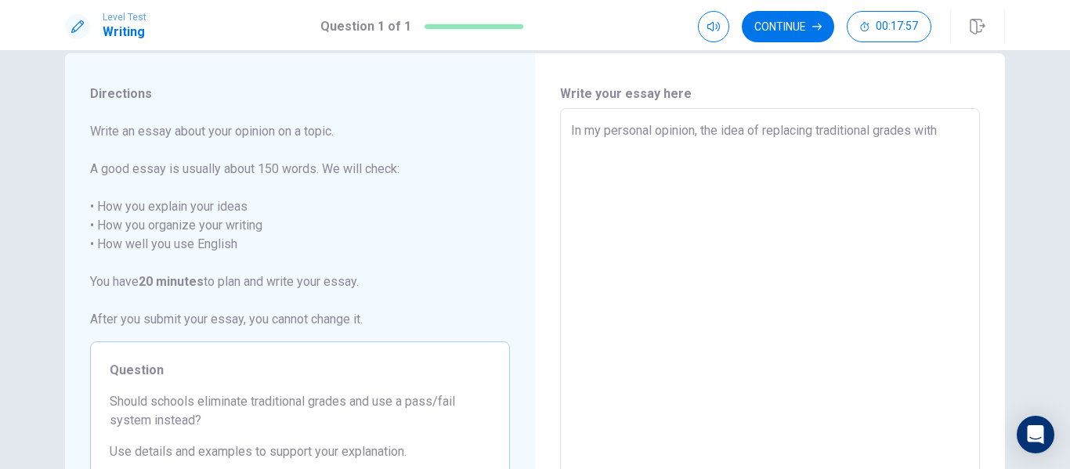
type textarea "x"
type textarea "In my personal opinion, the idea of replacing traditional grades with a"
type textarea "x"
type textarea "In my personal opinion, the idea of replacing traditional grades with a"
type textarea "x"
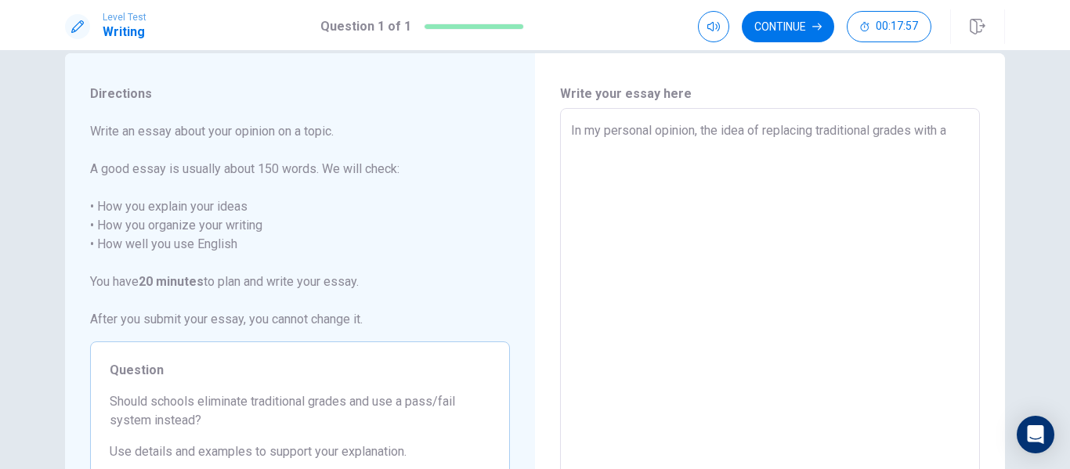
type textarea "In my personal opinion, the idea of replacing traditional grades with a p"
type textarea "x"
type textarea "In my personal opinion, the idea of replacing traditional grades with a pa"
type textarea "x"
type textarea "In my personal opinion, the idea of replacing traditional grades with a pas"
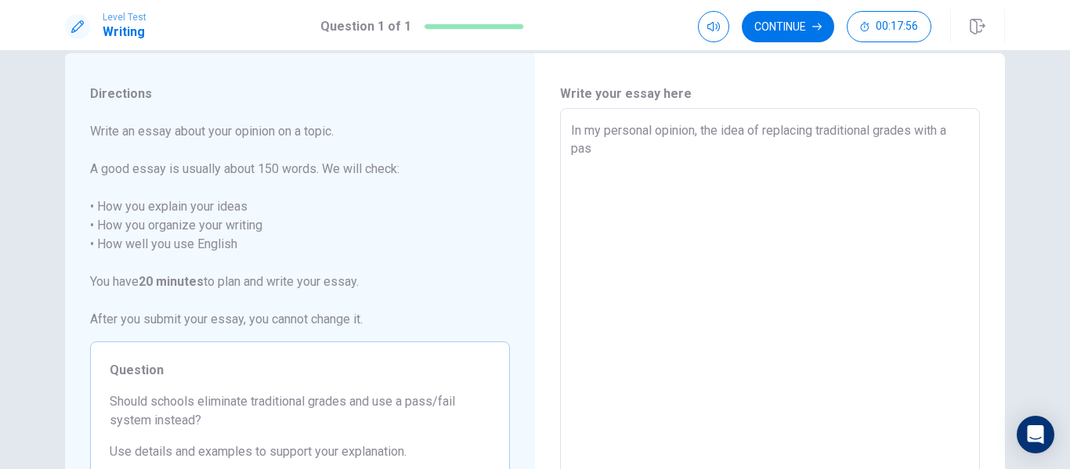
type textarea "x"
type textarea "In my personal opinion, the idea of replacing traditional grades with a pass"
type textarea "x"
type textarea "In my personal opinion, the idea of replacing traditional grades with a pass"
type textarea "x"
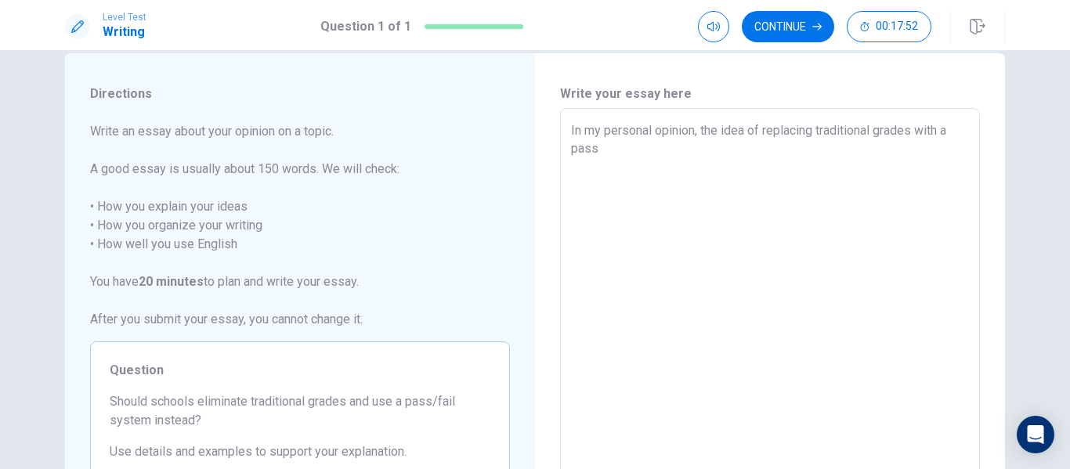
type textarea "In my personal opinion, the idea of replacing traditional grades with a pass o"
type textarea "x"
type textarea "In my personal opinion, the idea of replacing traditional grades with a pass or"
type textarea "x"
type textarea "In my personal opinion, the idea of replacing traditional grades with a pass or"
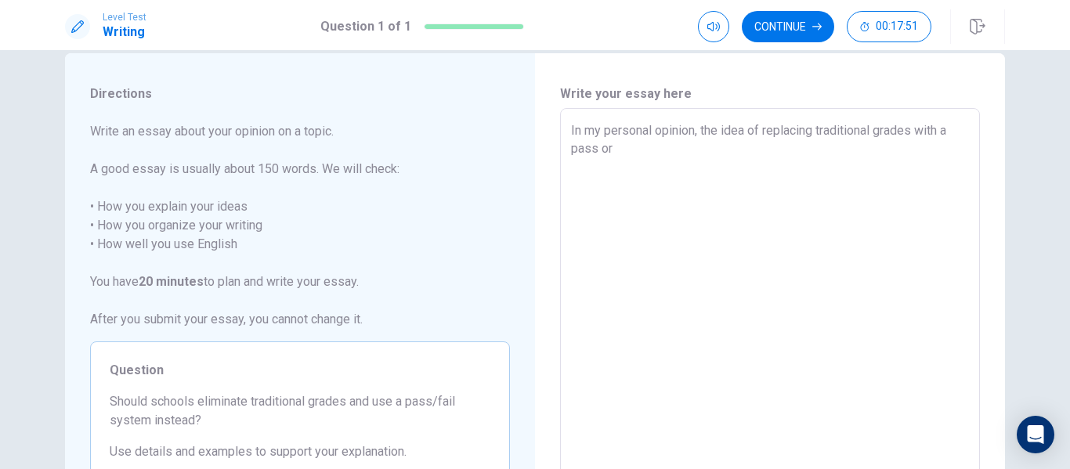
type textarea "x"
type textarea "In my personal opinion, the idea of replacing traditional grades with a pass or…"
type textarea "x"
type textarea "In my personal opinion, the idea of replacing traditional grades with a pass or…"
type textarea "x"
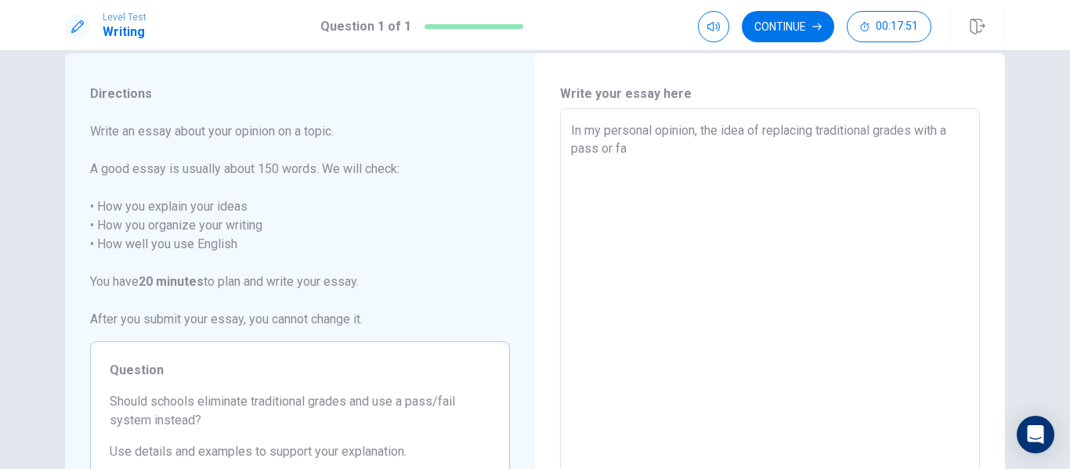
type textarea "In my personal opinion, the idea of replacing traditional grades with a pass or…"
type textarea "x"
type textarea "In my personal opinion, the idea of replacing traditional grades with a pass or…"
type textarea "x"
type textarea "In my personal opinion, the idea of replacing traditional grades with a pass or…"
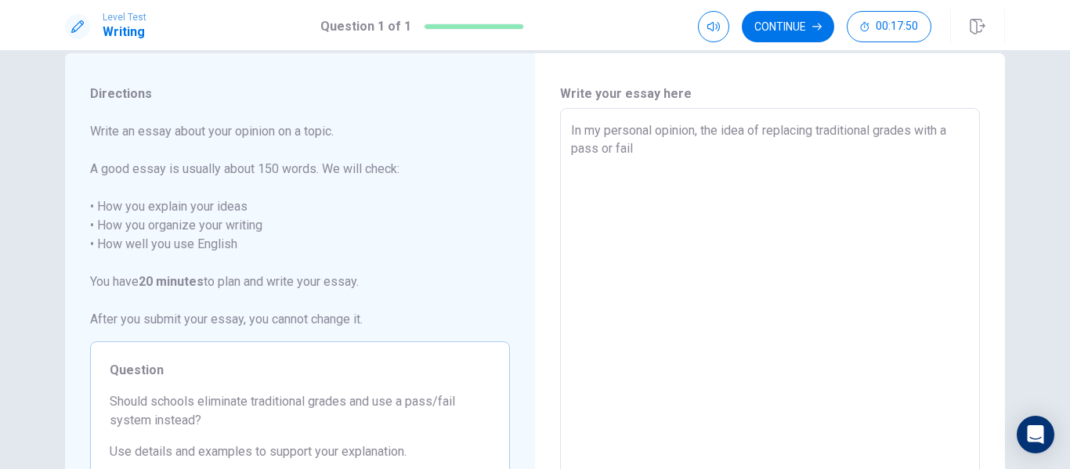
type textarea "x"
type textarea "In my personal opinion, the idea of replacing traditional grades with a pass or…"
type textarea "x"
type textarea "In my personal opinion, the idea of replacing traditional grades with a pass or…"
type textarea "x"
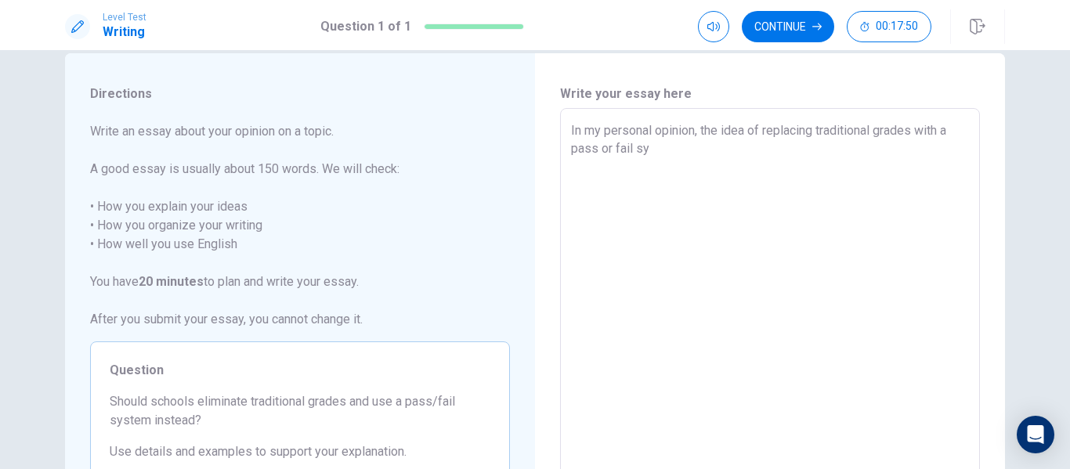
type textarea "In my personal opinion, the idea of replacing traditional grades with a pass or…"
type textarea "x"
type textarea "In my personal opinion, the idea of replacing traditional grades with a pass or…"
type textarea "x"
type textarea "In my personal opinion, the idea of replacing traditional grades with a pass or…"
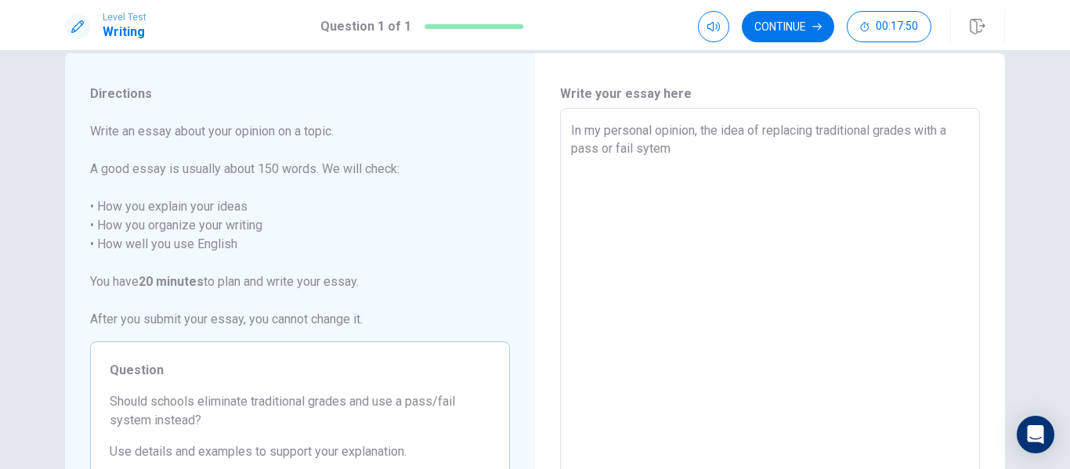
type textarea "x"
type textarea "In my personal opinion, the idea of replacing traditional grades with a pass or…"
type textarea "x"
type textarea "In my personal opinion, the idea of replacing traditional grades with a pass or…"
type textarea "x"
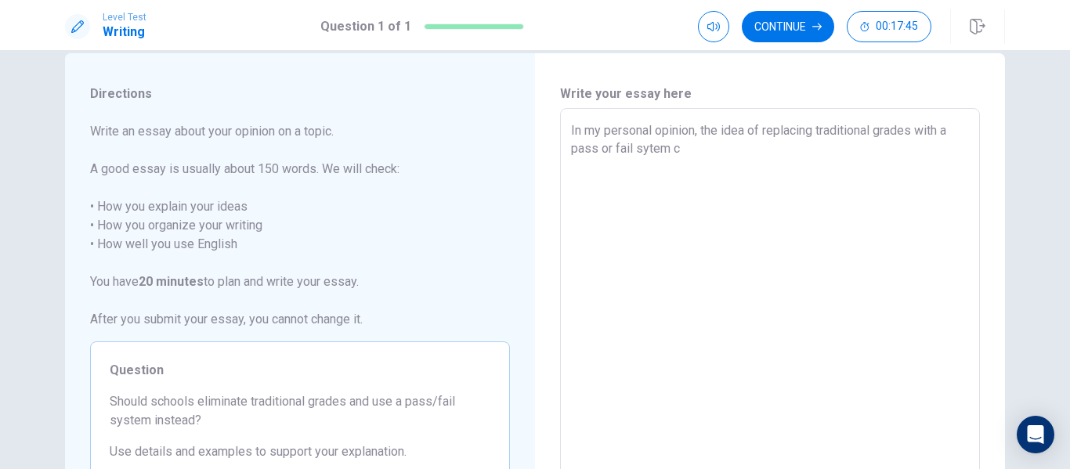
type textarea "In my personal opinion, the idea of replacing traditional grades with a pass or…"
type textarea "x"
type textarea "In my personal opinion, the idea of replacing traditional grades with a pass or…"
type textarea "x"
type textarea "In my personal opinion, the idea of replacing traditional grades with a pass or…"
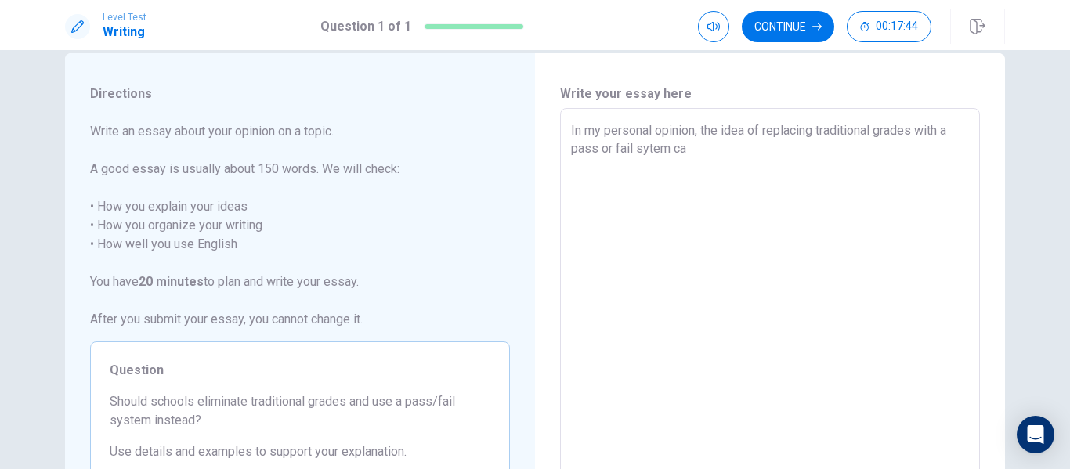
type textarea "x"
type textarea "In my personal opinion, the idea of replacing traditional grades with a pass or…"
type textarea "x"
type textarea "In my personal opinion, the idea of replacing traditional grades with a pass or…"
type textarea "x"
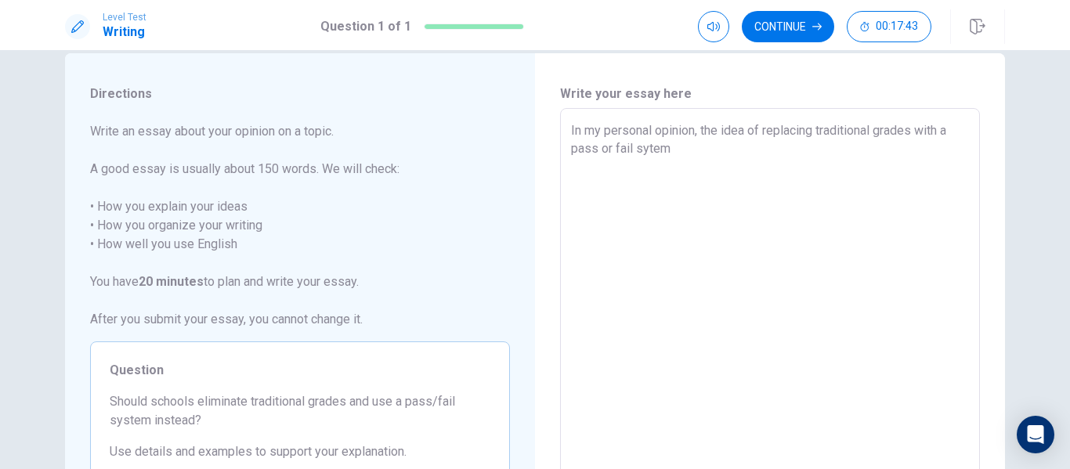
type textarea "In my personal opinion, the idea of replacing traditional grades with a pass or…"
type textarea "x"
type textarea "In my personal opinion, the idea of replacing traditional grades with a pass or…"
type textarea "x"
type textarea "In my personal opinion, the idea of replacing traditional grades with a pass or…"
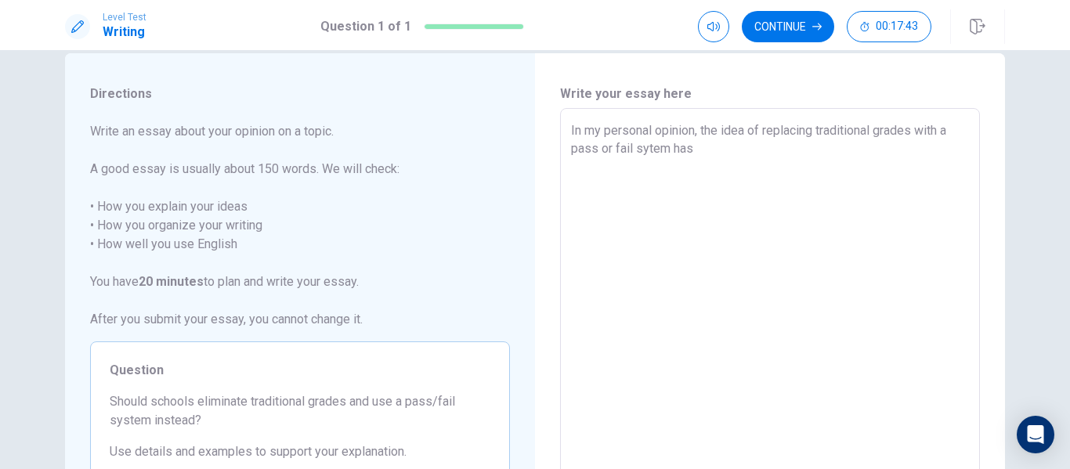
type textarea "x"
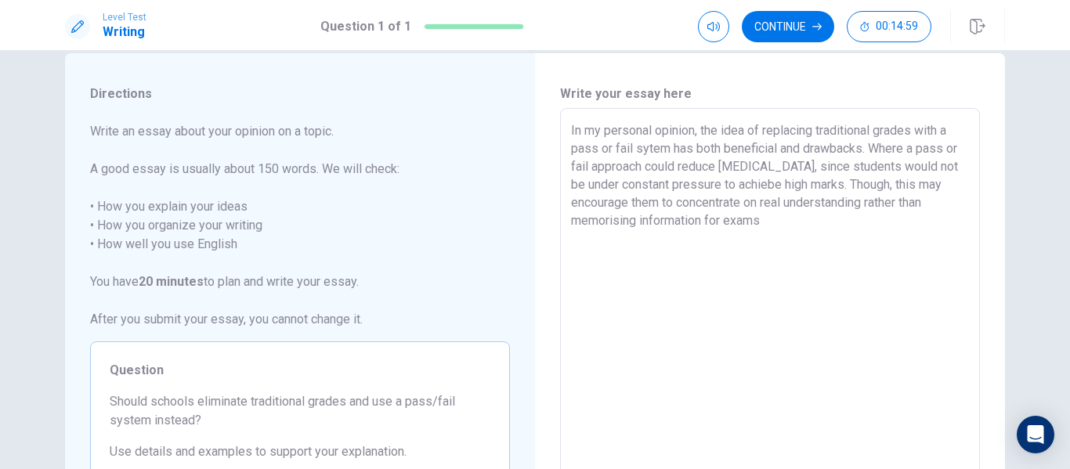
click at [921, 188] on textarea "In my personal opinion, the idea of replacing traditional grades with a pass or…" at bounding box center [770, 324] width 398 height 407
click at [924, 188] on textarea "In my personal opinion, the idea of replacing traditional grades with a pass or…" at bounding box center [770, 324] width 398 height 407
click at [778, 234] on textarea "In my personal opinion, the idea of replacing traditional grades with a pass or…" at bounding box center [770, 324] width 398 height 407
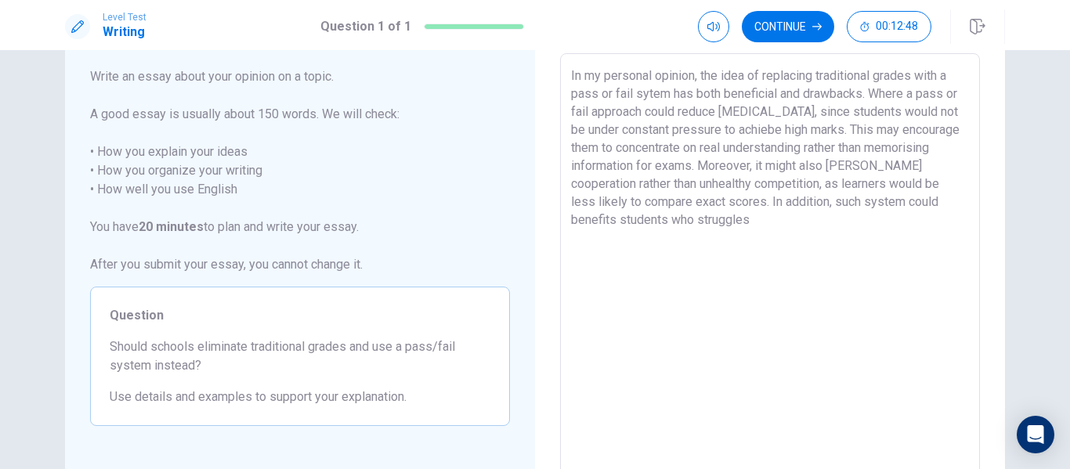
scroll to position [27, 0]
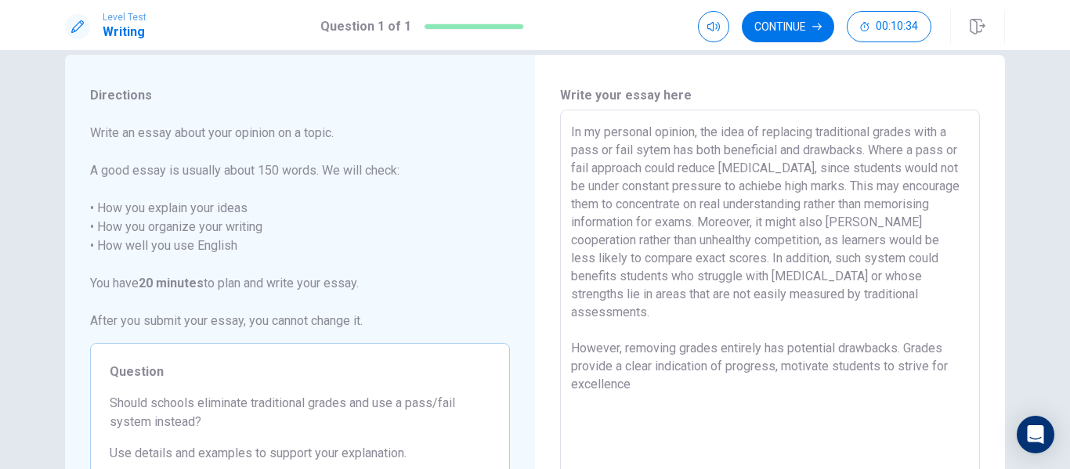
click at [907, 150] on textarea "In my personal opinion, the idea of replacing traditional grades with a pass or…" at bounding box center [770, 326] width 398 height 407
click at [700, 367] on textarea "In my personal opinion, the idea of replacing traditional grades with a pass or…" at bounding box center [770, 326] width 398 height 407
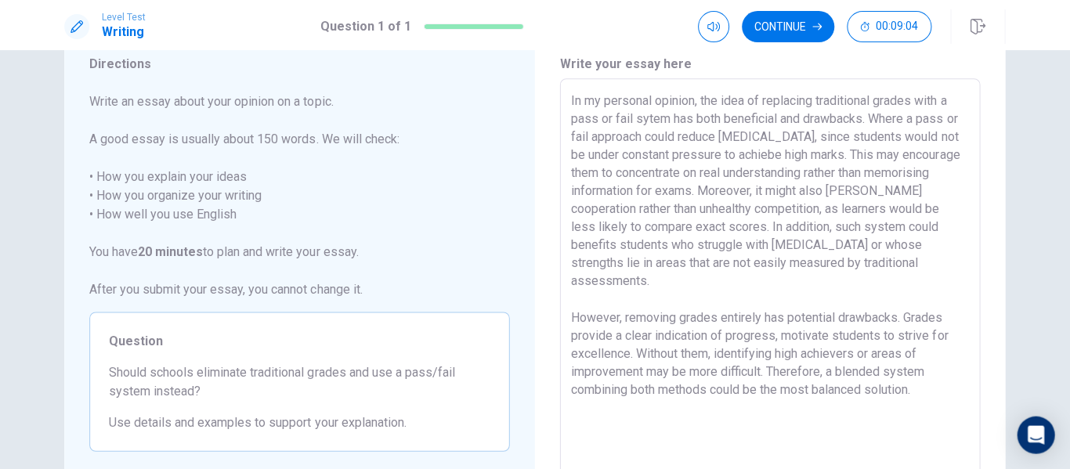
scroll to position [0, 0]
click at [571, 299] on textarea "In my personal opinion, the idea of replacing traditional grades with a pass or…" at bounding box center [770, 295] width 398 height 407
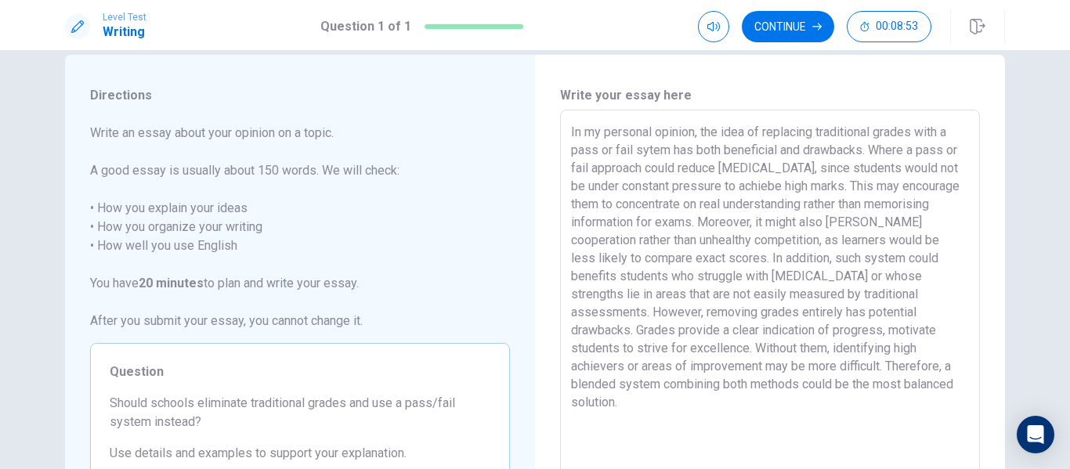
scroll to position [26, 0]
click at [919, 148] on textarea "In my personal opinion, the idea of replacing traditional grades with a pass or…" at bounding box center [770, 327] width 398 height 407
click at [804, 168] on textarea "In my personal opinion, the idea of replacing traditional grades with a pass or…" at bounding box center [770, 327] width 398 height 407
click at [756, 190] on textarea "In my personal opinion, the idea of replacing traditional grades with a pass or…" at bounding box center [770, 327] width 398 height 407
click at [795, 28] on button "Continue" at bounding box center [788, 26] width 92 height 31
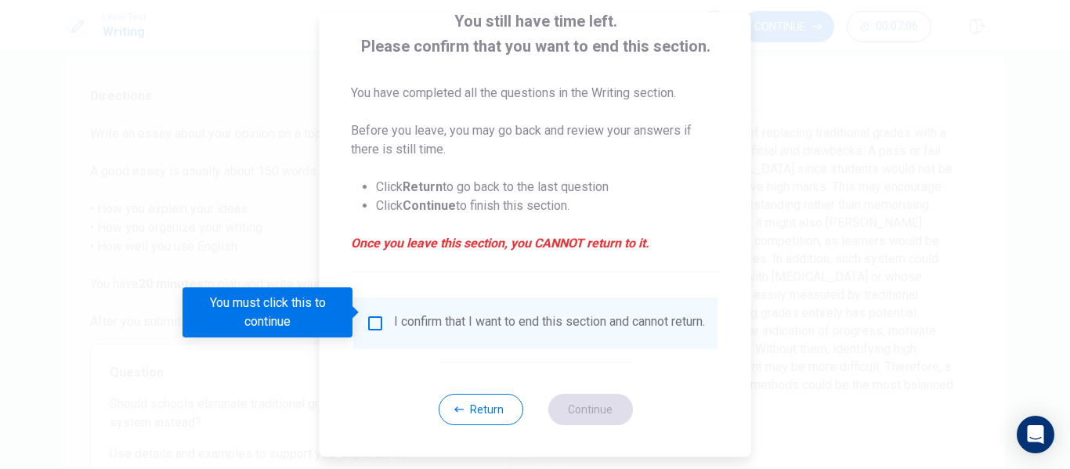
scroll to position [115, 0]
click at [495, 400] on button "Return" at bounding box center [480, 409] width 85 height 31
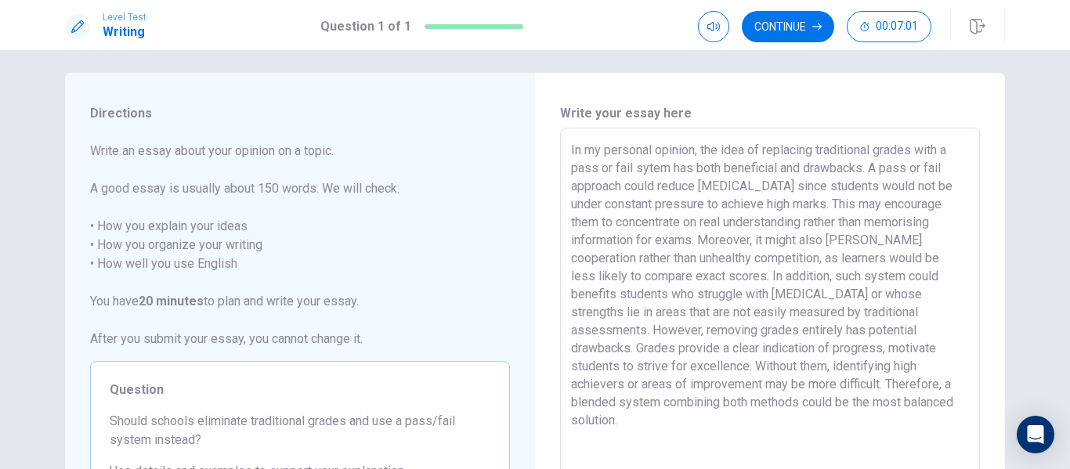
scroll to position [17, 0]
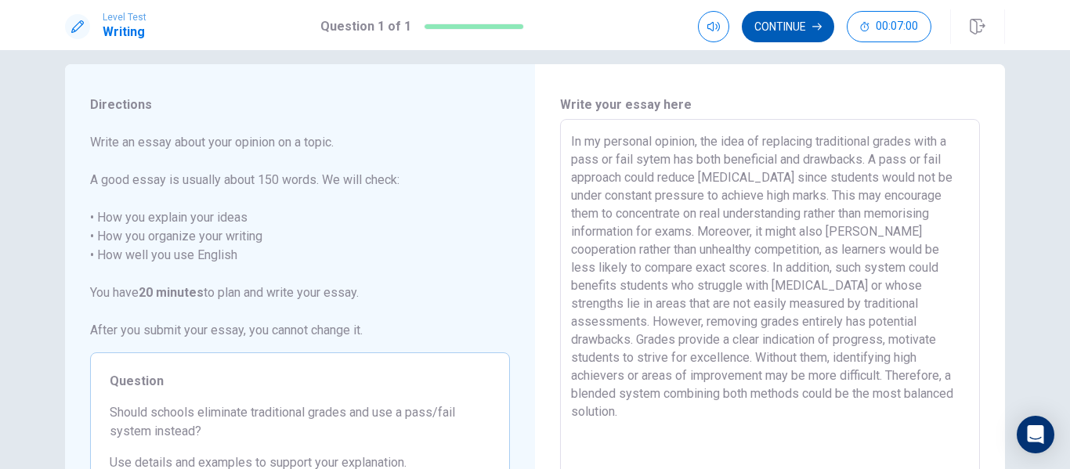
click at [777, 30] on button "Continue" at bounding box center [788, 26] width 92 height 31
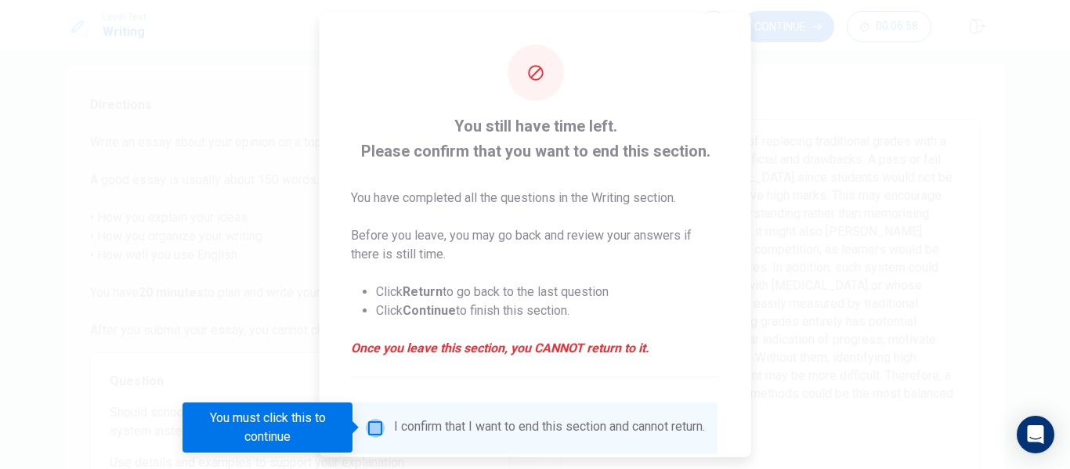
click at [371, 422] on input "You must click this to continue" at bounding box center [375, 427] width 19 height 19
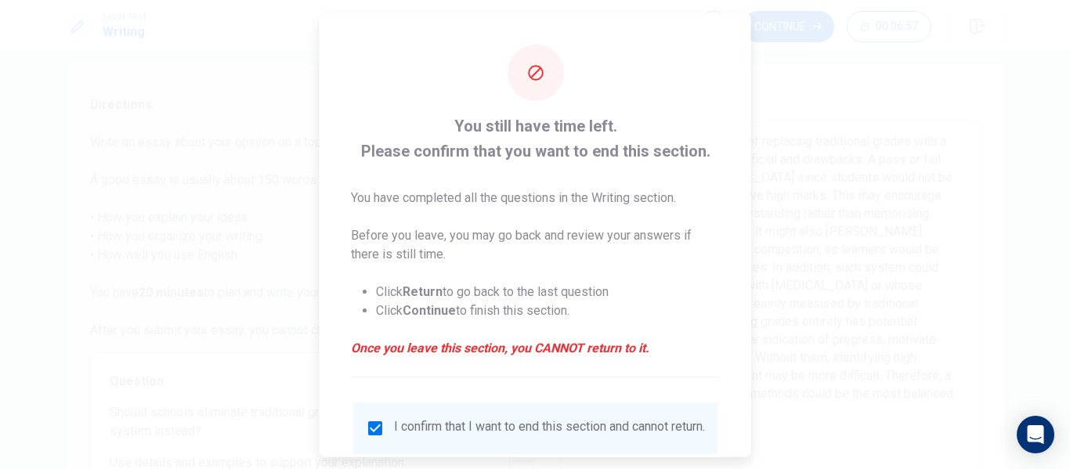
scroll to position [115, 0]
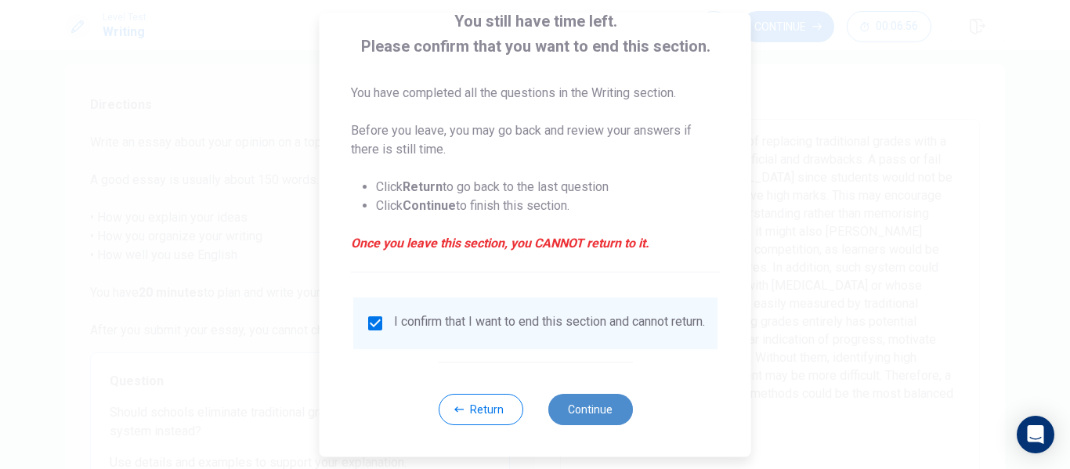
click at [583, 404] on button "Continue" at bounding box center [590, 409] width 85 height 31
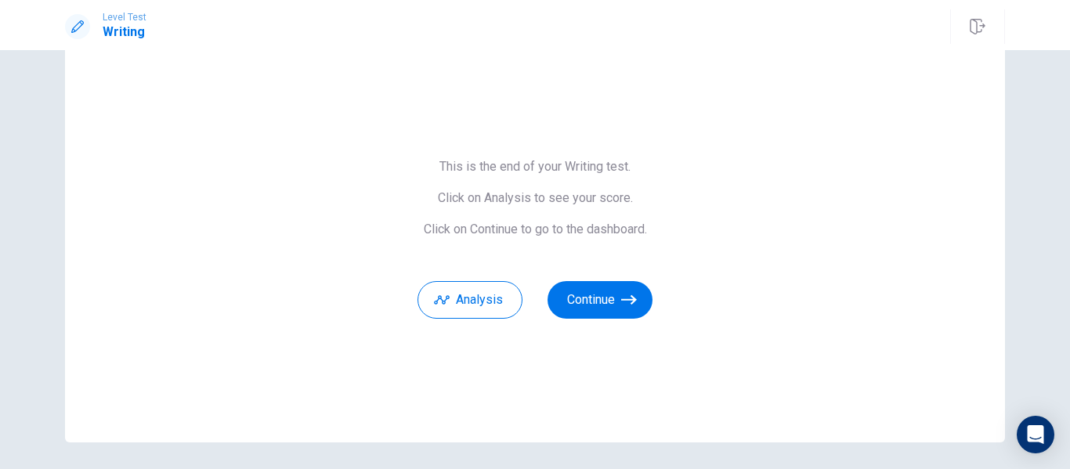
scroll to position [101, 0]
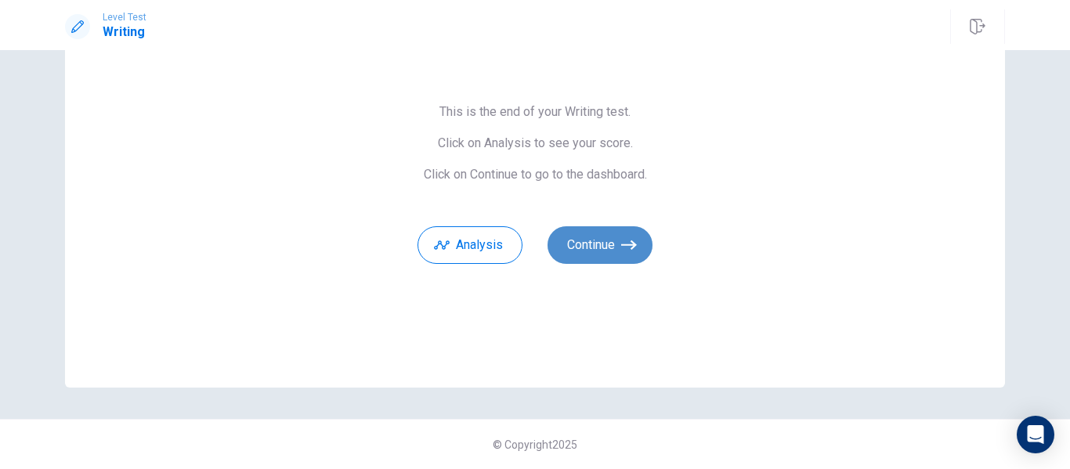
click at [610, 236] on button "Continue" at bounding box center [600, 245] width 105 height 38
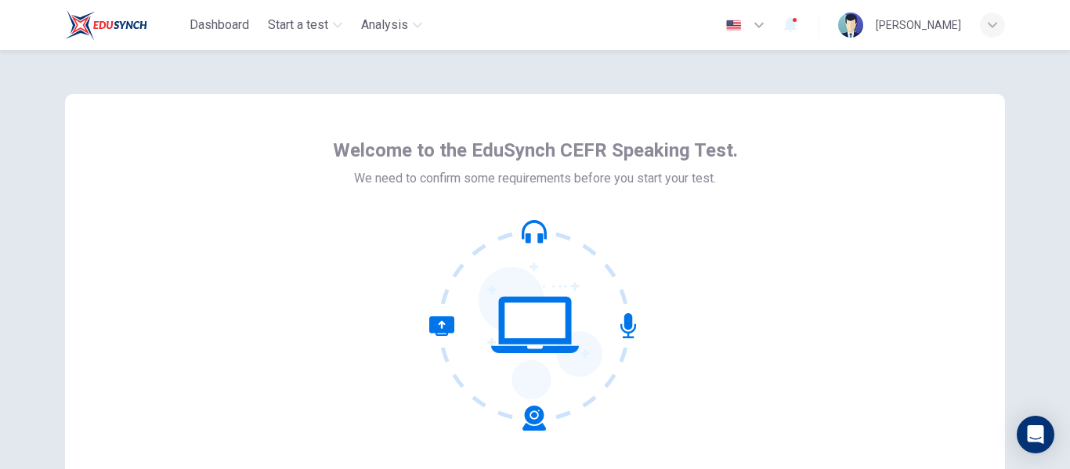
scroll to position [183, 0]
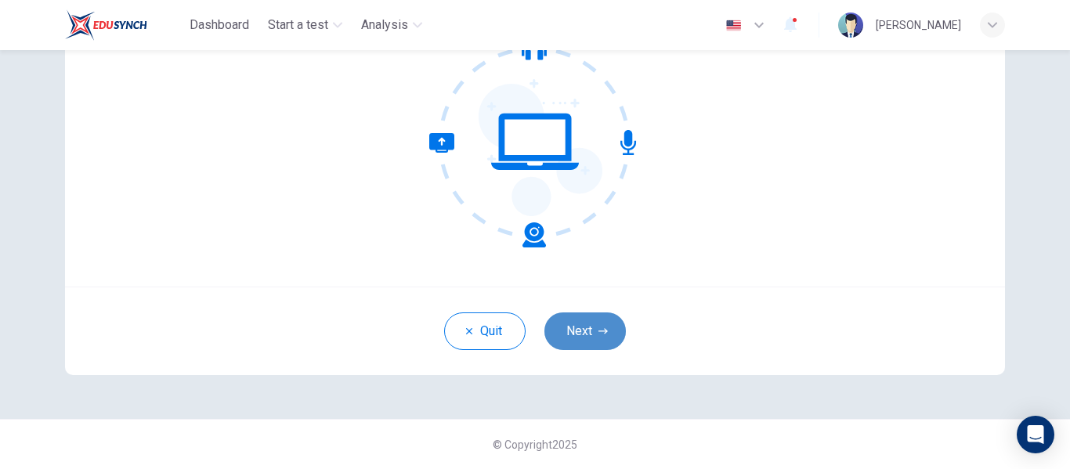
click at [582, 334] on button "Next" at bounding box center [584, 332] width 81 height 38
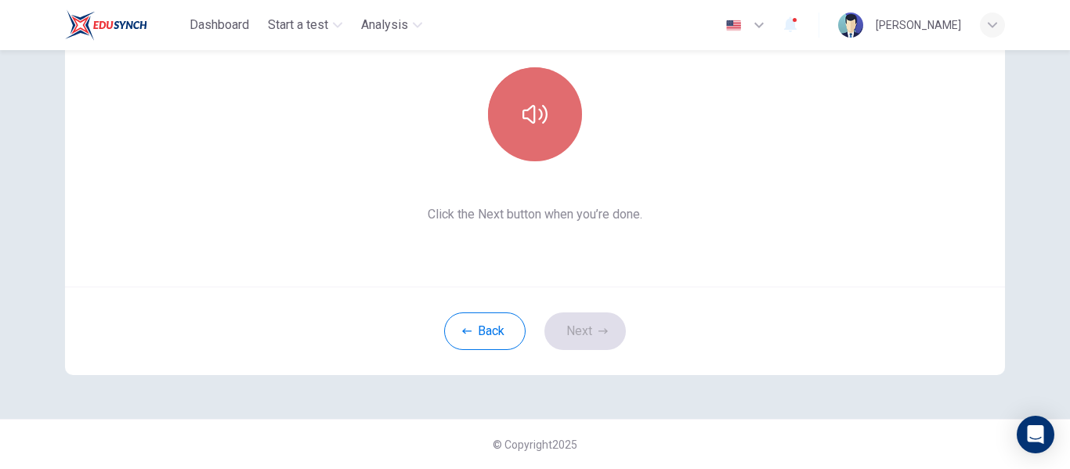
click at [538, 103] on icon "button" at bounding box center [535, 114] width 25 height 25
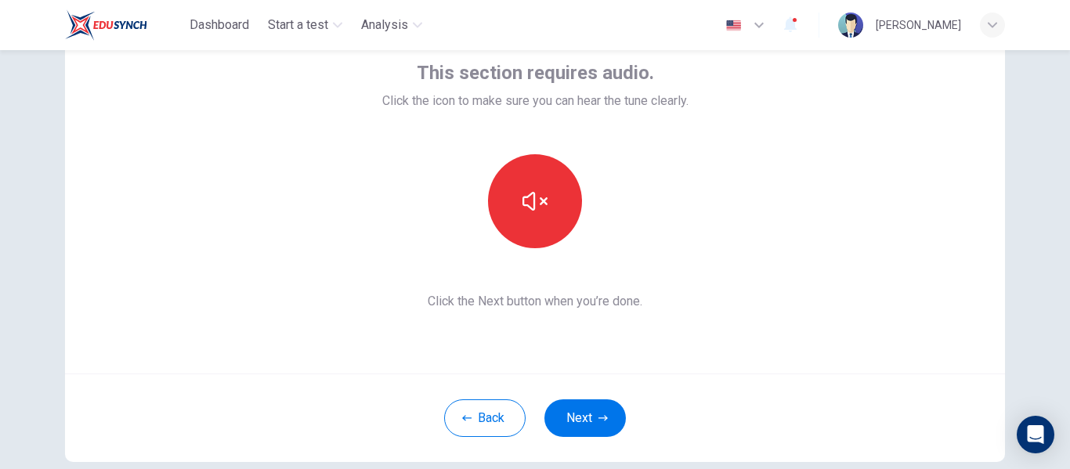
scroll to position [110, 0]
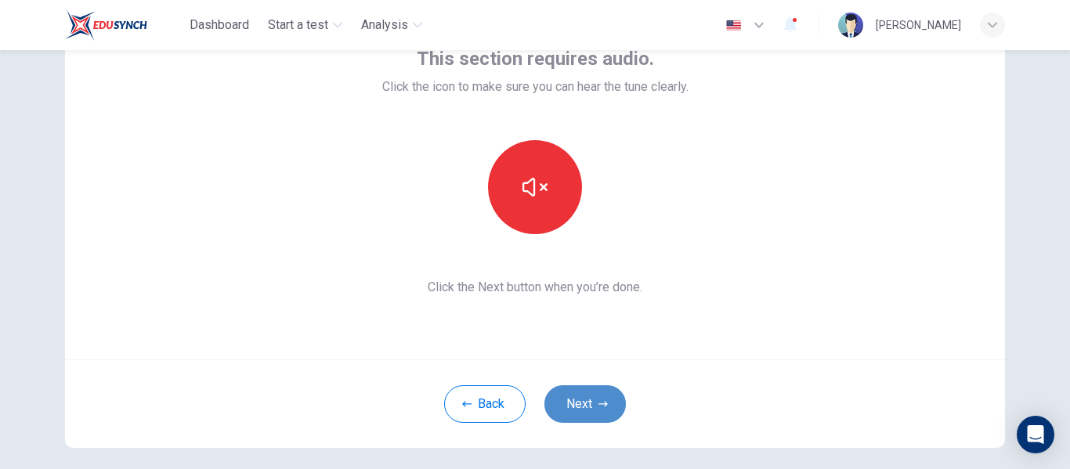
click at [583, 407] on button "Next" at bounding box center [584, 404] width 81 height 38
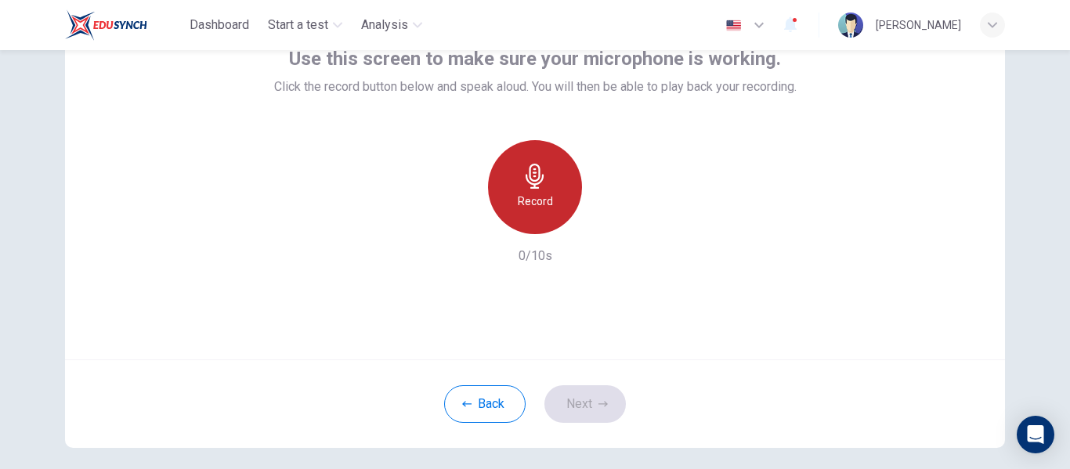
click at [536, 187] on icon "button" at bounding box center [535, 176] width 25 height 25
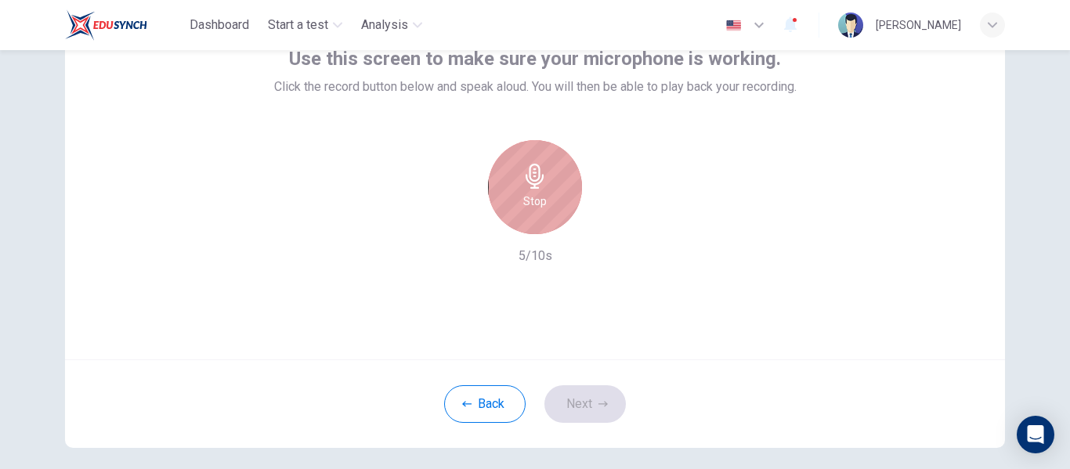
click at [536, 187] on icon "button" at bounding box center [535, 176] width 25 height 25
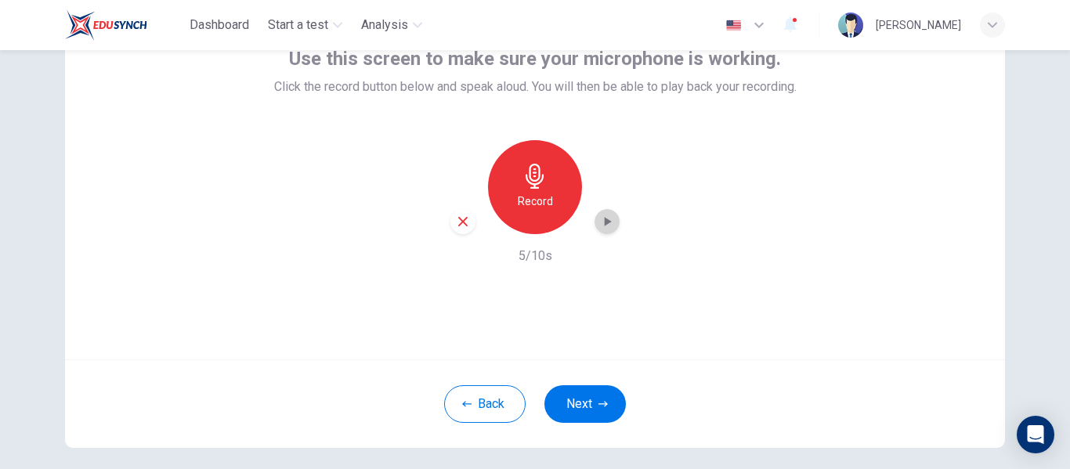
click at [605, 222] on icon "button" at bounding box center [608, 221] width 7 height 9
click at [456, 223] on icon "button" at bounding box center [463, 222] width 14 height 14
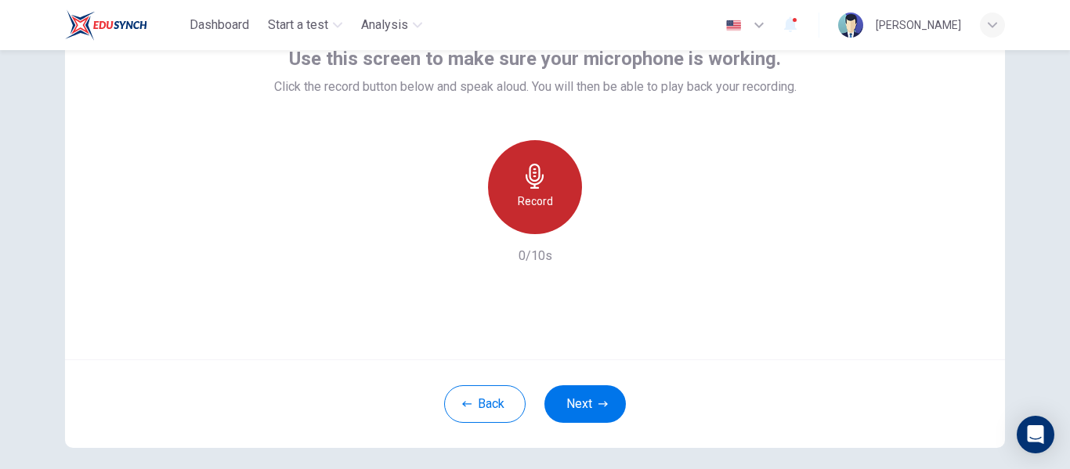
click at [561, 162] on div "Record" at bounding box center [535, 187] width 94 height 94
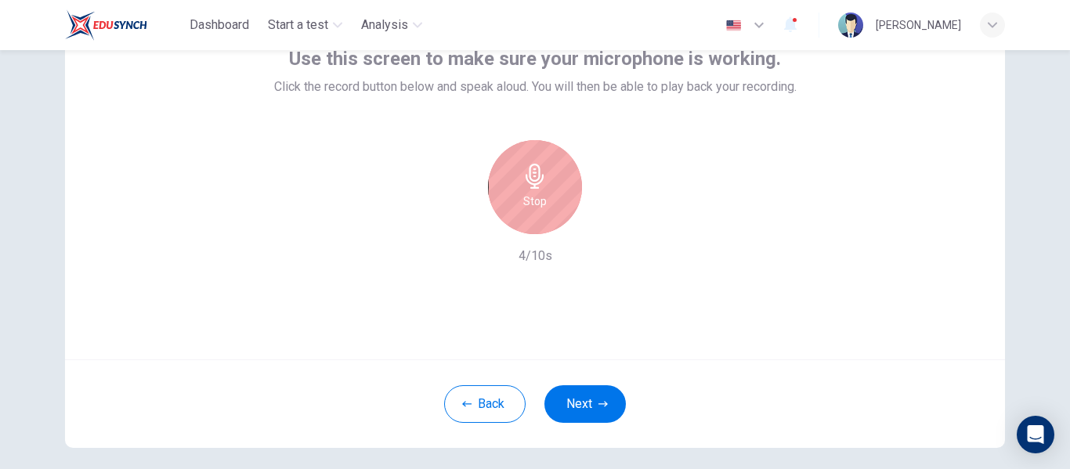
click at [561, 162] on div "Stop" at bounding box center [535, 187] width 94 height 94
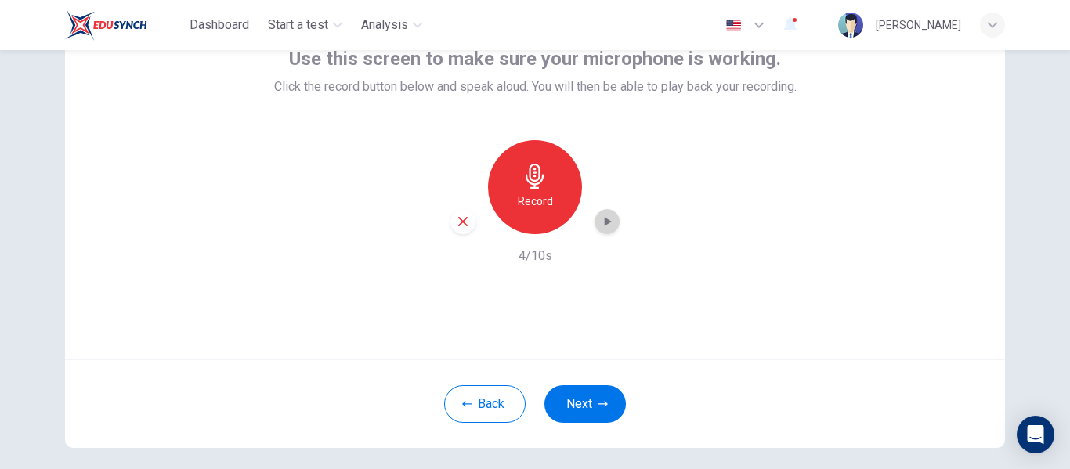
click at [611, 223] on div "button" at bounding box center [607, 221] width 25 height 25
click at [450, 228] on div "button" at bounding box center [462, 221] width 25 height 25
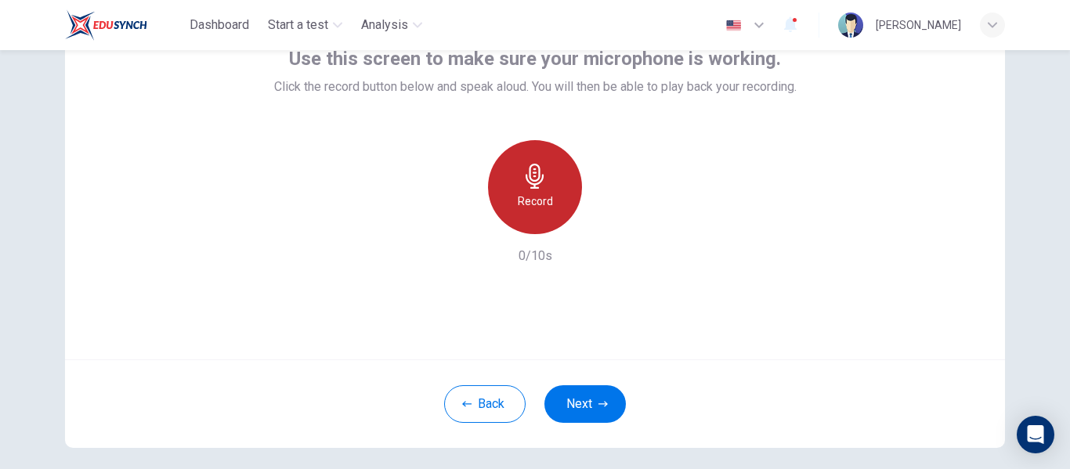
click at [526, 190] on div "Record" at bounding box center [535, 187] width 94 height 94
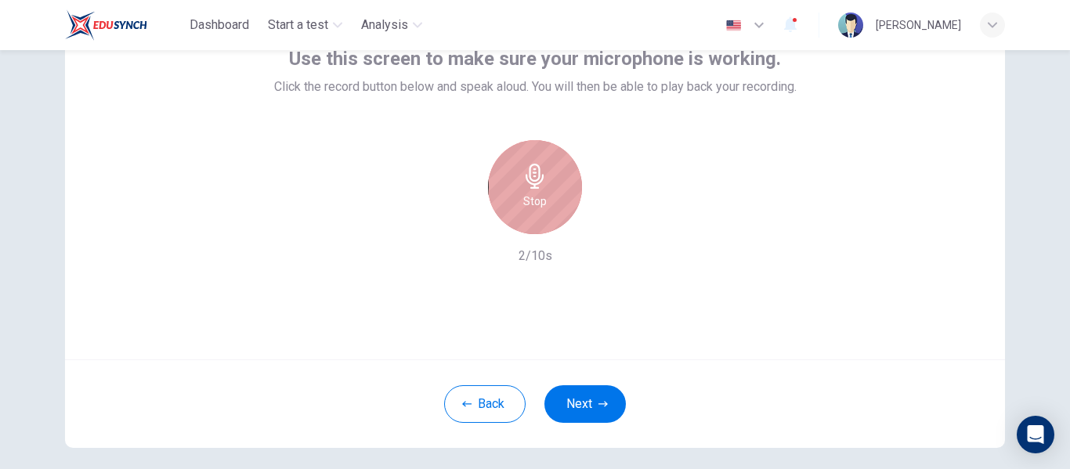
click at [526, 190] on div "Stop" at bounding box center [535, 187] width 94 height 94
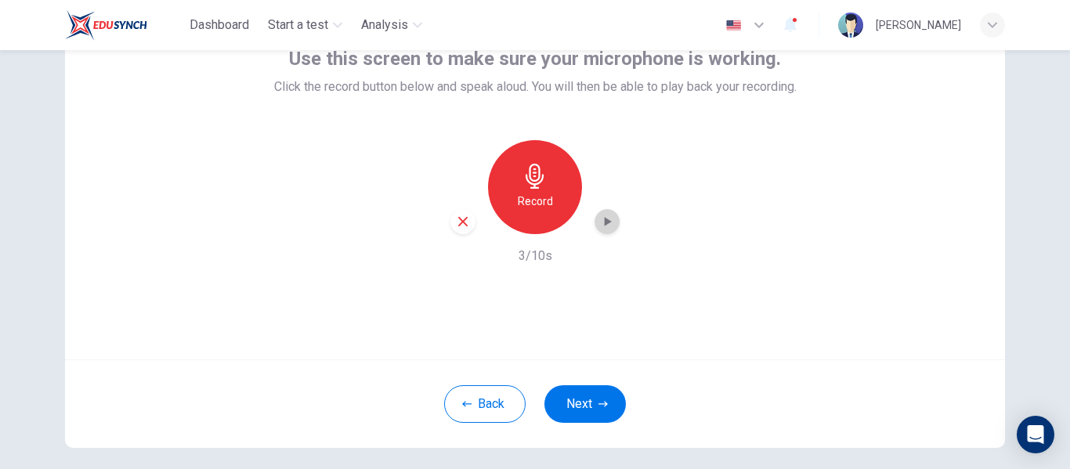
click at [604, 212] on div "button" at bounding box center [607, 221] width 25 height 25
click at [465, 215] on icon "button" at bounding box center [463, 222] width 14 height 14
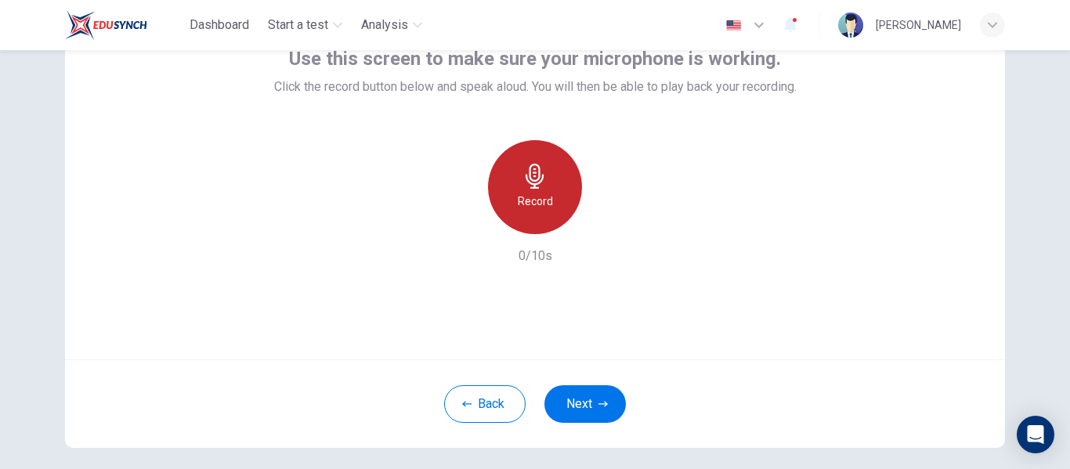
click at [511, 197] on div "Record" at bounding box center [535, 187] width 94 height 94
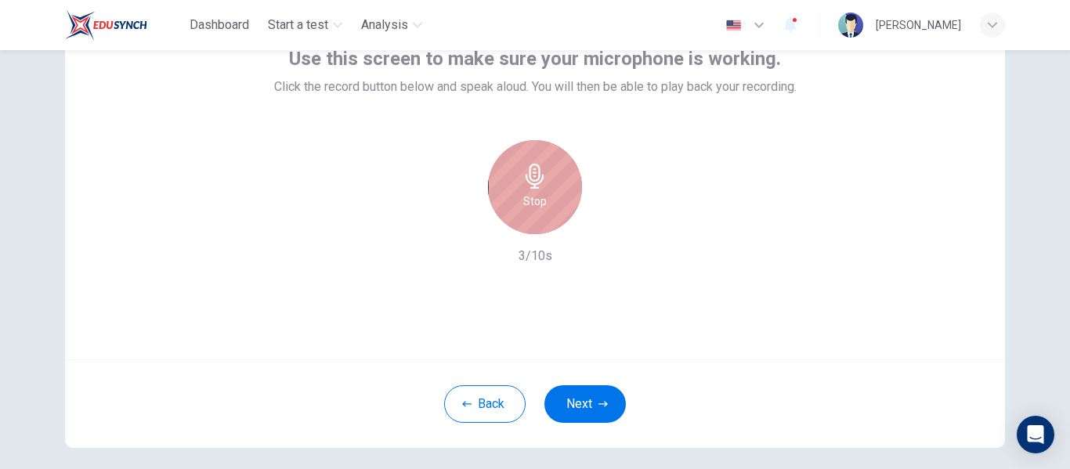
click at [511, 197] on div "Stop" at bounding box center [535, 187] width 94 height 94
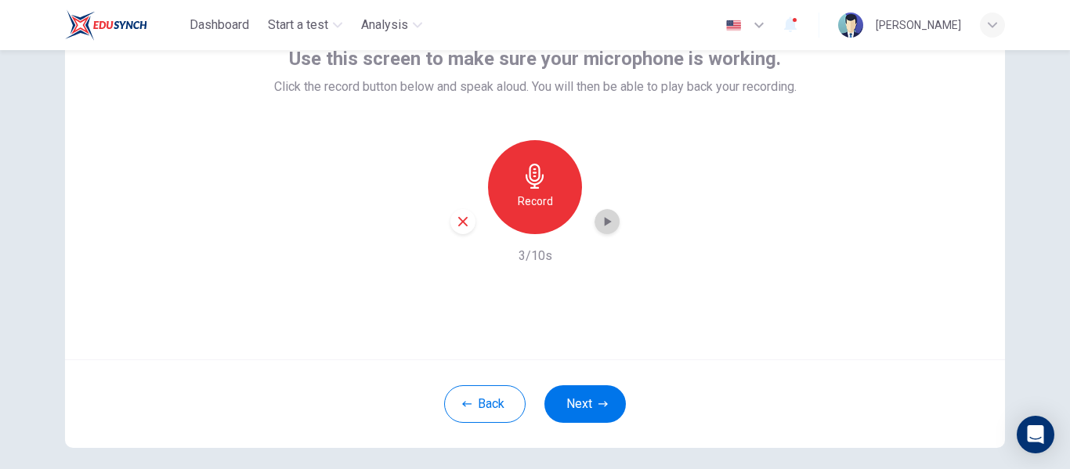
click at [604, 232] on div "button" at bounding box center [607, 221] width 25 height 25
click at [458, 225] on icon "button" at bounding box center [462, 221] width 9 height 9
click at [519, 195] on h6 "Record" at bounding box center [535, 201] width 35 height 19
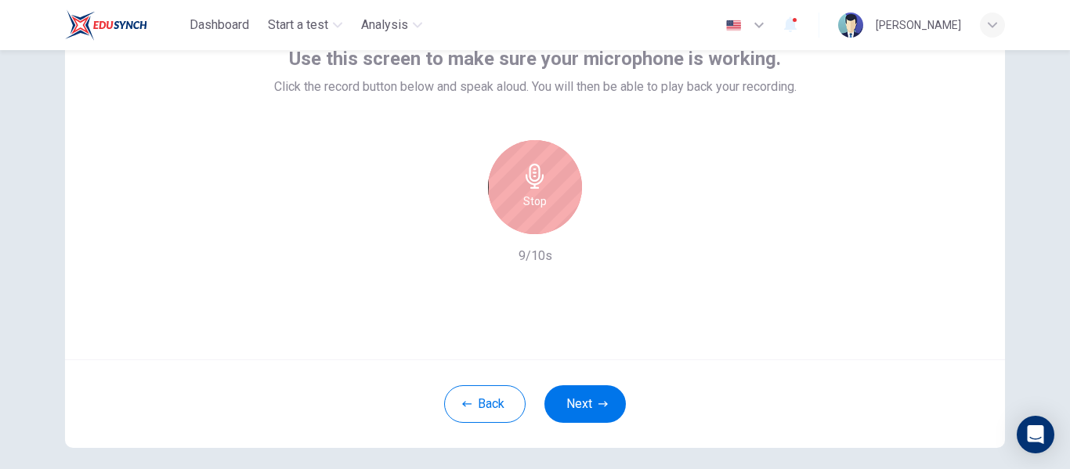
click at [523, 195] on h6 "Stop" at bounding box center [535, 201] width 24 height 19
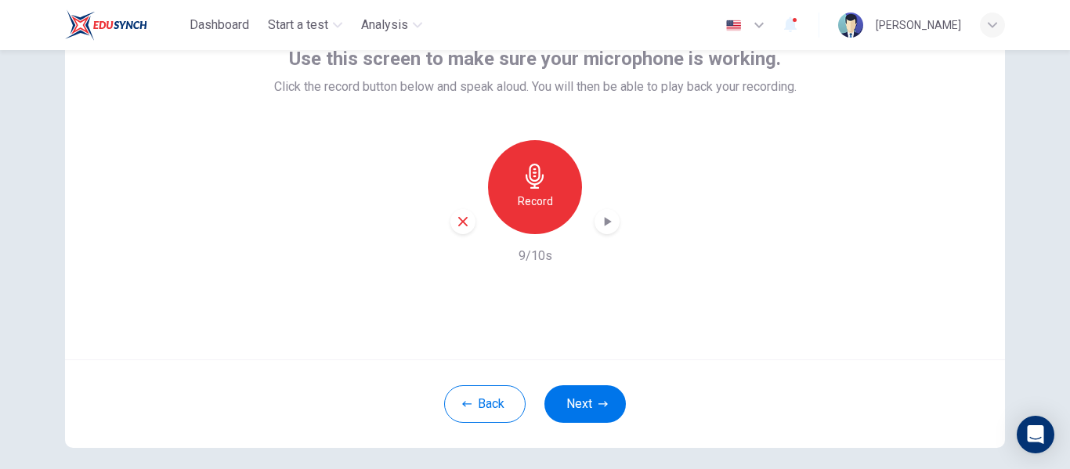
click at [600, 215] on icon "button" at bounding box center [607, 222] width 16 height 16
click at [450, 220] on div "button" at bounding box center [462, 221] width 25 height 25
click at [532, 188] on icon "button" at bounding box center [535, 176] width 18 height 25
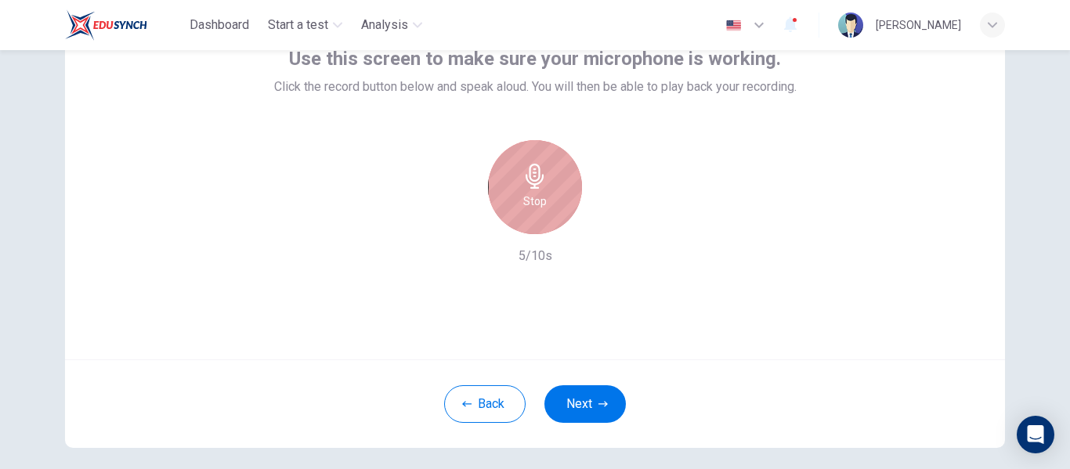
click at [532, 188] on icon "button" at bounding box center [535, 176] width 18 height 25
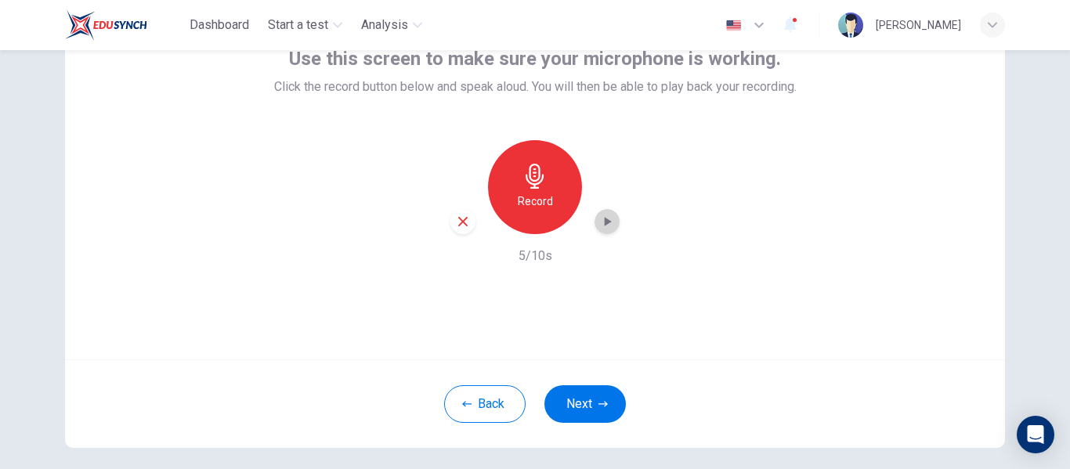
click at [603, 211] on div "button" at bounding box center [607, 221] width 25 height 25
click at [584, 396] on button "Next" at bounding box center [584, 404] width 81 height 38
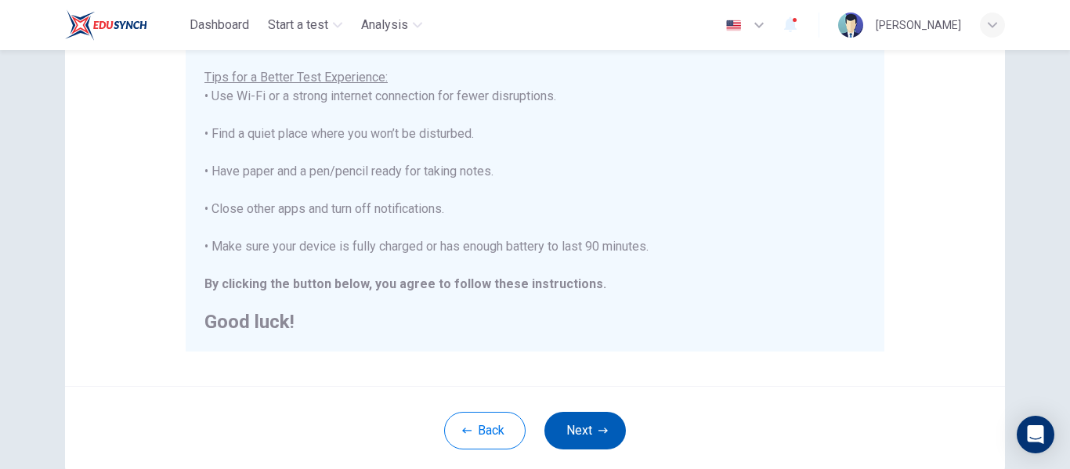
scroll to position [334, 0]
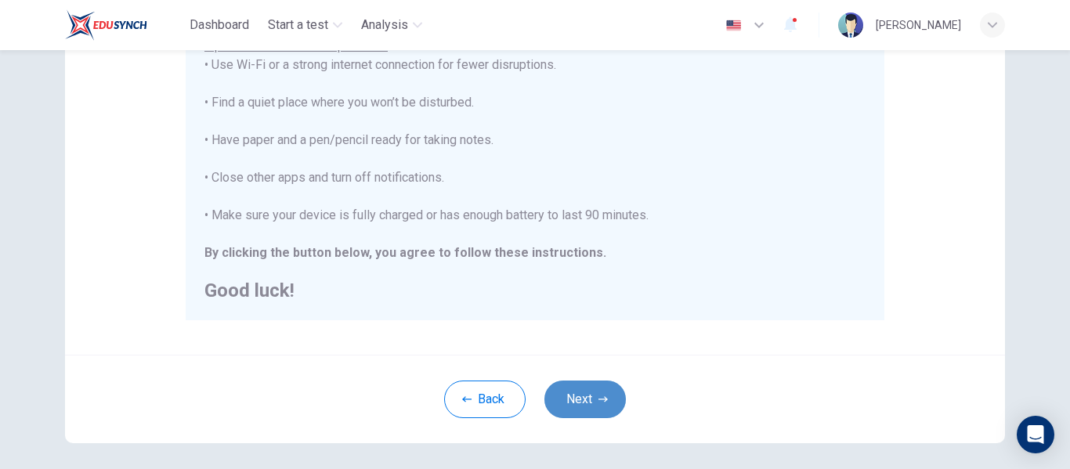
click at [578, 396] on button "Next" at bounding box center [584, 400] width 81 height 38
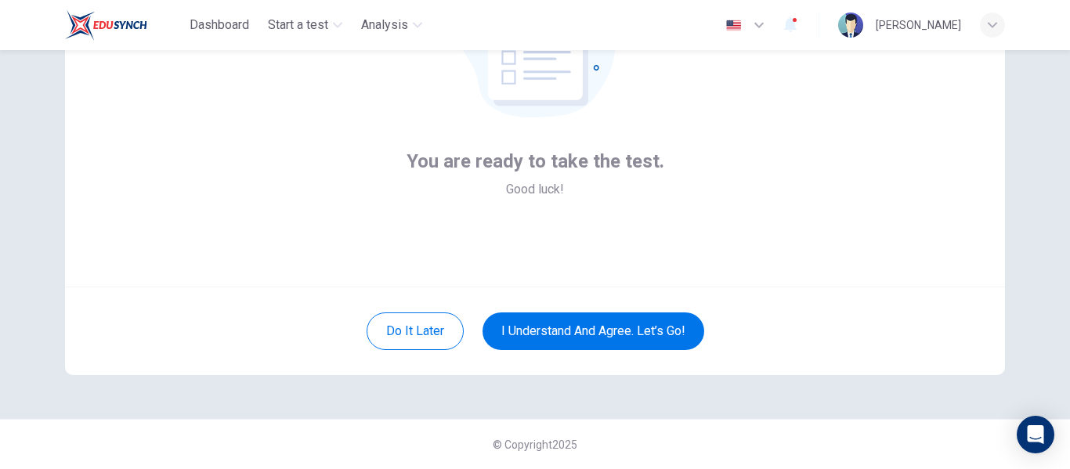
scroll to position [183, 0]
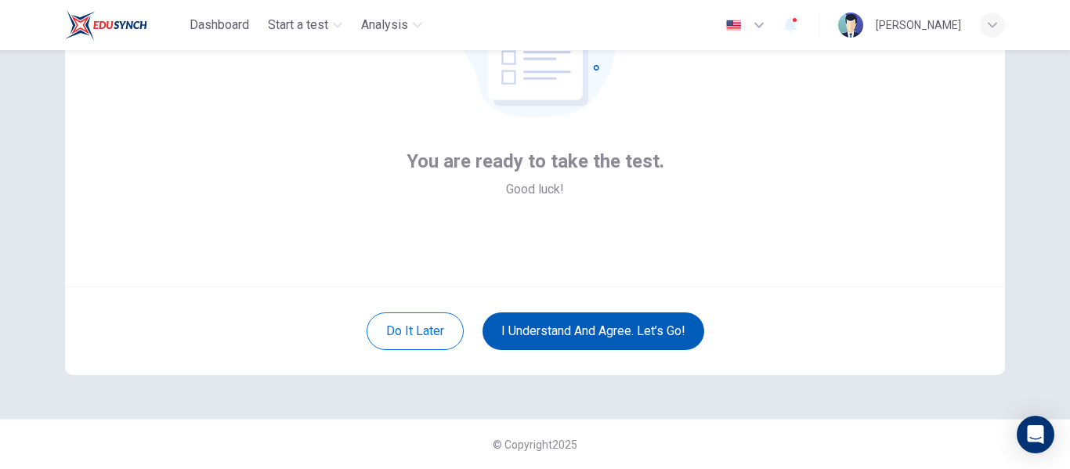
click at [563, 327] on button "I understand and agree. Let’s go!" at bounding box center [594, 332] width 222 height 38
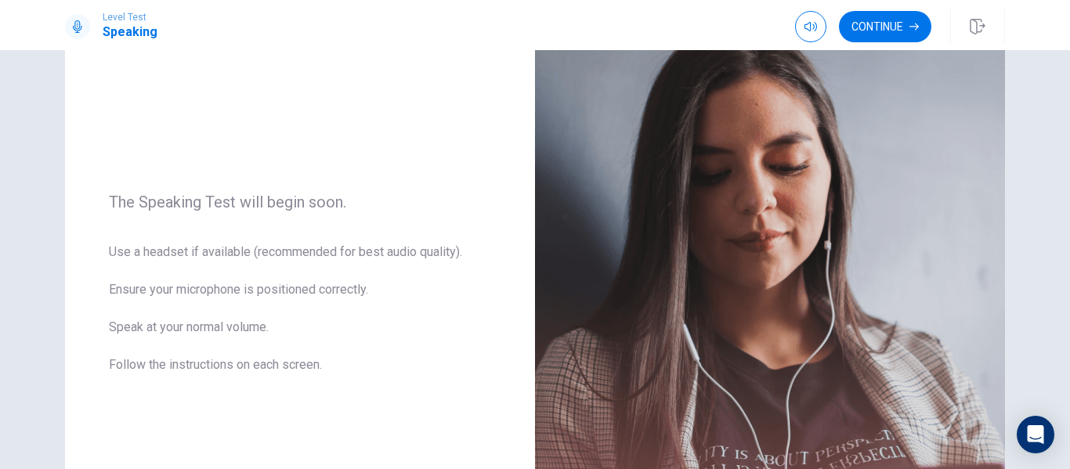
scroll to position [129, 0]
click at [898, 29] on button "Continue" at bounding box center [885, 26] width 92 height 31
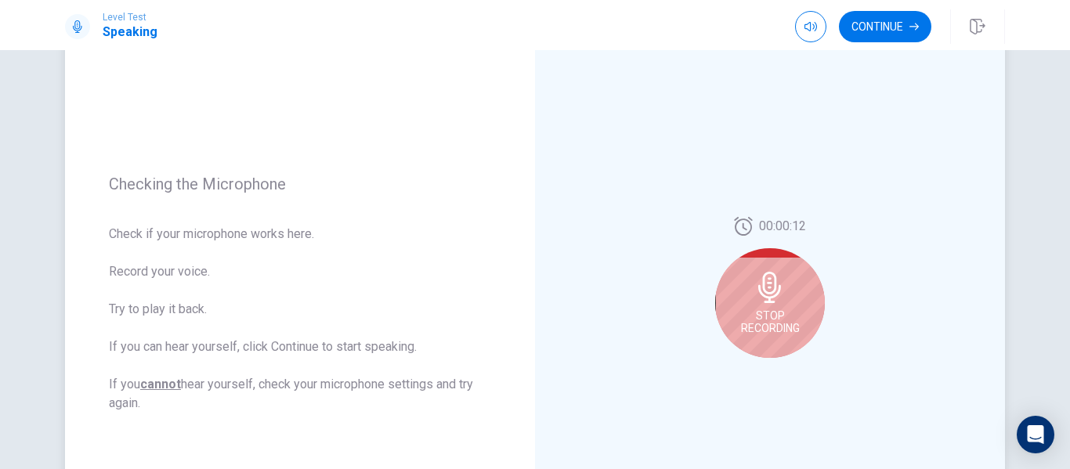
scroll to position [226, 0]
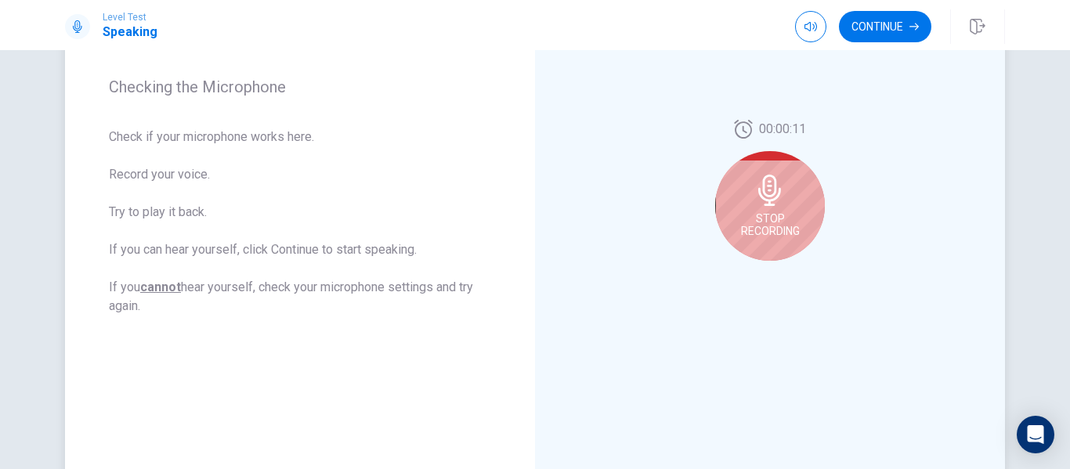
click at [743, 207] on div "Stop Recording" at bounding box center [770, 206] width 110 height 110
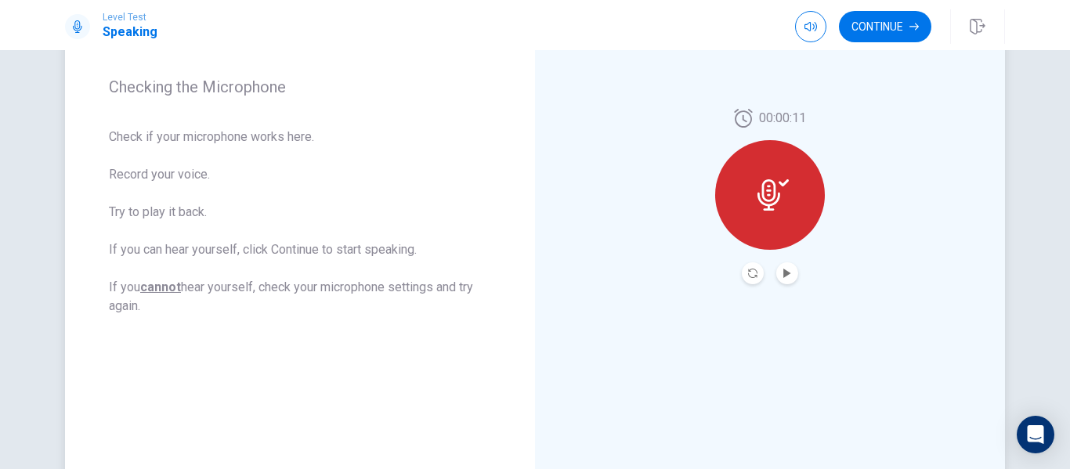
click at [775, 187] on icon at bounding box center [773, 194] width 31 height 31
click at [742, 273] on button "Record Again" at bounding box center [753, 273] width 22 height 22
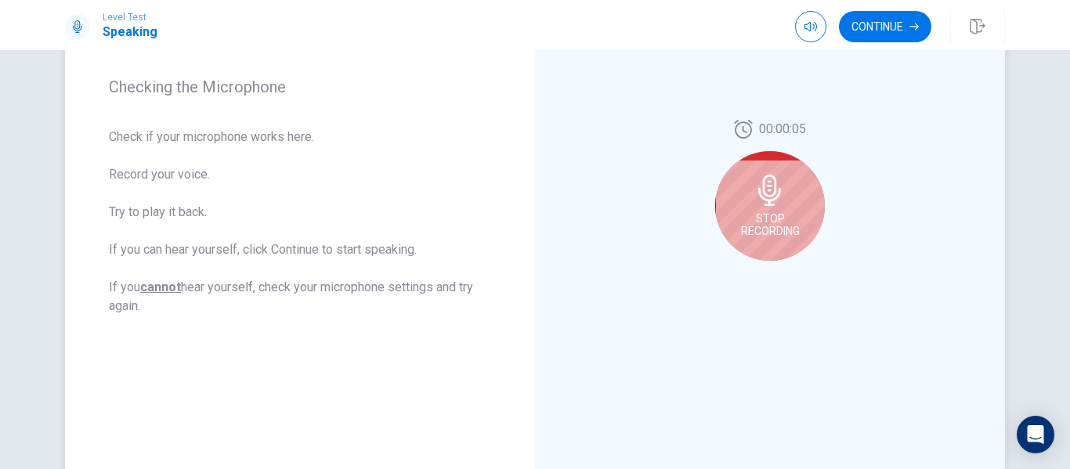
click at [781, 209] on div "Stop Recording" at bounding box center [770, 206] width 110 height 110
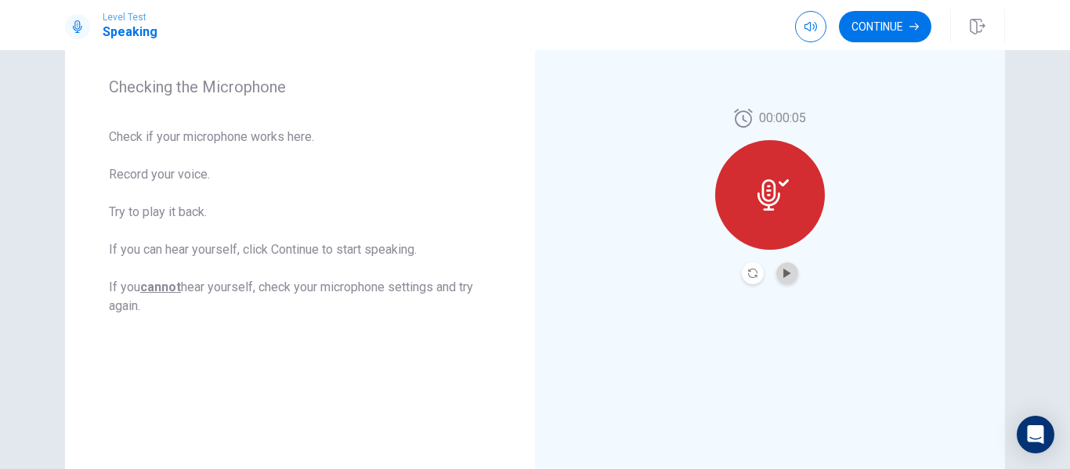
click at [782, 267] on button "Play Audio" at bounding box center [787, 273] width 22 height 22
click at [723, 283] on div "00:00:05" at bounding box center [770, 196] width 110 height 175
click at [750, 278] on button "Record Again" at bounding box center [753, 273] width 22 height 22
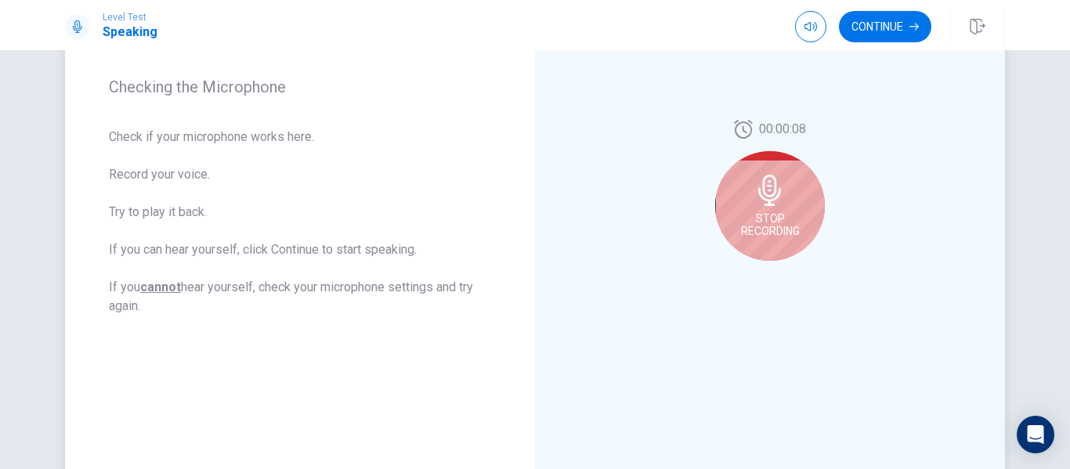
click at [747, 236] on span "Stop Recording" at bounding box center [770, 224] width 59 height 25
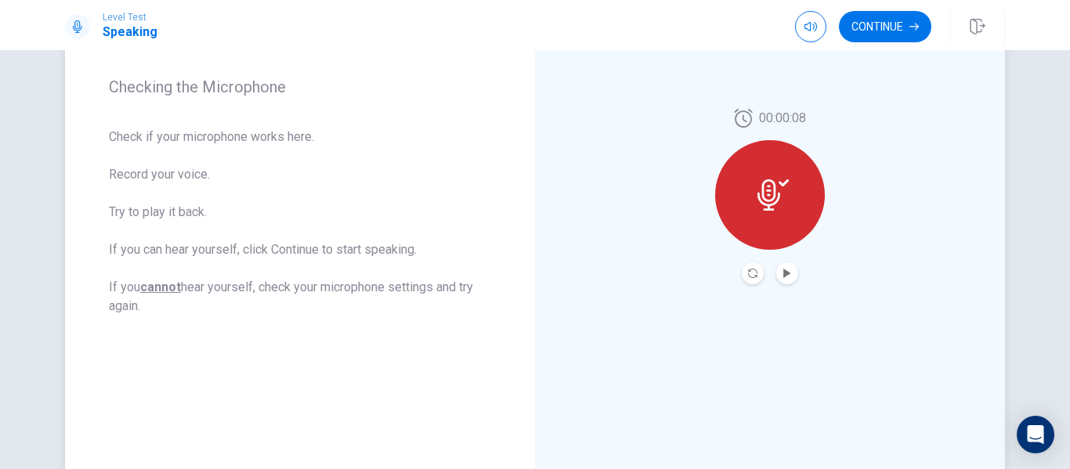
click at [780, 278] on button "Play Audio" at bounding box center [787, 273] width 22 height 22
click at [887, 25] on button "Continue" at bounding box center [885, 26] width 92 height 31
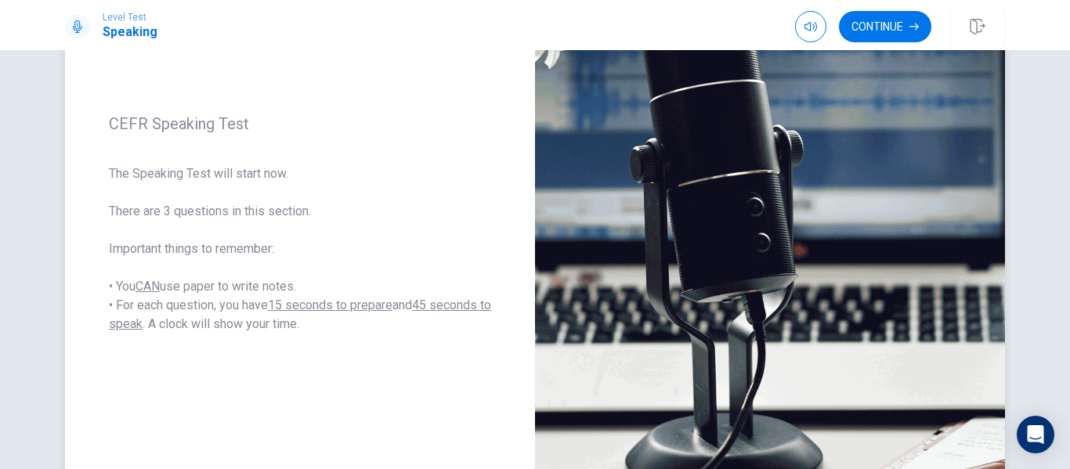
scroll to position [198, 0]
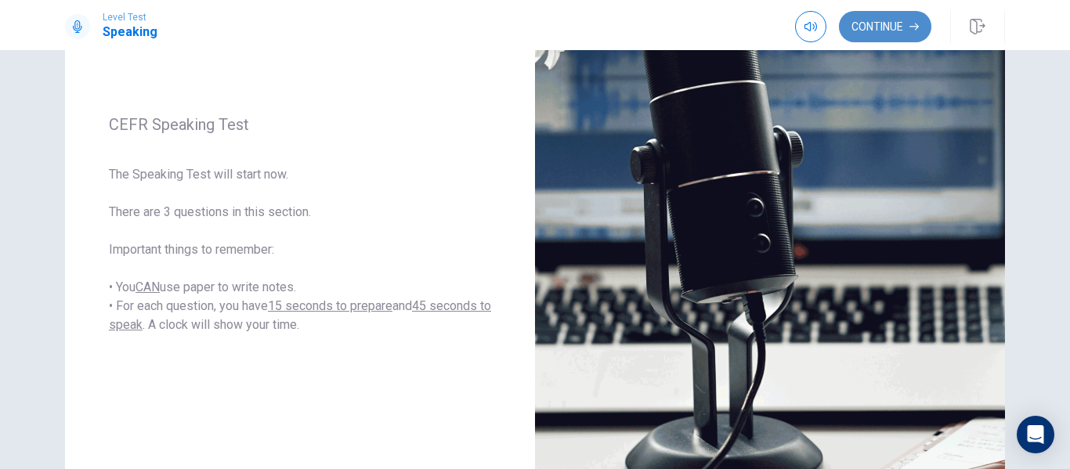
click at [899, 24] on button "Continue" at bounding box center [885, 26] width 92 height 31
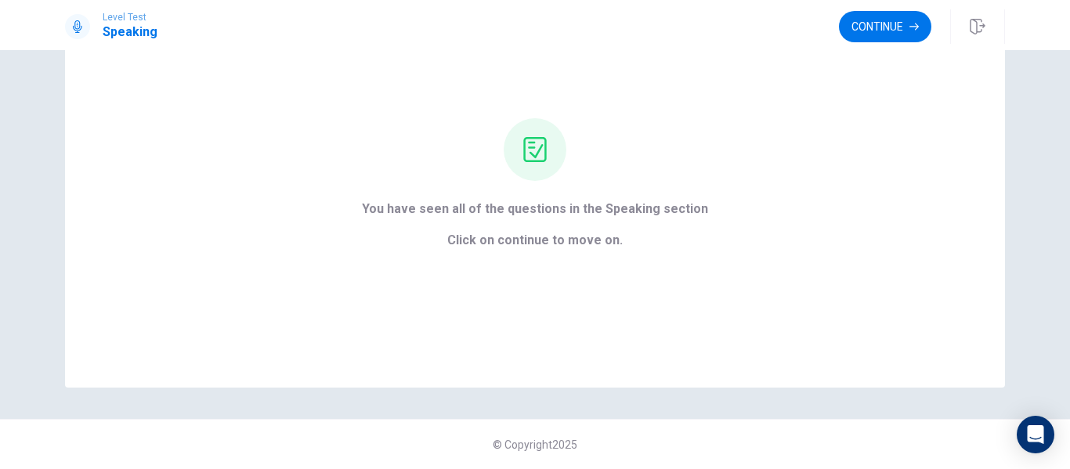
scroll to position [101, 0]
click at [905, 28] on button "Continue" at bounding box center [885, 26] width 92 height 31
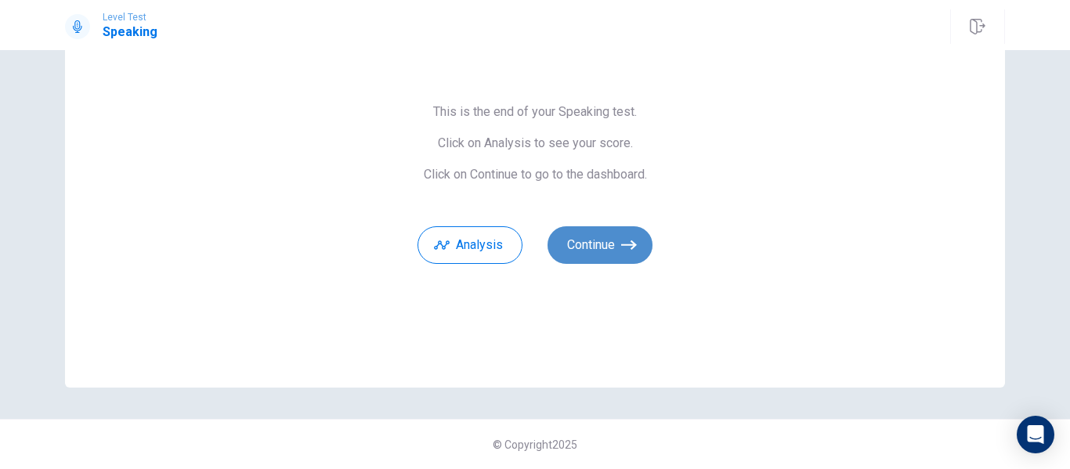
click at [617, 247] on button "Continue" at bounding box center [600, 245] width 105 height 38
